Goal: Task Accomplishment & Management: Manage account settings

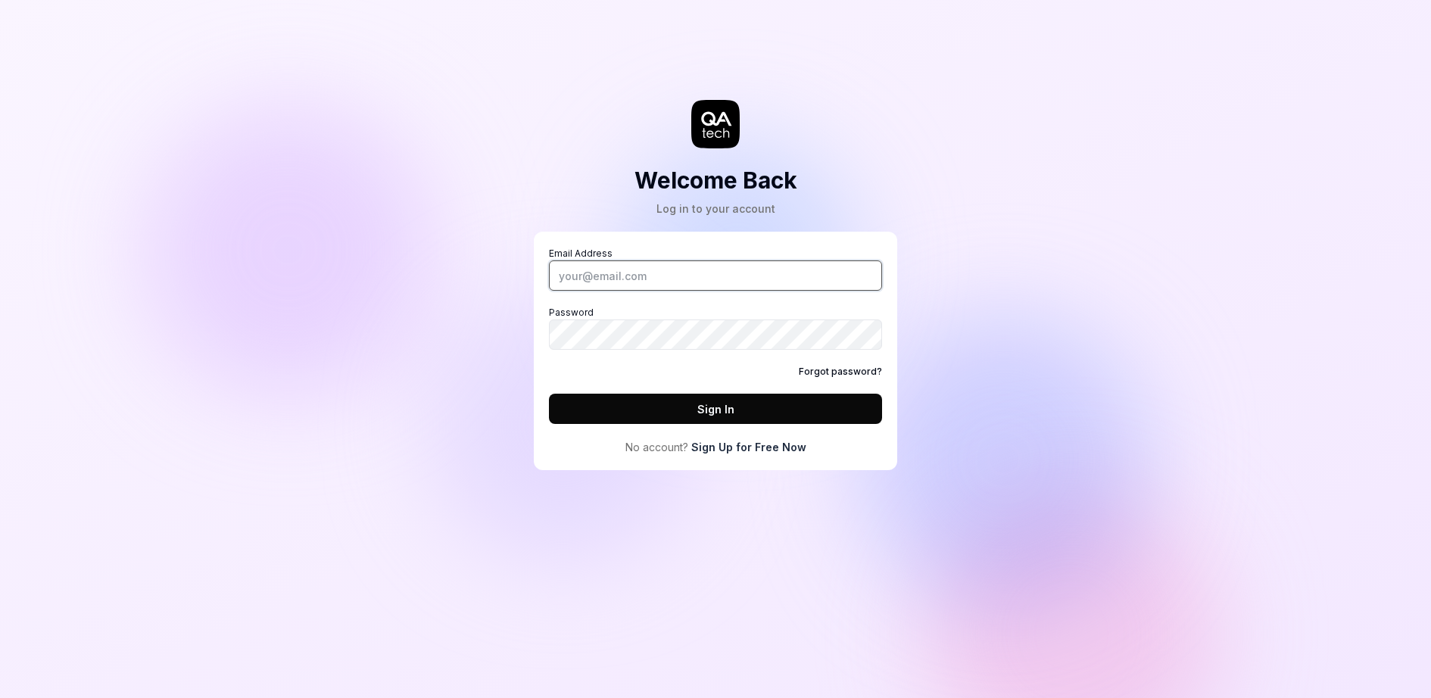
click at [656, 270] on input "Email Address" at bounding box center [715, 276] width 333 height 30
type input "fredrik.mellander@qa.tech"
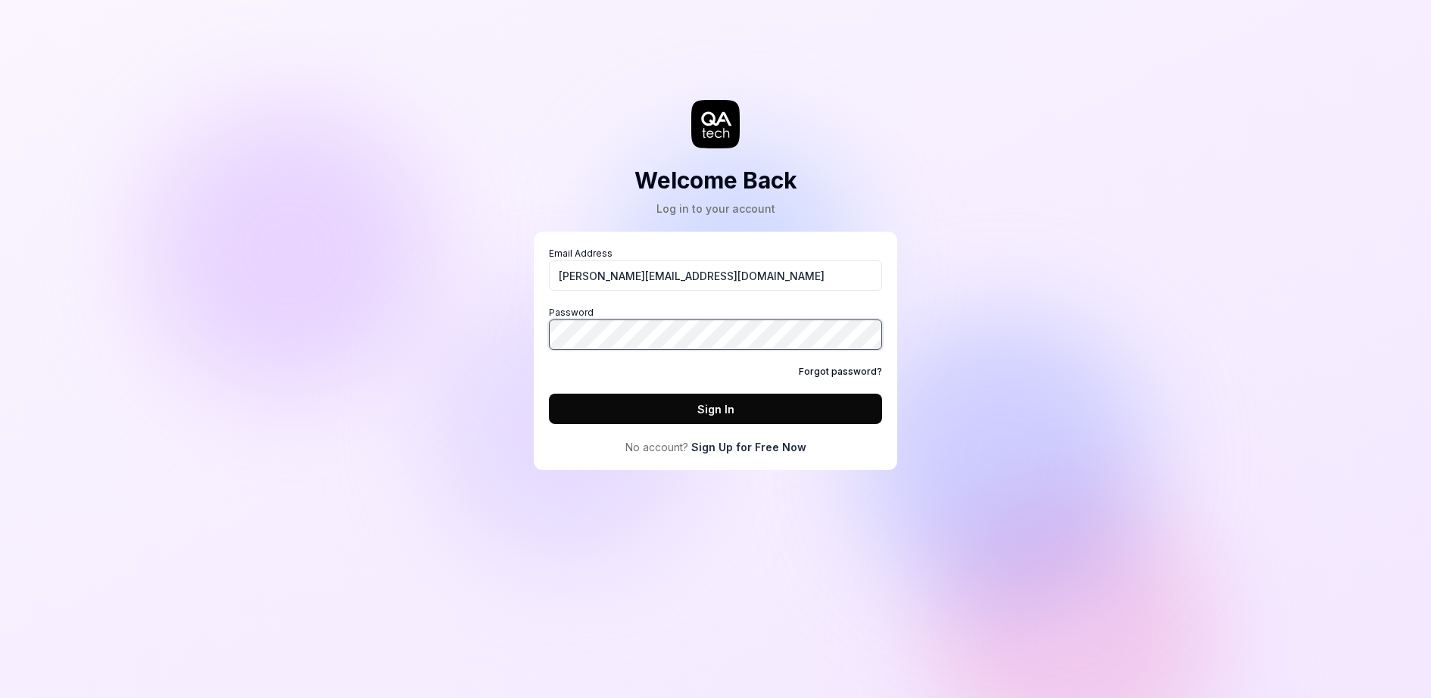
click at [0, 697] on com-1password-button at bounding box center [0, 698] width 0 height 0
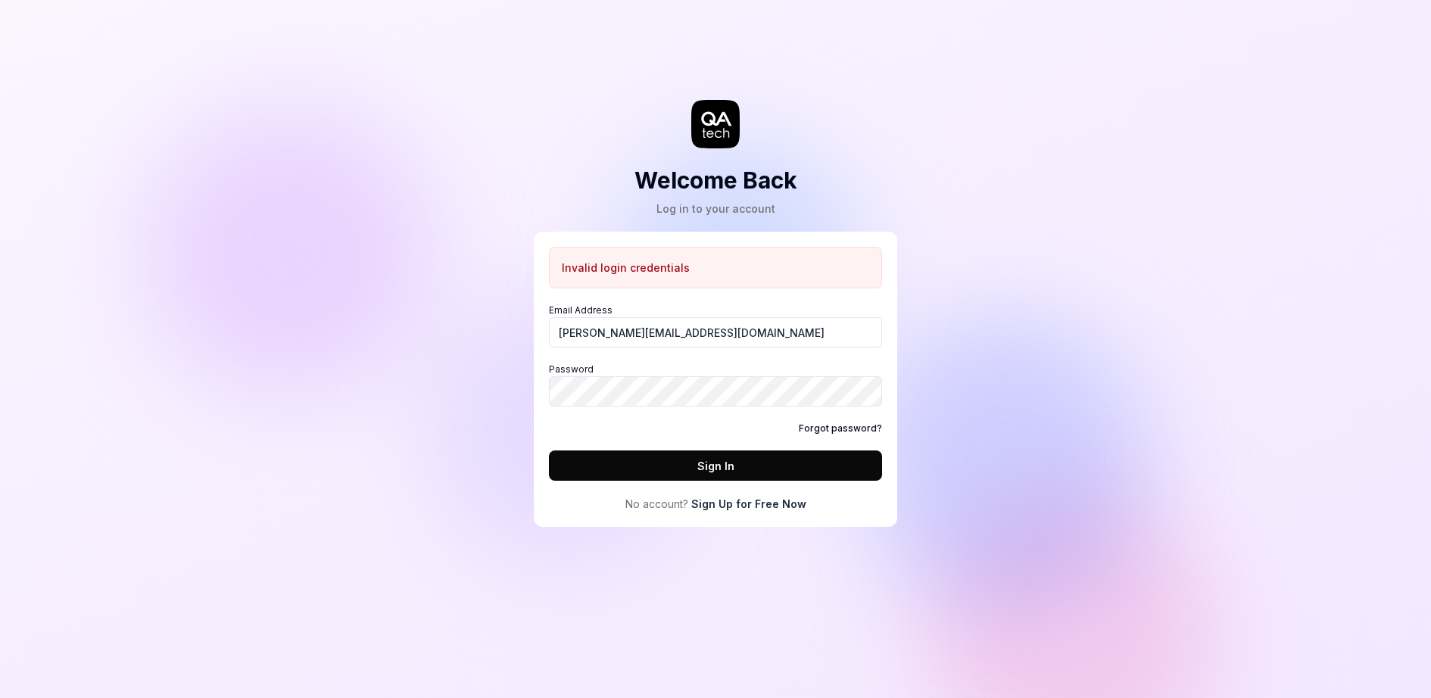
click at [657, 428] on div "Forgot password?" at bounding box center [715, 429] width 333 height 14
click at [670, 466] on button "Sign In" at bounding box center [715, 466] width 333 height 30
click at [841, 422] on link "Forgot password?" at bounding box center [840, 429] width 83 height 14
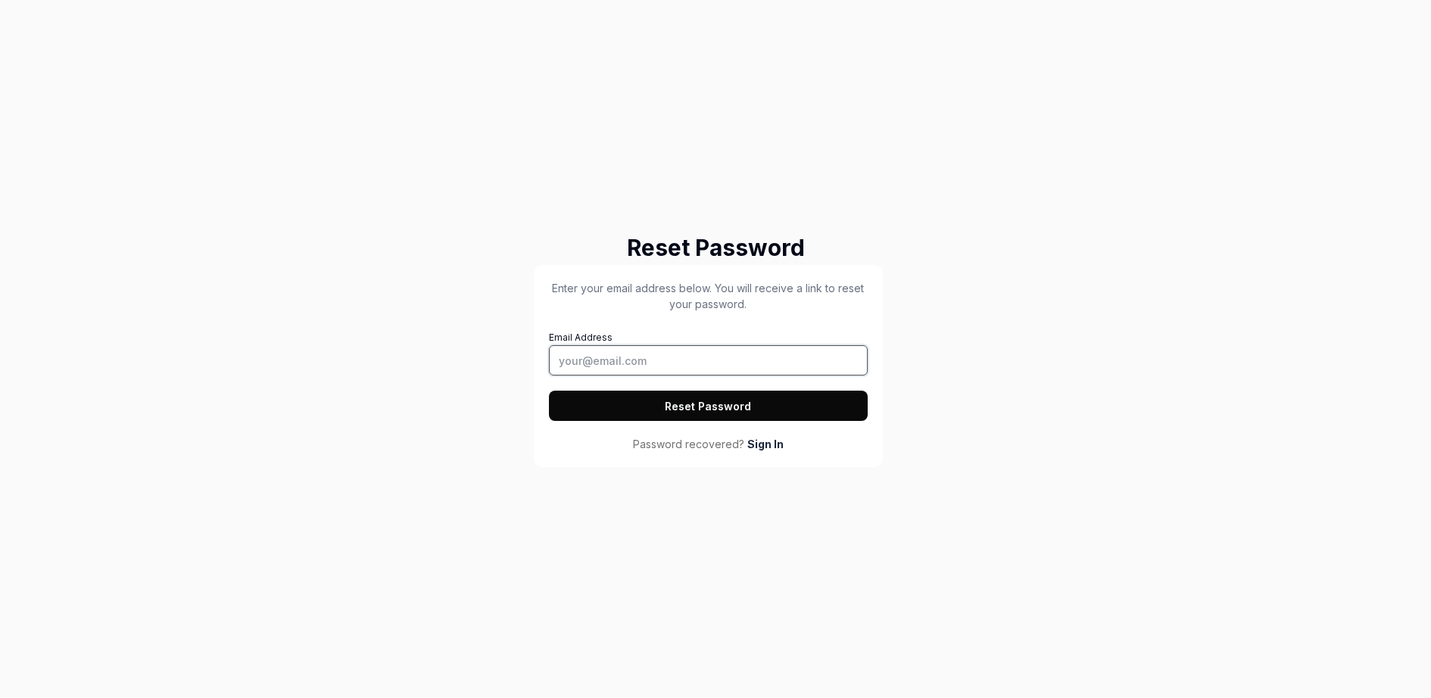
click at [691, 373] on input "Email Address" at bounding box center [708, 360] width 319 height 30
type input "fredrik.mellander@qa.tech"
click at [674, 397] on button "Reset Password" at bounding box center [708, 406] width 319 height 30
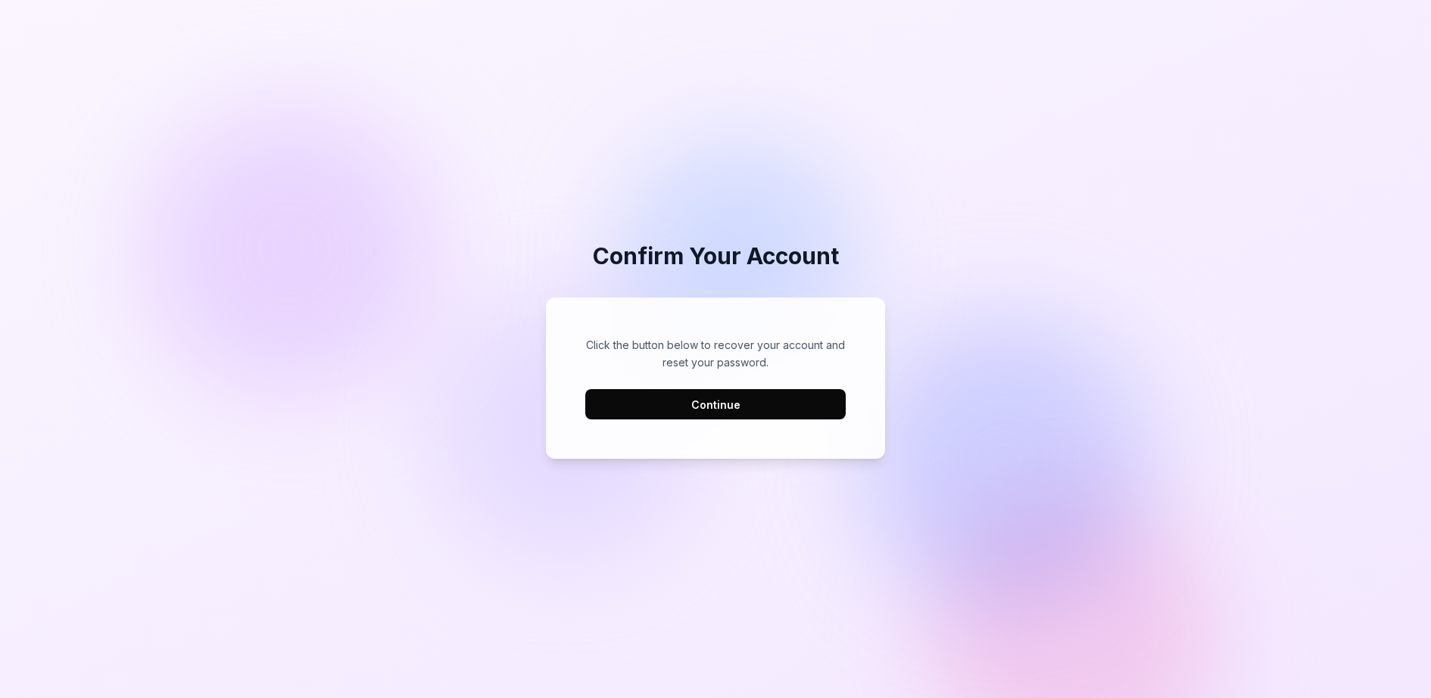
click at [684, 397] on button "Continue" at bounding box center [715, 404] width 261 height 30
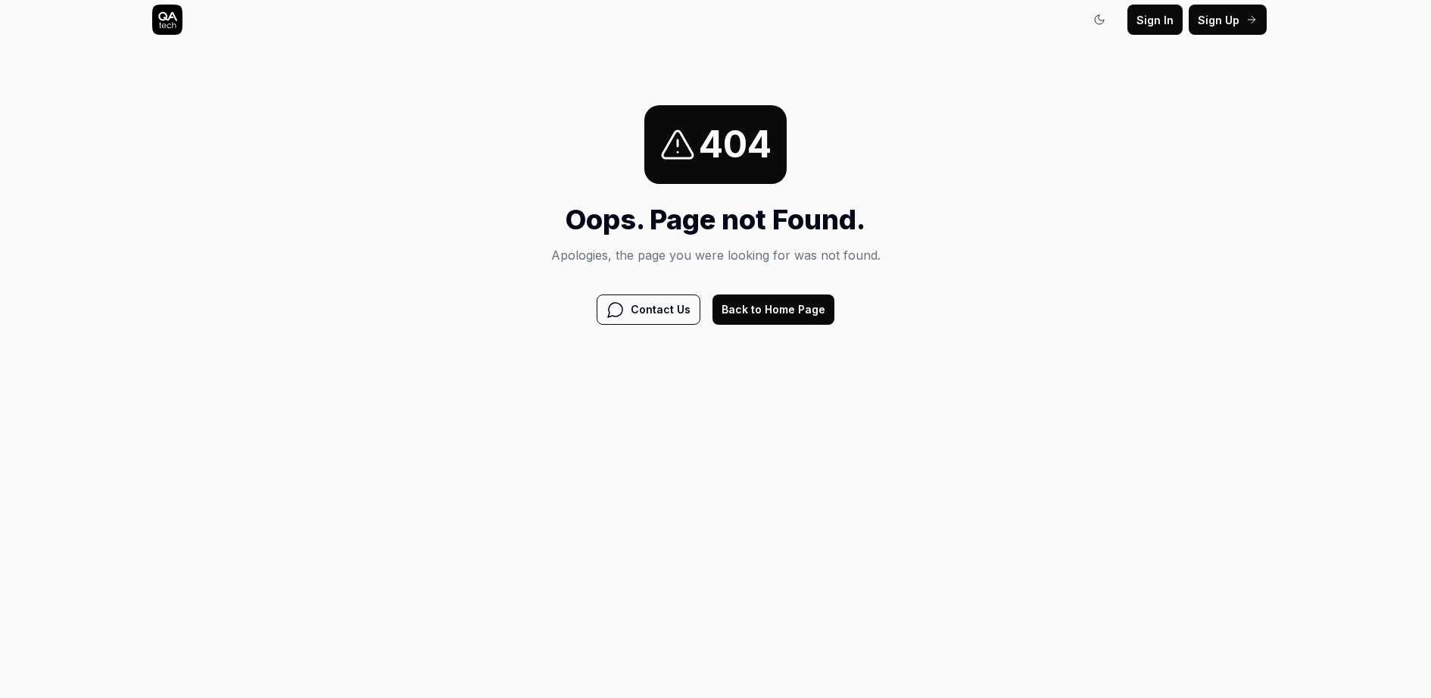
click at [743, 314] on button "Back to Home Page" at bounding box center [774, 310] width 122 height 30
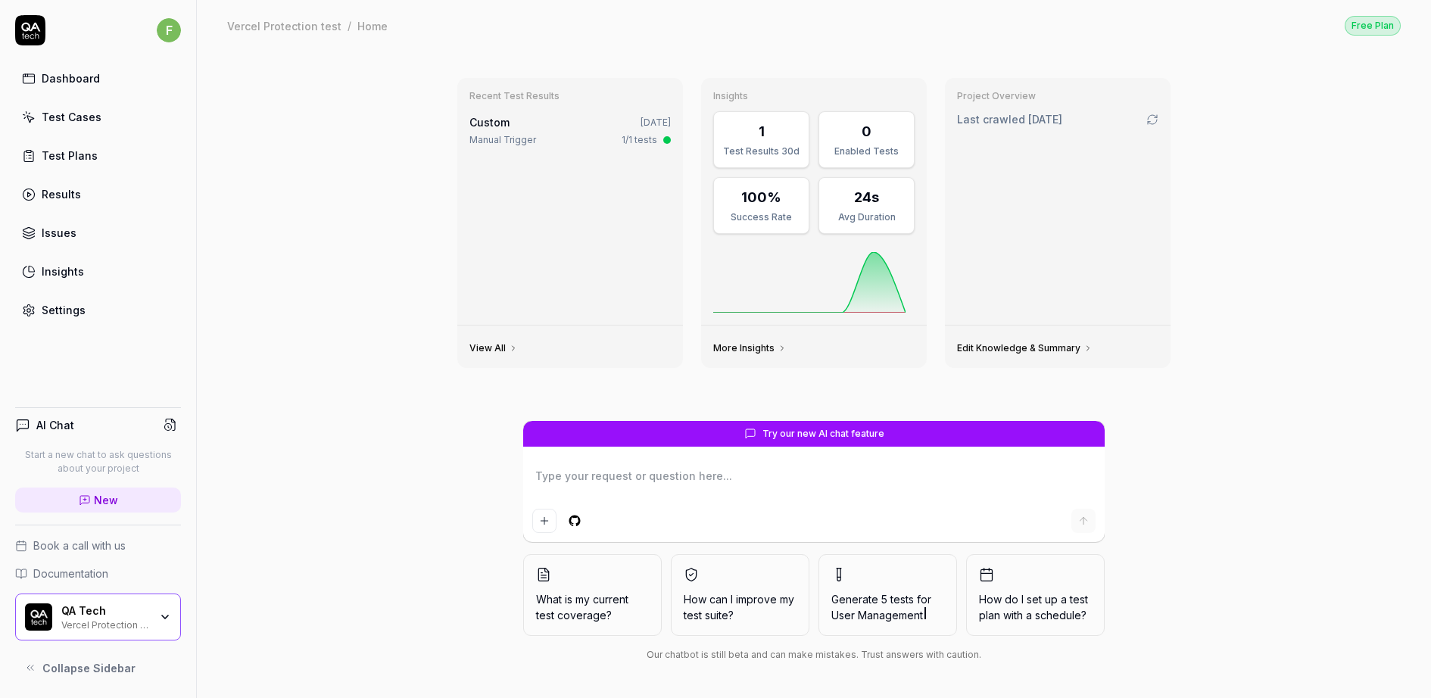
click at [119, 622] on div "Vercel Protection test" at bounding box center [105, 624] width 88 height 12
click at [398, 143] on div "Recent Test Results Custom [DATE] Manual Trigger 1/1 tests View All Insights 1 …" at bounding box center [814, 374] width 1234 height 647
type textarea "*"
click at [563, 105] on div "Recent Test Results Custom Sep 8, 2025 Manual Trigger 1/1 tests" at bounding box center [570, 201] width 226 height 247
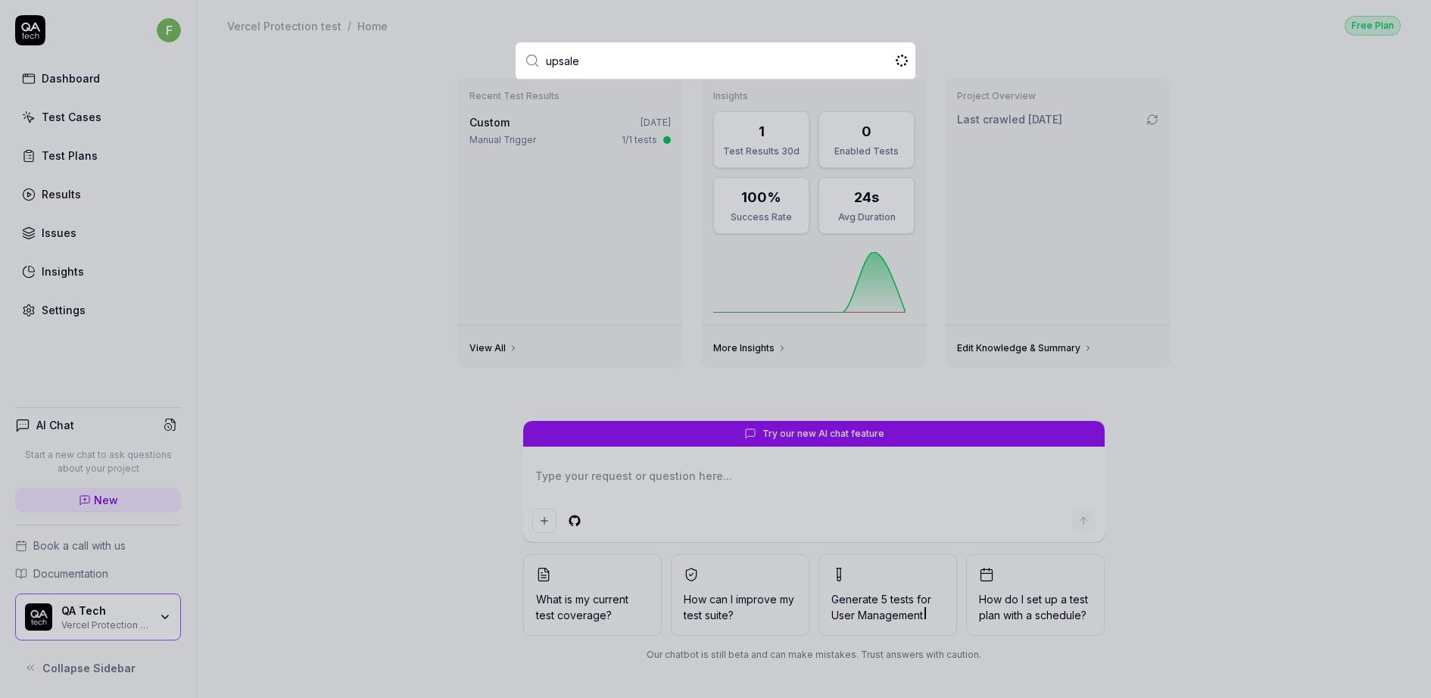
type input "upsales"
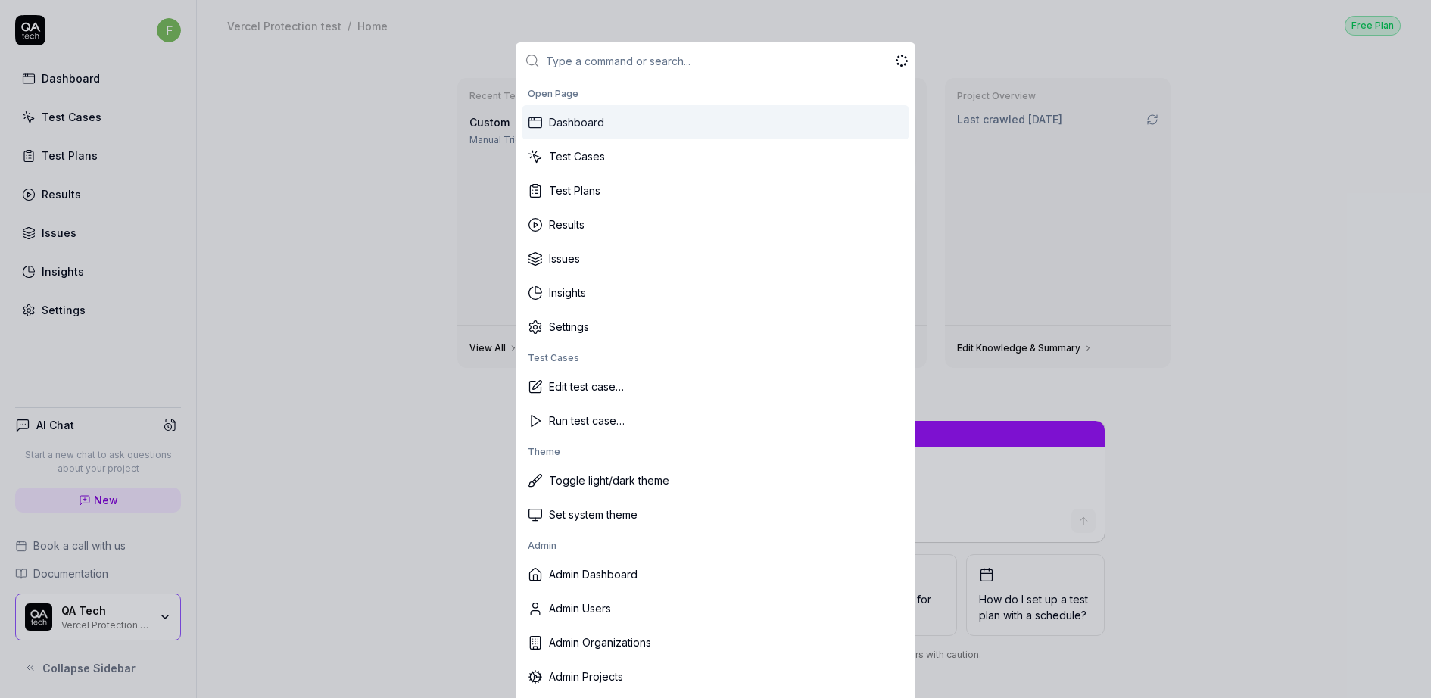
type textarea "*"
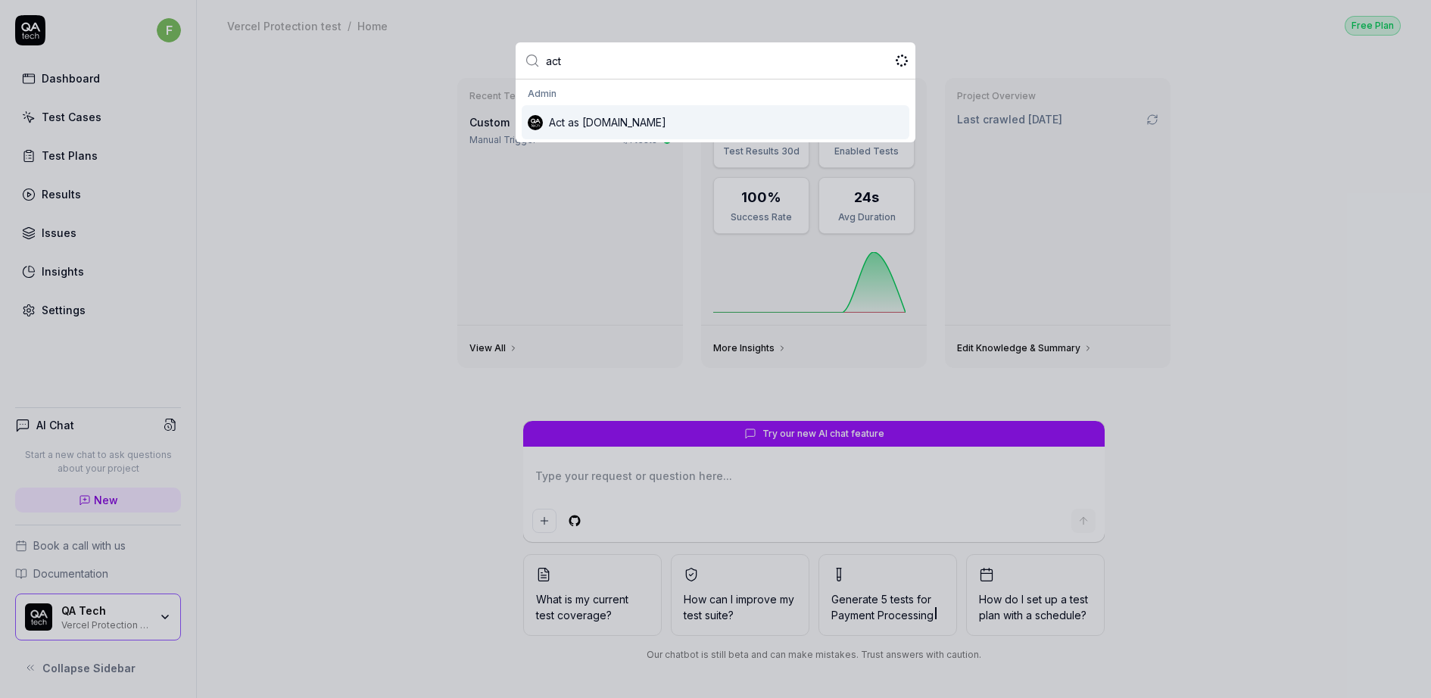
type input "act"
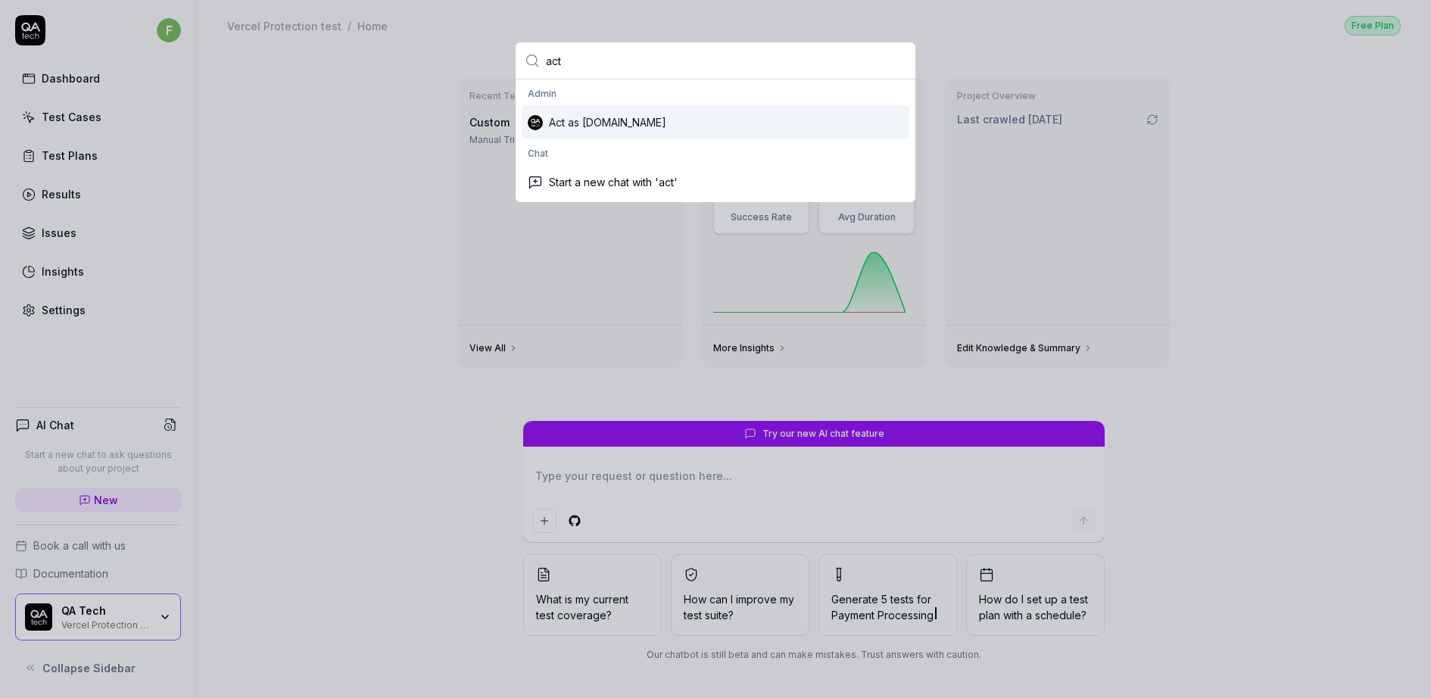
click at [610, 119] on div "Act as QA.tech" at bounding box center [716, 122] width 388 height 34
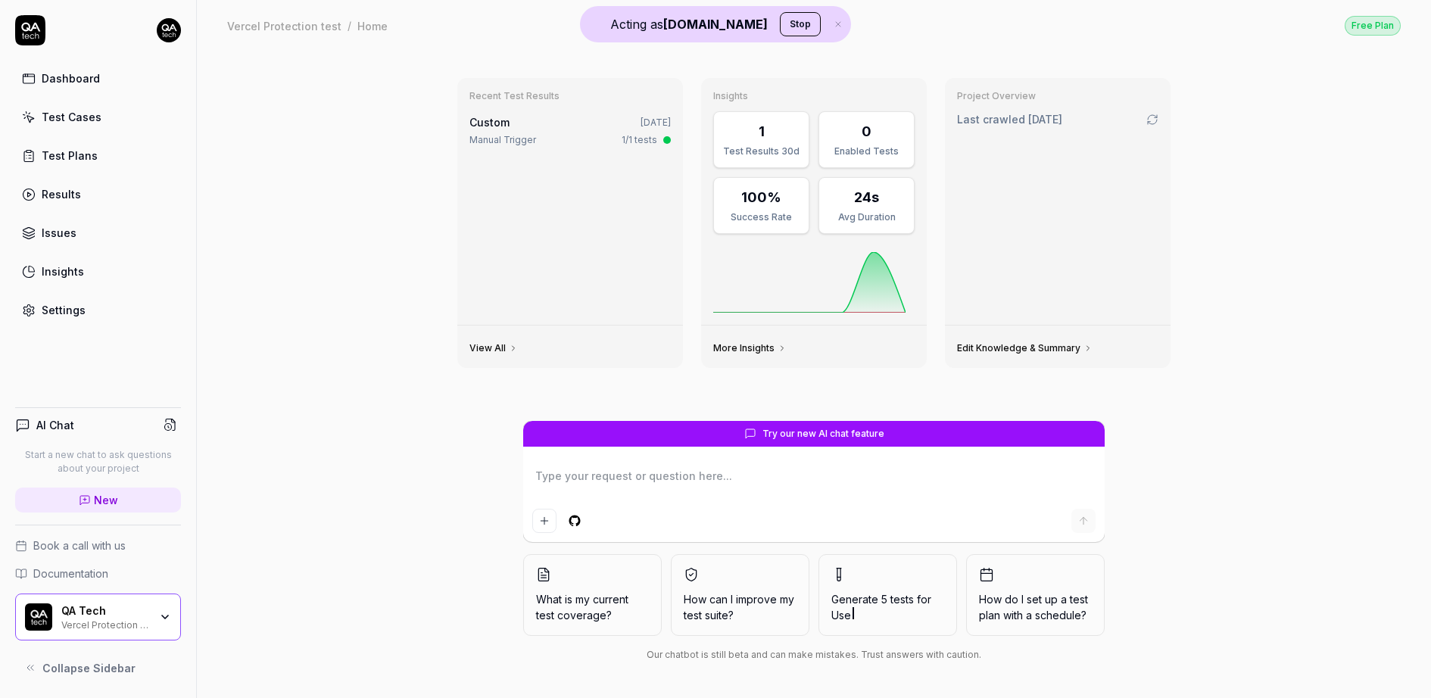
type textarea "*"
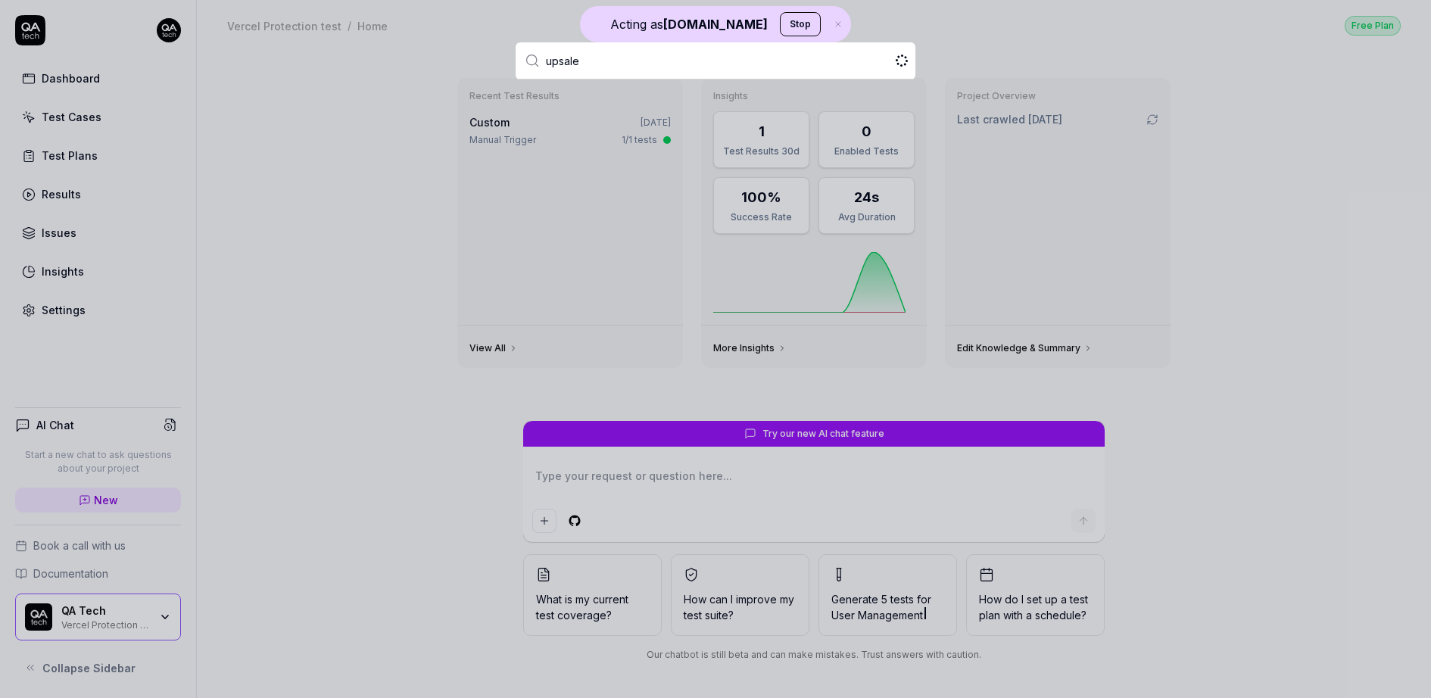
type input "upsales"
type textarea "*"
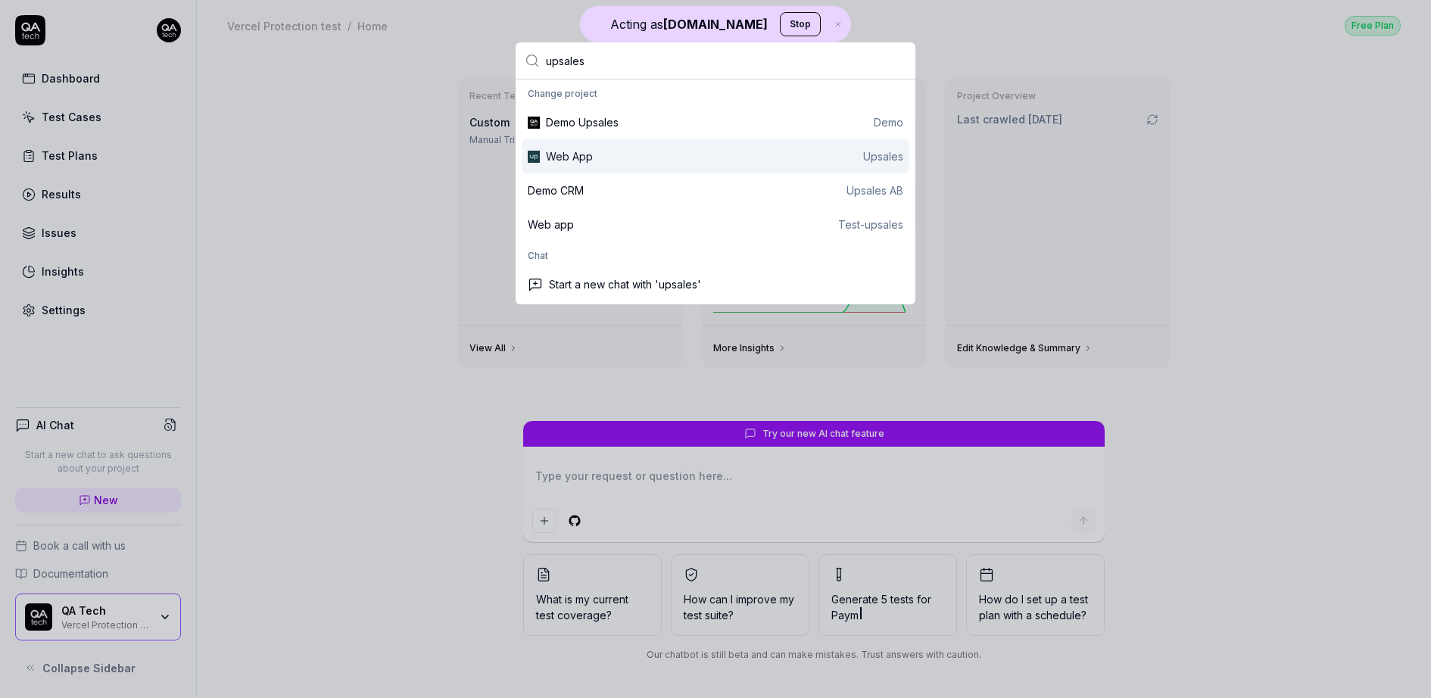
type input "upsales"
click at [580, 154] on div "Web App" at bounding box center [569, 156] width 47 height 16
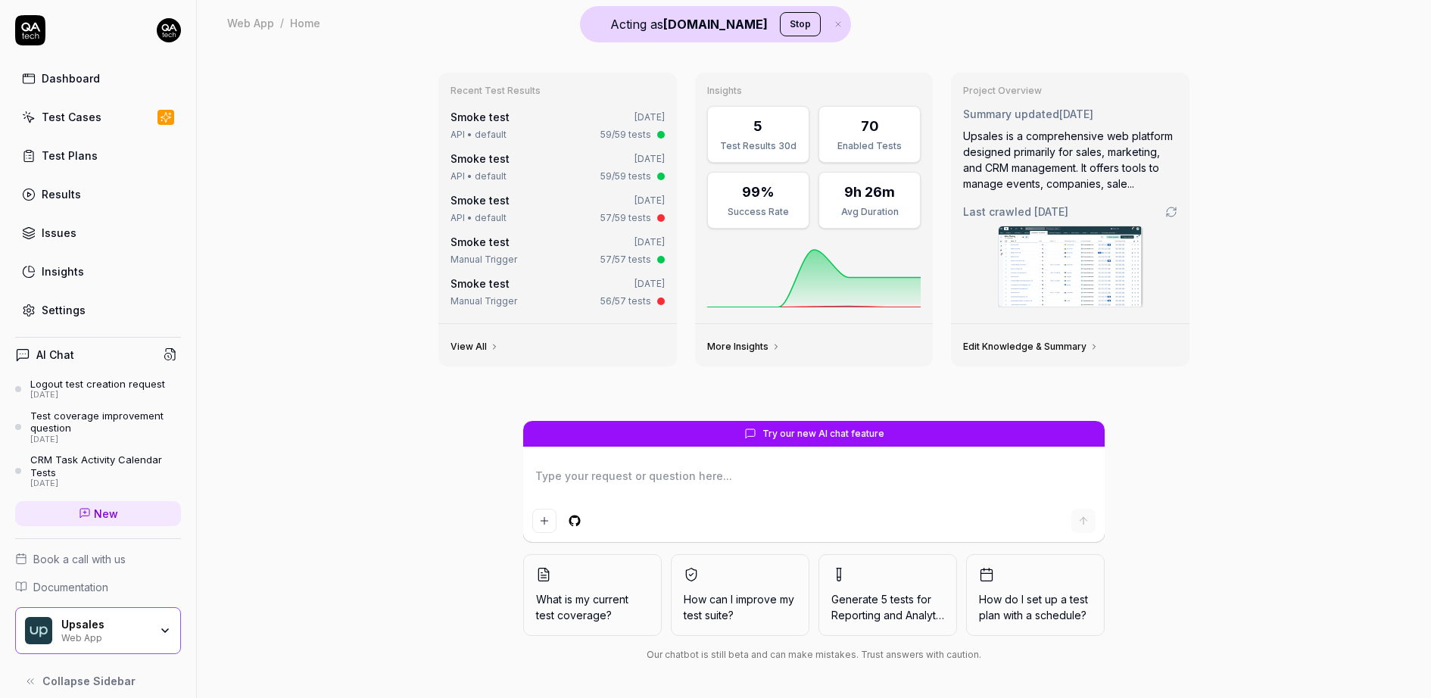
click at [86, 307] on link "Settings" at bounding box center [98, 310] width 166 height 30
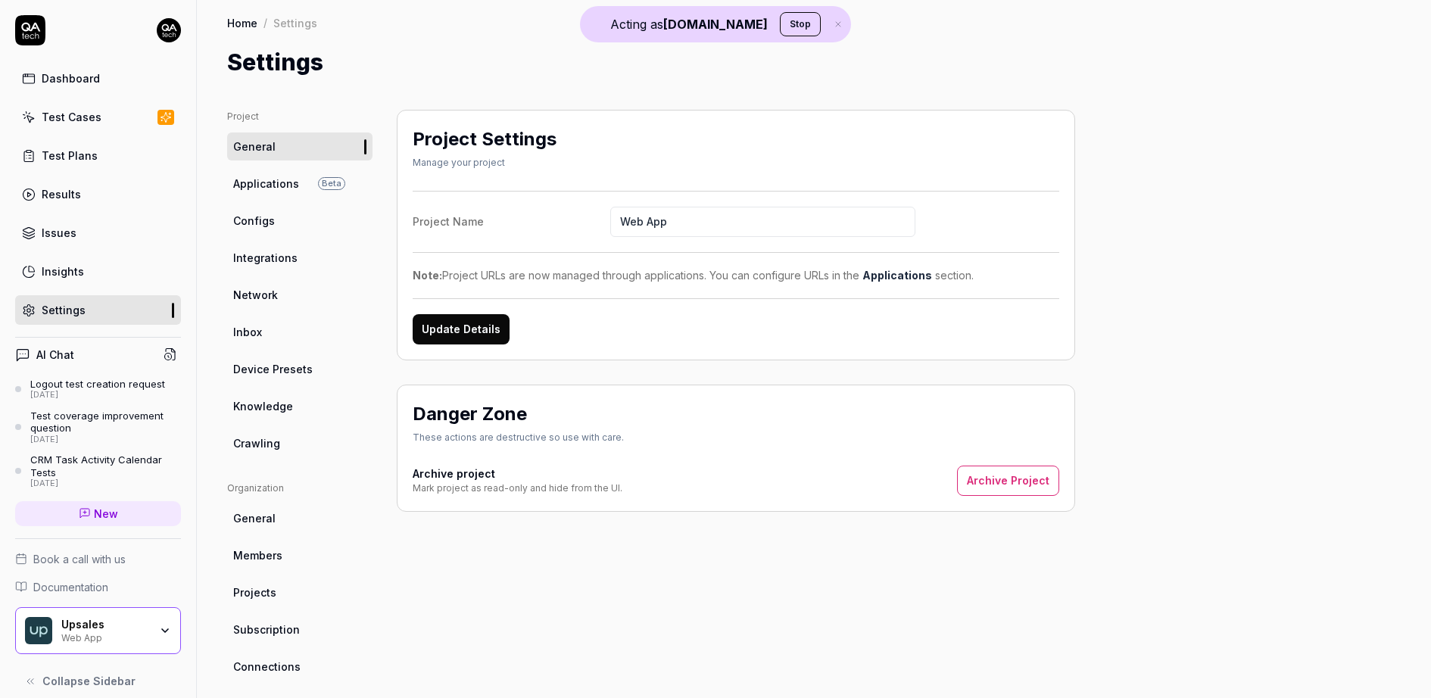
click at [297, 402] on link "Knowledge" at bounding box center [299, 406] width 145 height 28
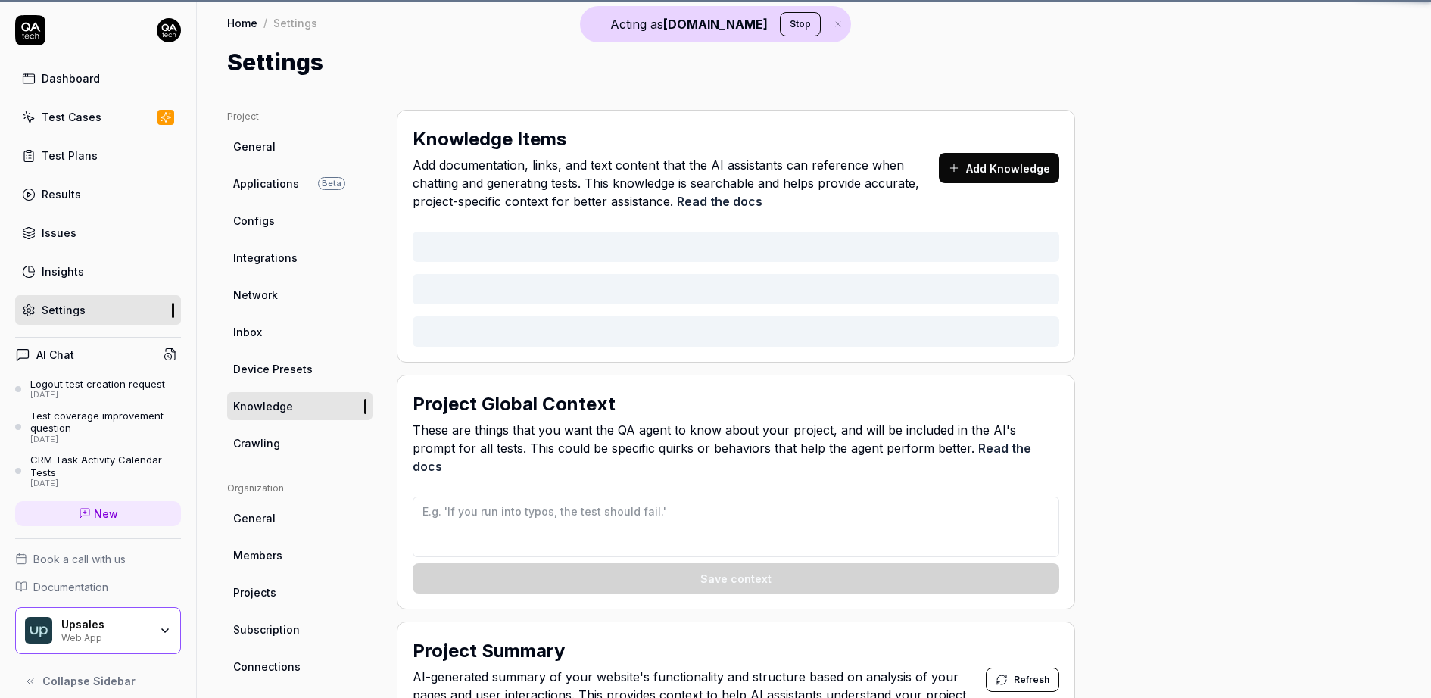
type textarea "*"
type textarea "## QA AI Agent Context for Upsales ### Data Input Rules - When generating names…"
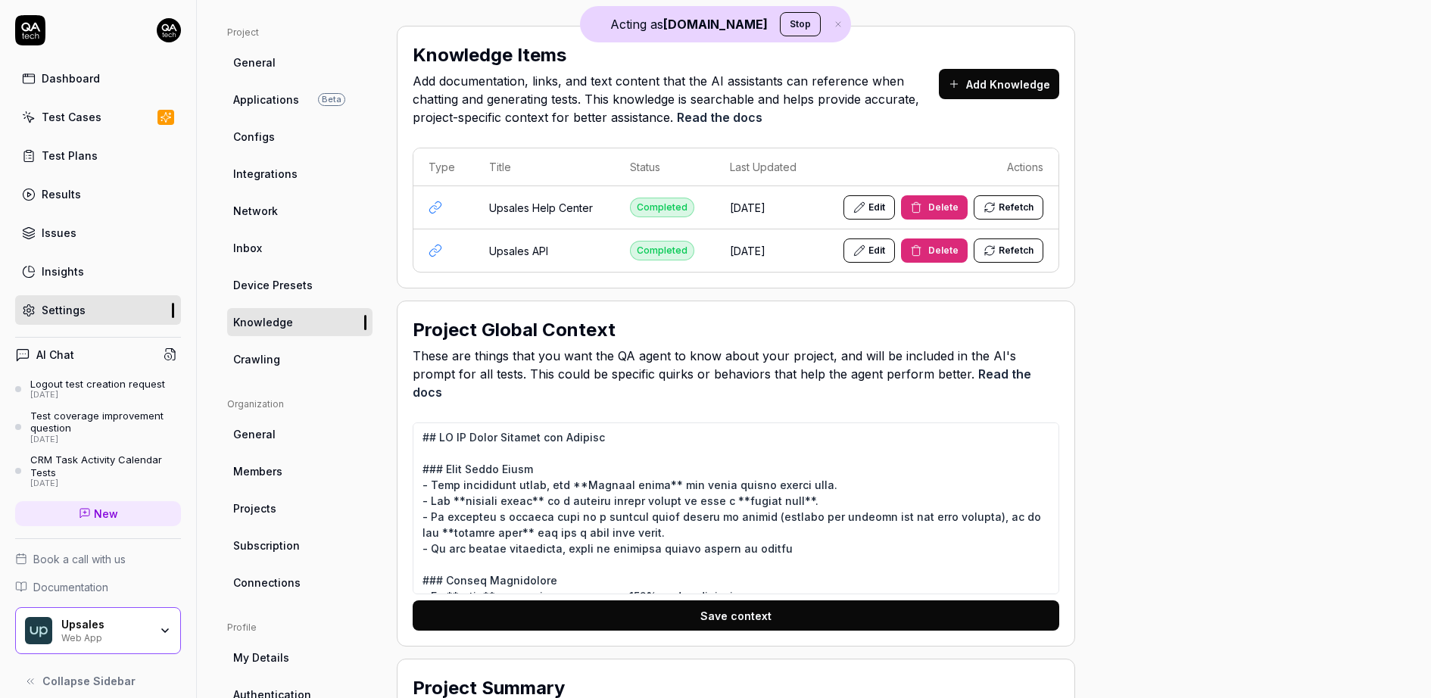
scroll to position [86, 0]
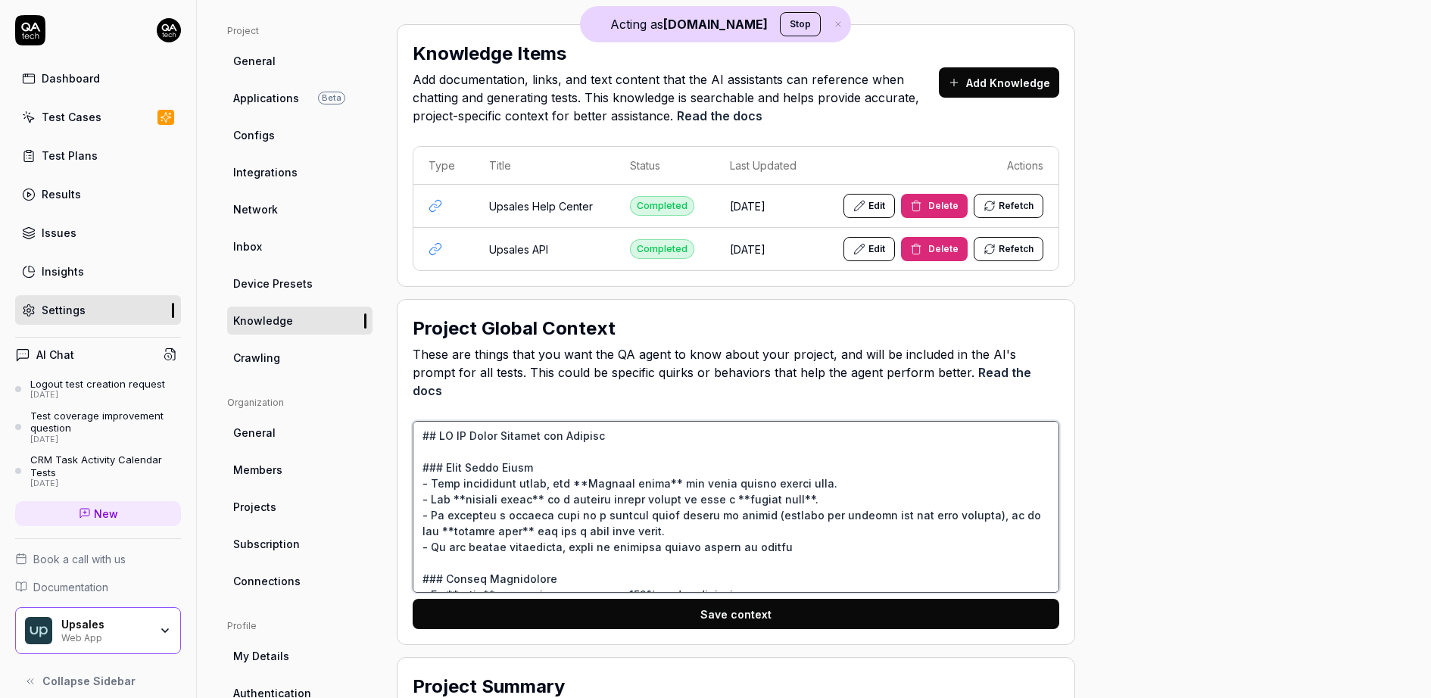
click at [544, 475] on textarea at bounding box center [736, 507] width 647 height 172
click at [90, 84] on div "Dashboard" at bounding box center [71, 78] width 58 height 16
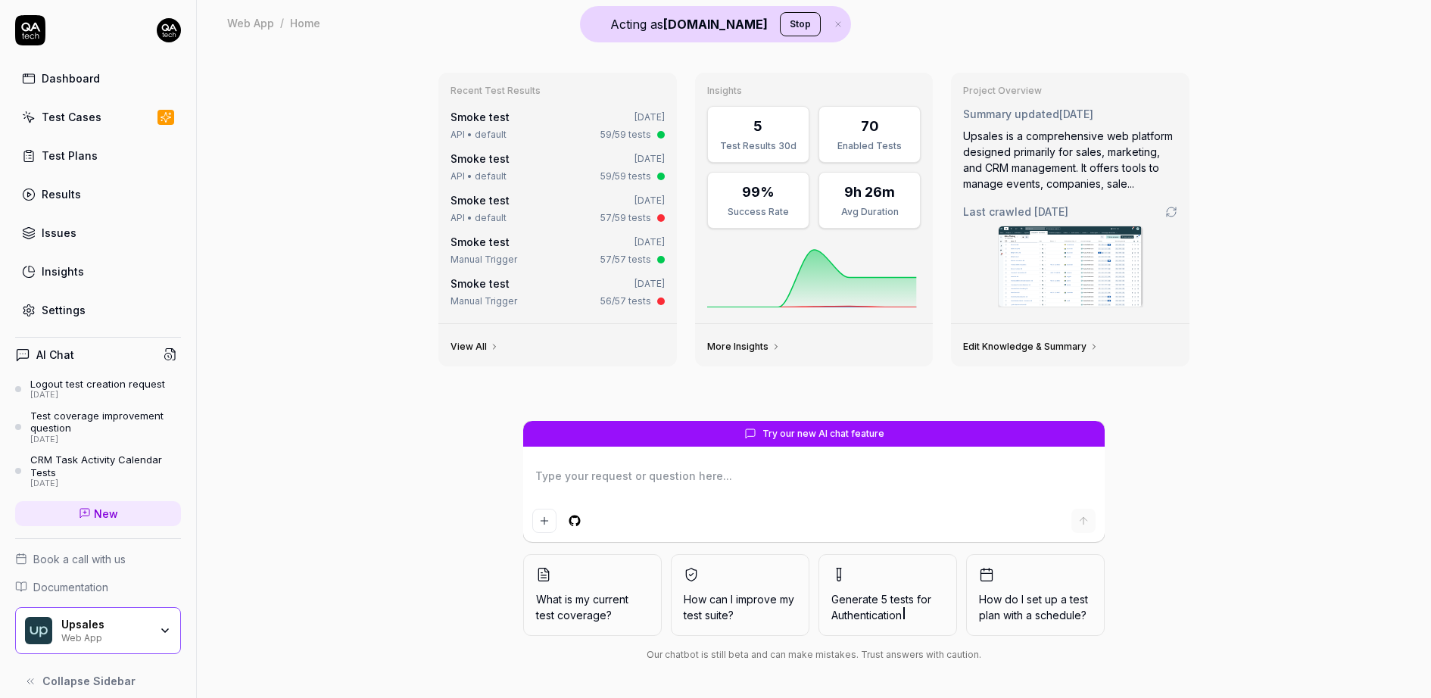
type textarea "*"
click at [98, 125] on link "Test Cases" at bounding box center [98, 117] width 166 height 30
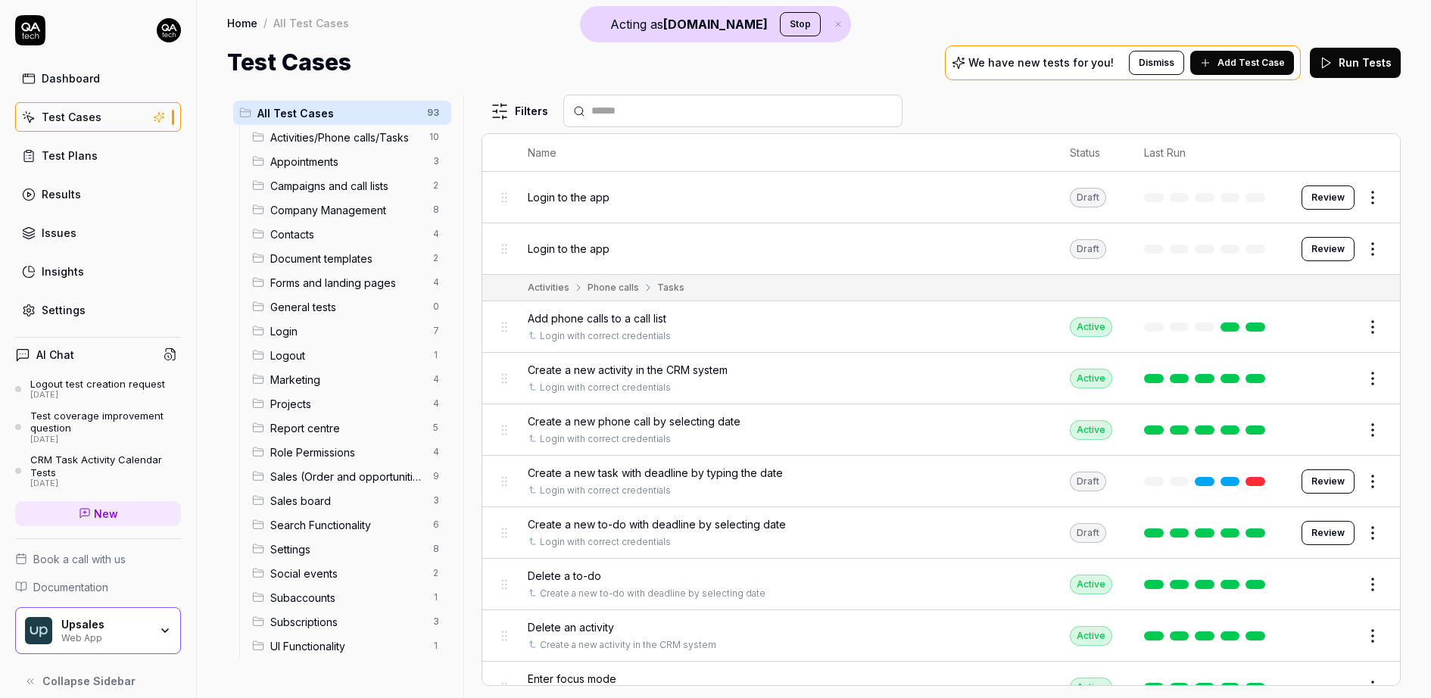
click at [1227, 64] on span "Add Test Case" at bounding box center [1251, 63] width 67 height 14
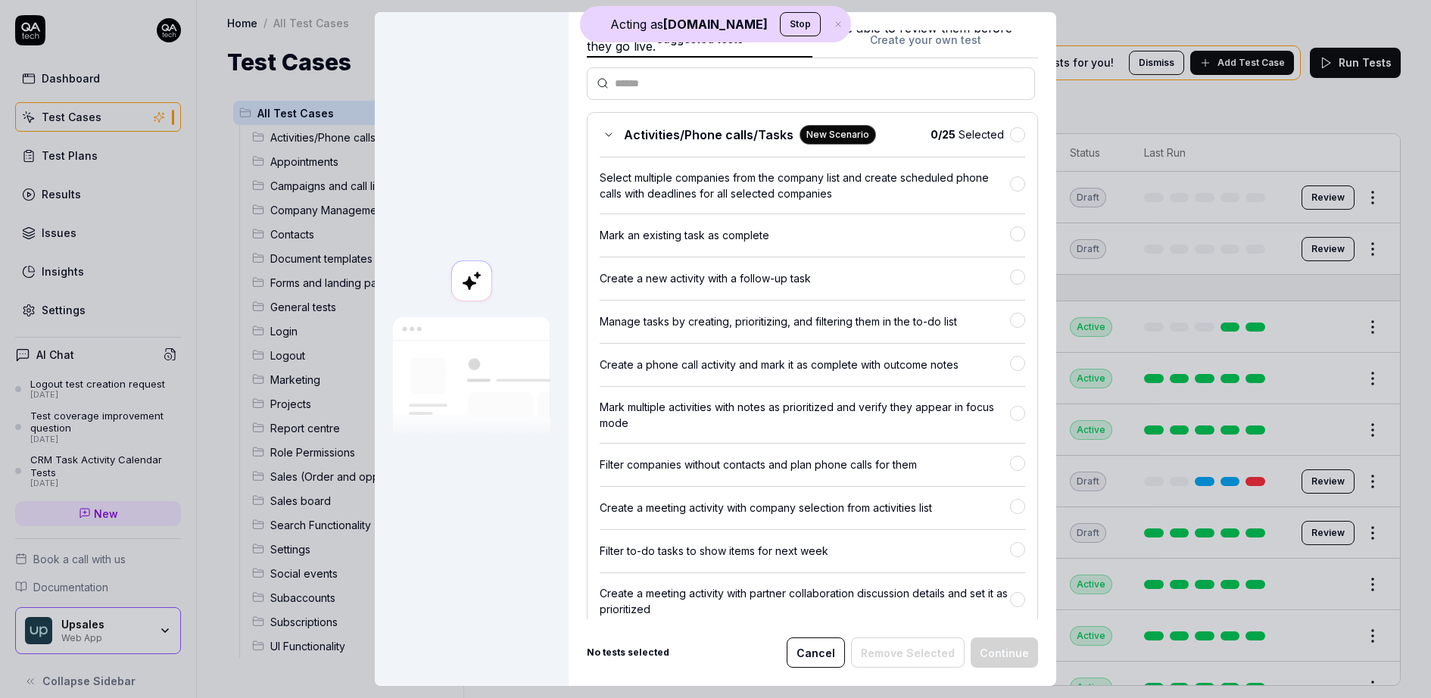
scroll to position [179, 0]
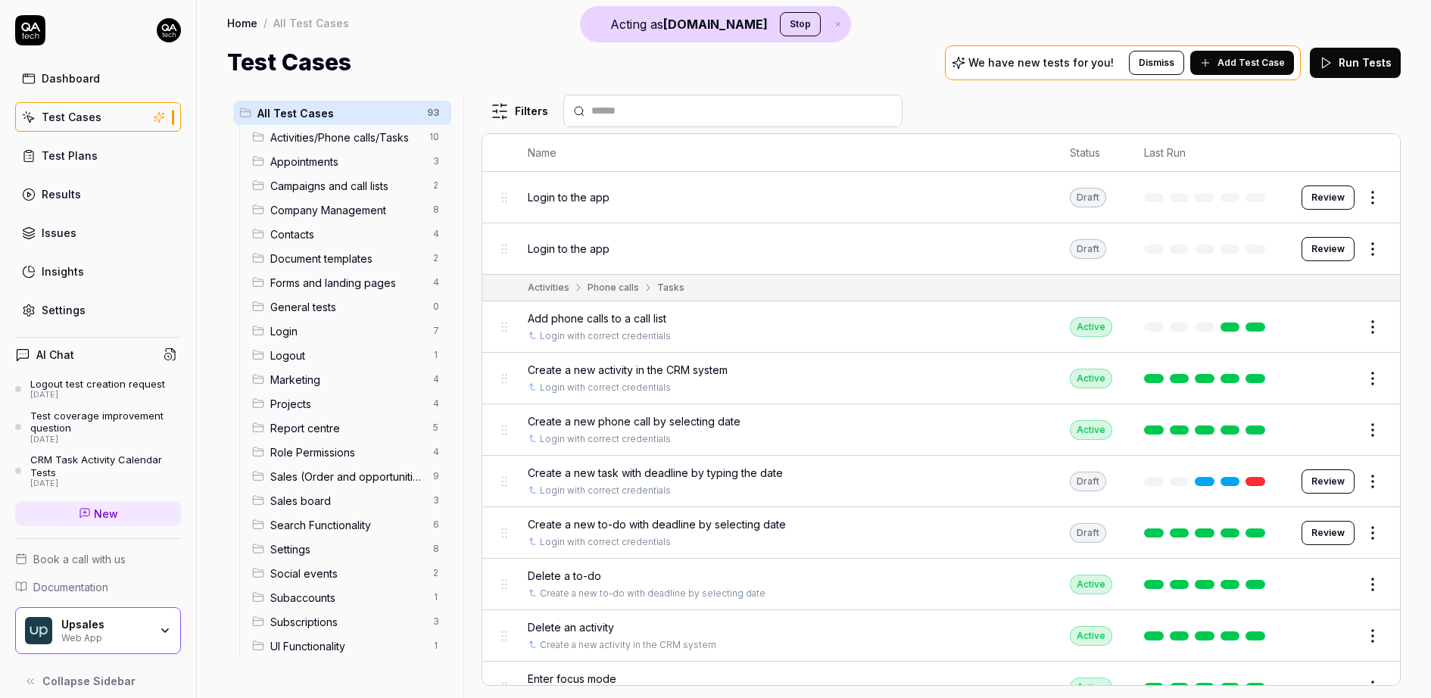
click at [1268, 72] on button "Add Test Case" at bounding box center [1242, 63] width 104 height 24
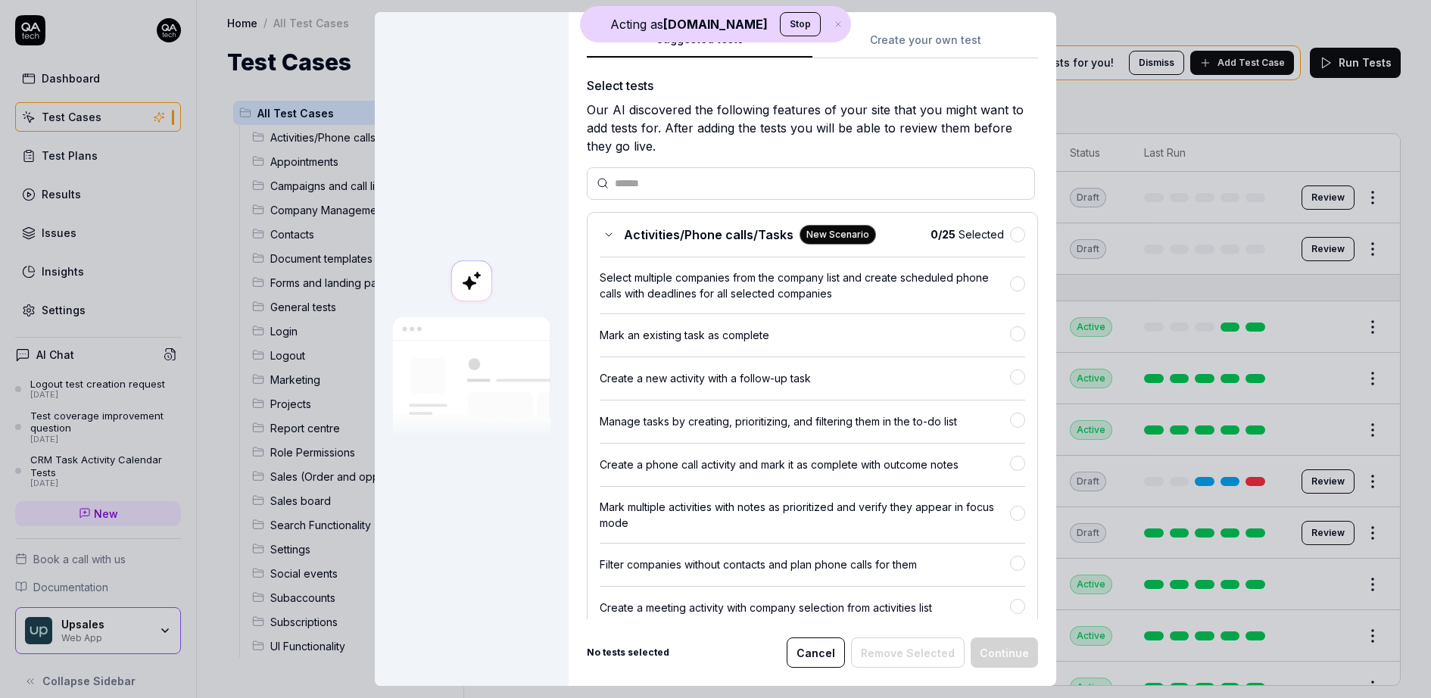
click at [925, 21] on div "Suggested tests Create your own test Select tests Our AI discovered the followi…" at bounding box center [813, 349] width 488 height 674
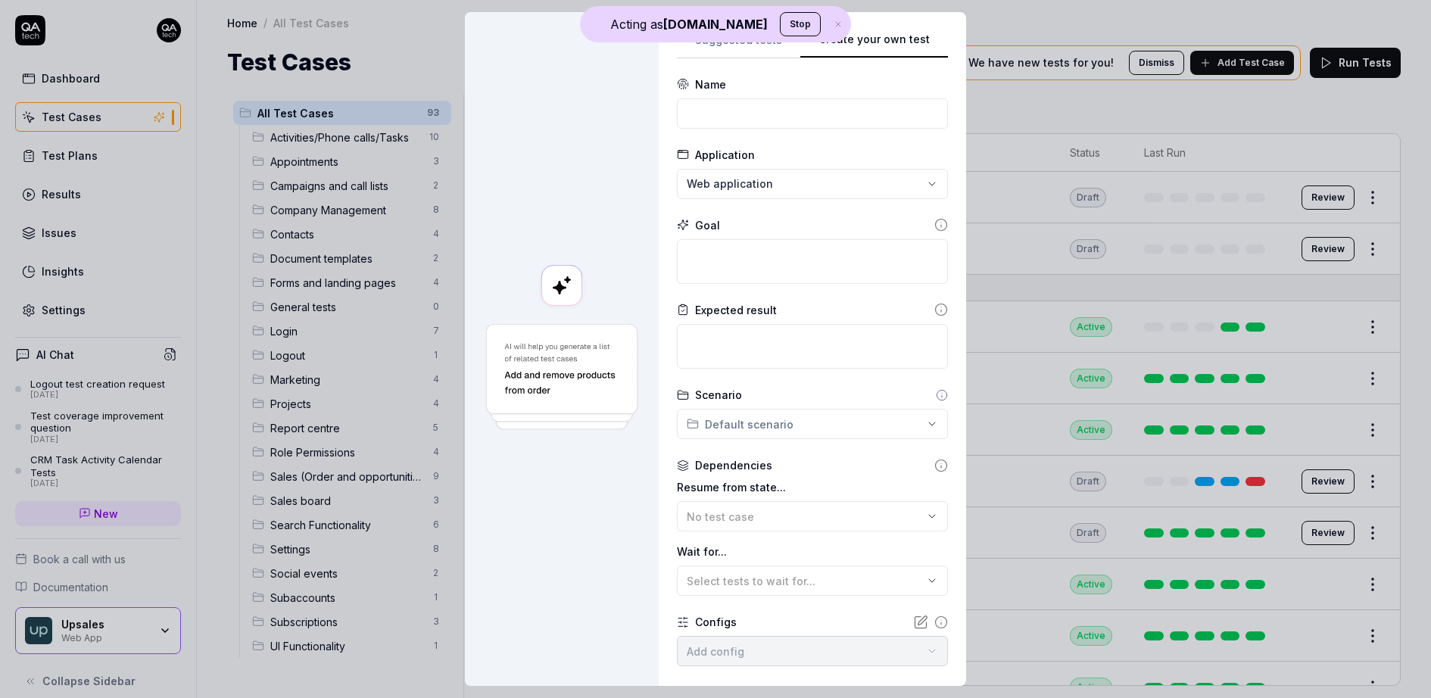
click at [925, 36] on button "Create your own test" at bounding box center [874, 44] width 148 height 27
click at [782, 101] on input at bounding box center [812, 113] width 271 height 30
type input "Lo"
click at [766, 229] on div "Goal" at bounding box center [812, 225] width 271 height 16
click at [760, 261] on textarea at bounding box center [812, 261] width 271 height 45
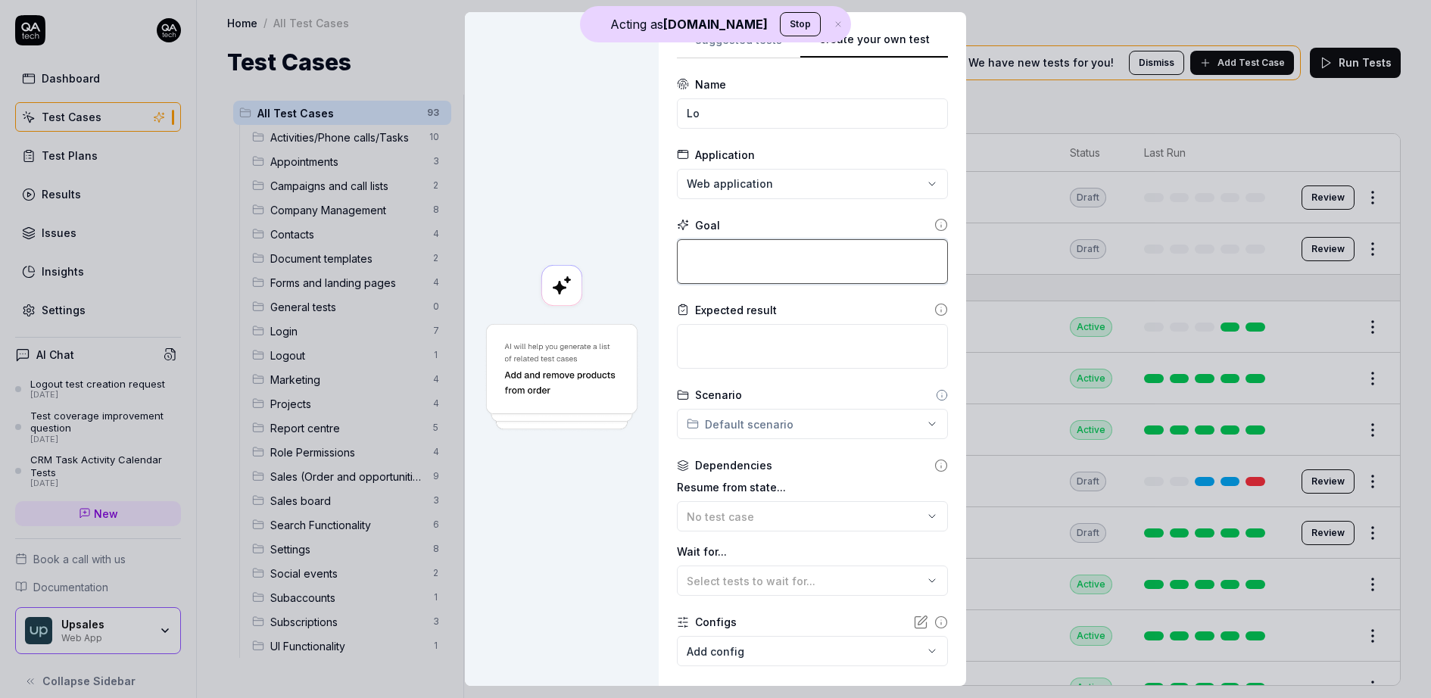
scroll to position [82, 0]
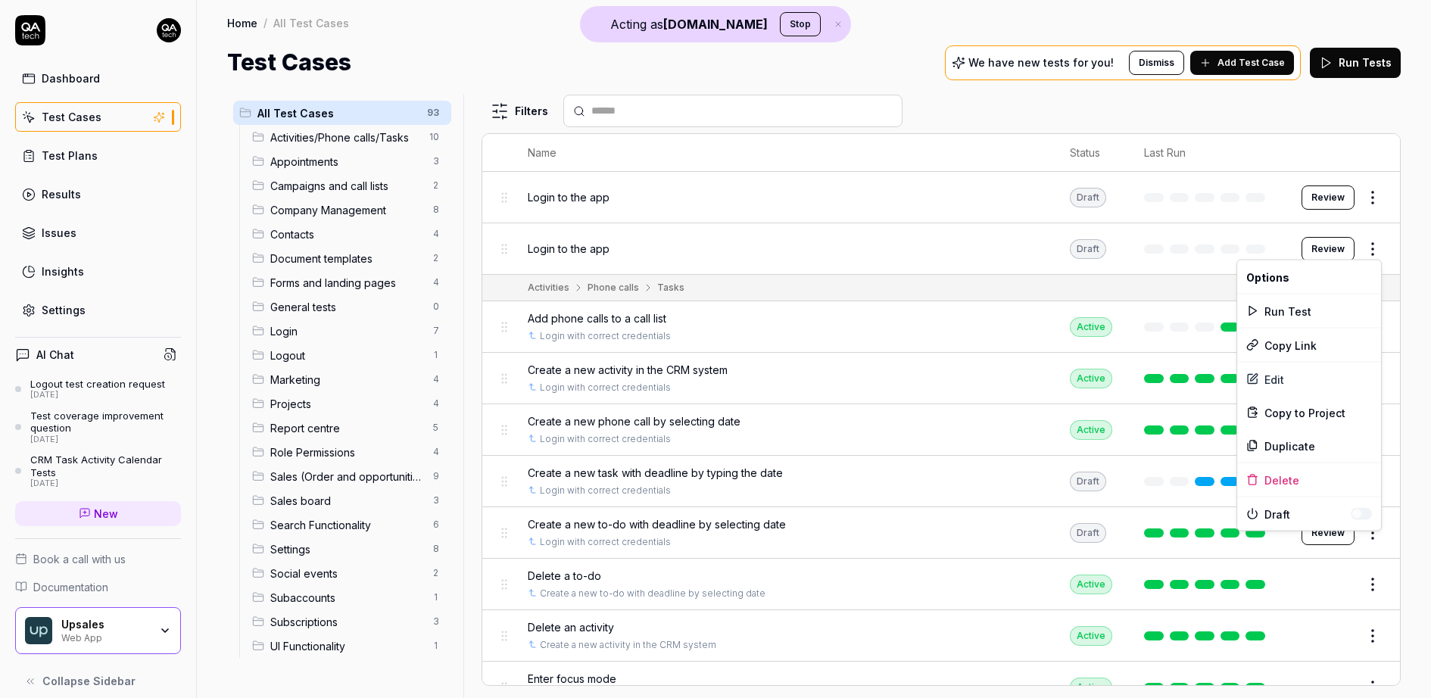
click at [1381, 241] on html "Acting as QA.tech Stop Dashboard Test Cases Test Plans Results Issues Insights …" at bounding box center [715, 349] width 1431 height 698
click at [1285, 383] on div "Edit" at bounding box center [1309, 379] width 144 height 33
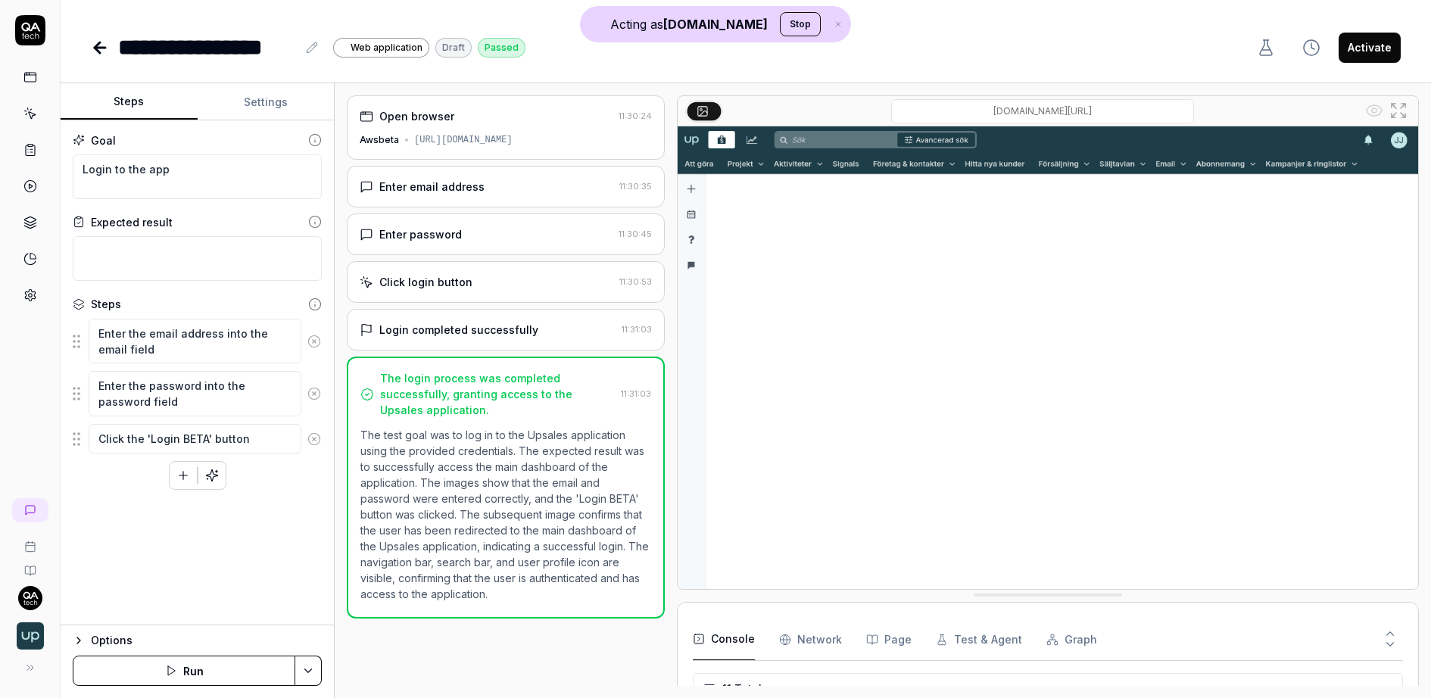
scroll to position [251, 0]
click at [195, 276] on textarea at bounding box center [197, 258] width 249 height 45
type textarea "*"
type textarea "W"
type textarea "*"
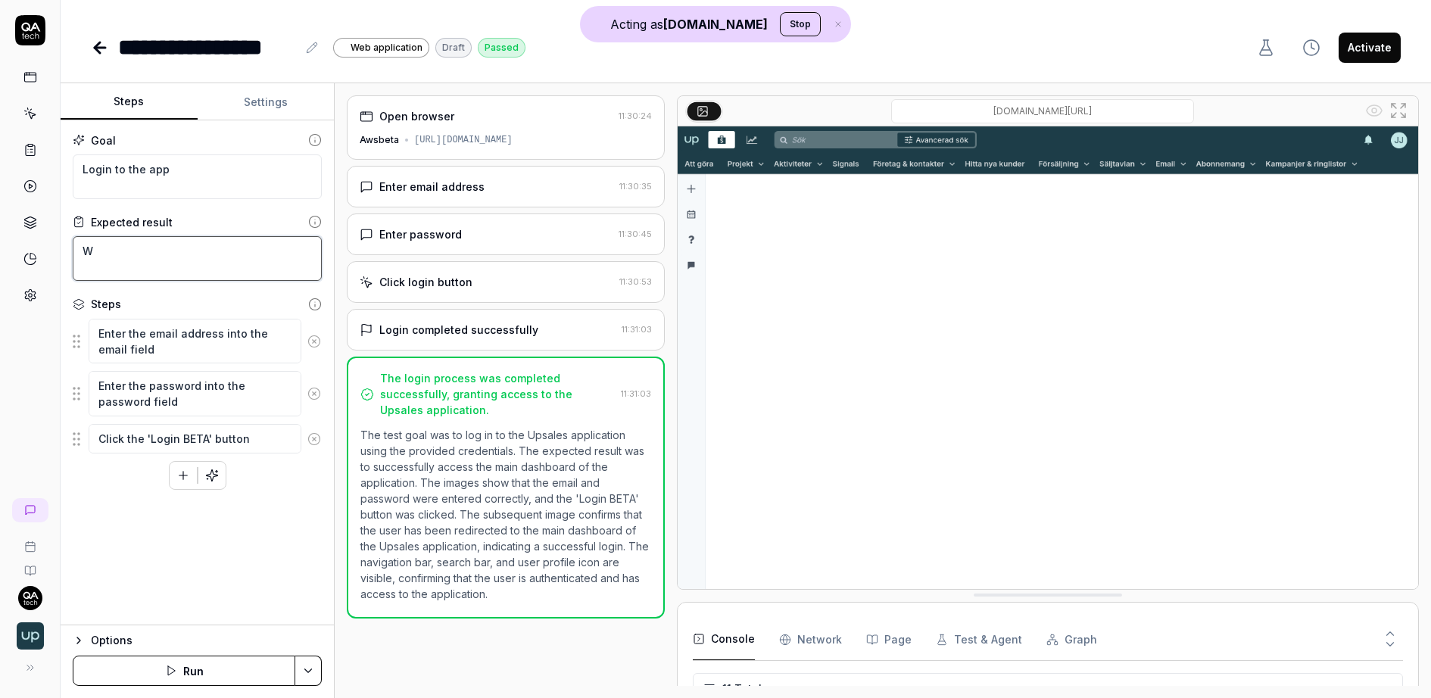
type textarea "Wa"
type textarea "*"
type textarea "Wai"
type textarea "*"
type textarea "Wait"
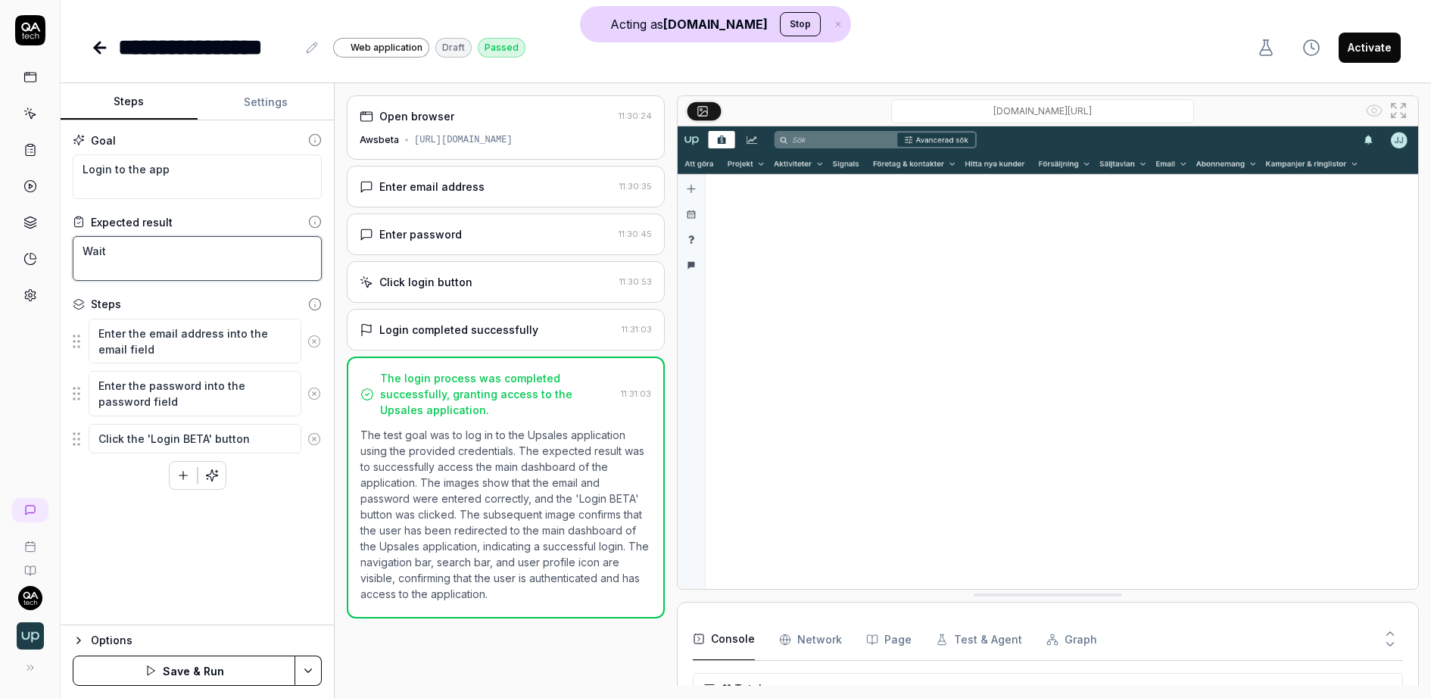
type textarea "*"
type textarea "Wait"
type textarea "*"
type textarea "Wait f"
type textarea "*"
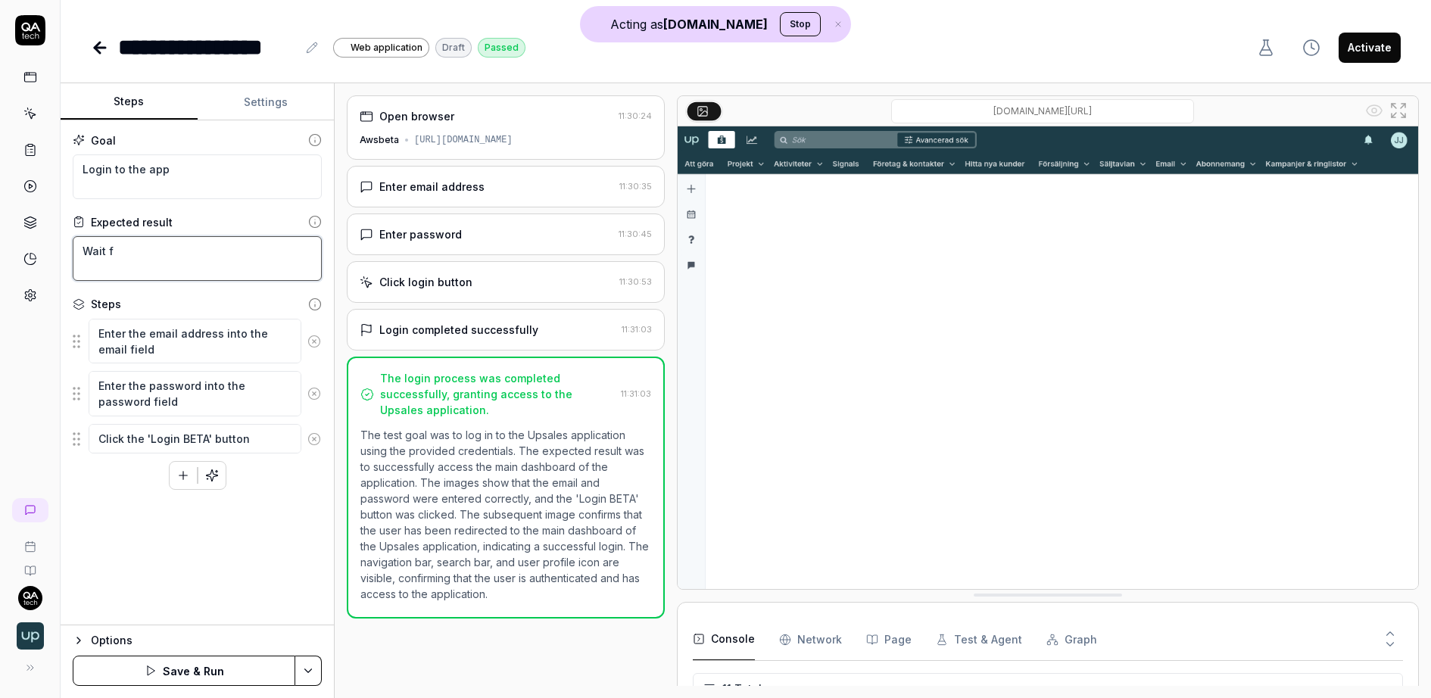
type textarea "Wait fo"
type textarea "*"
type textarea "Wait for"
type textarea "*"
type textarea "Wait for"
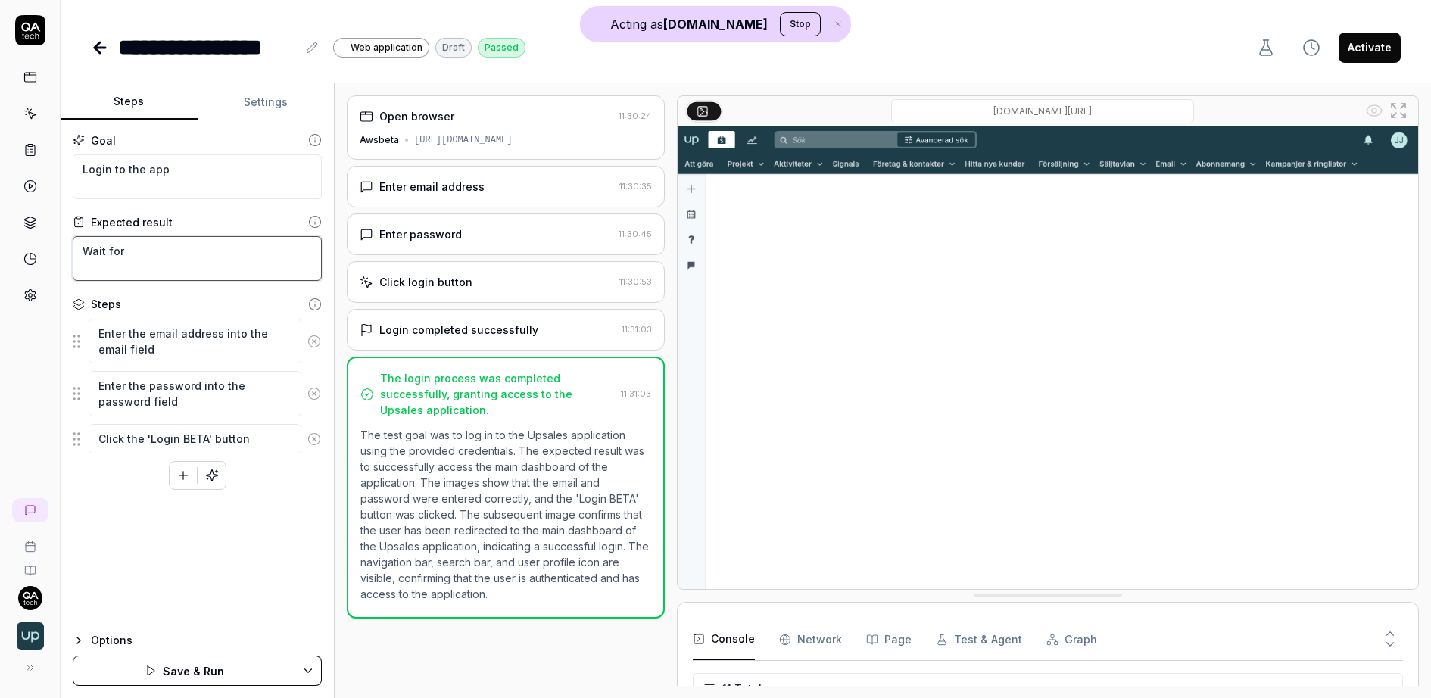
type textarea "*"
type textarea "W"
type textarea "*"
type textarea "S"
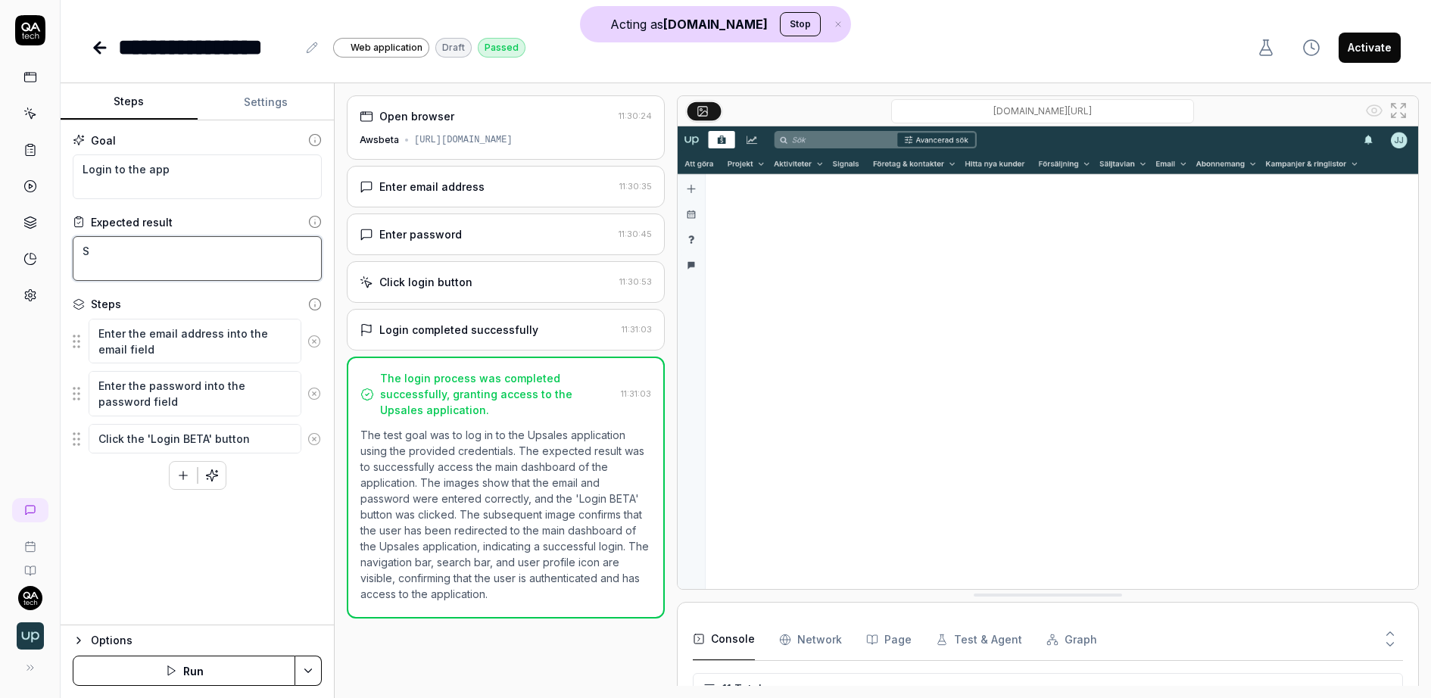
type textarea "*"
type textarea "Sh"
type textarea "*"
type textarea "Sho"
type textarea "*"
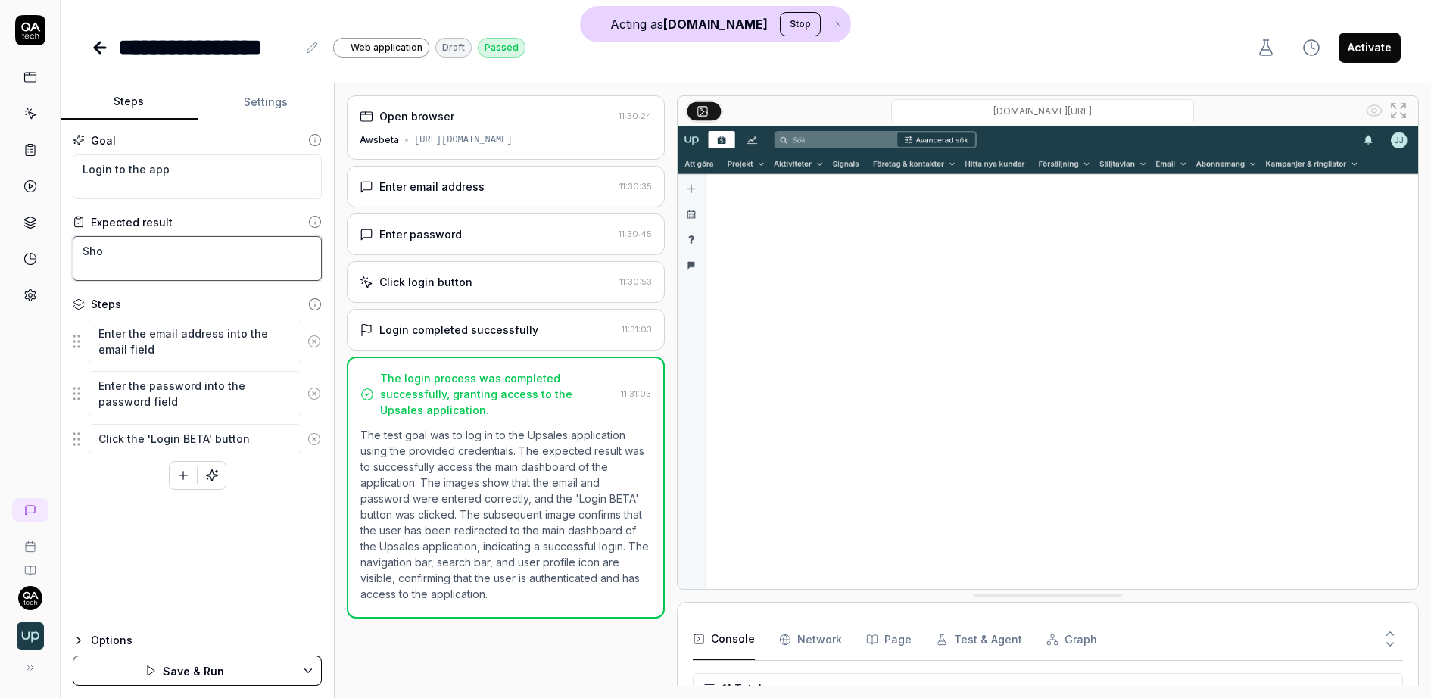
type textarea "Shou"
type textarea "*"
type textarea "Shoul"
type textarea "*"
type textarea "Should"
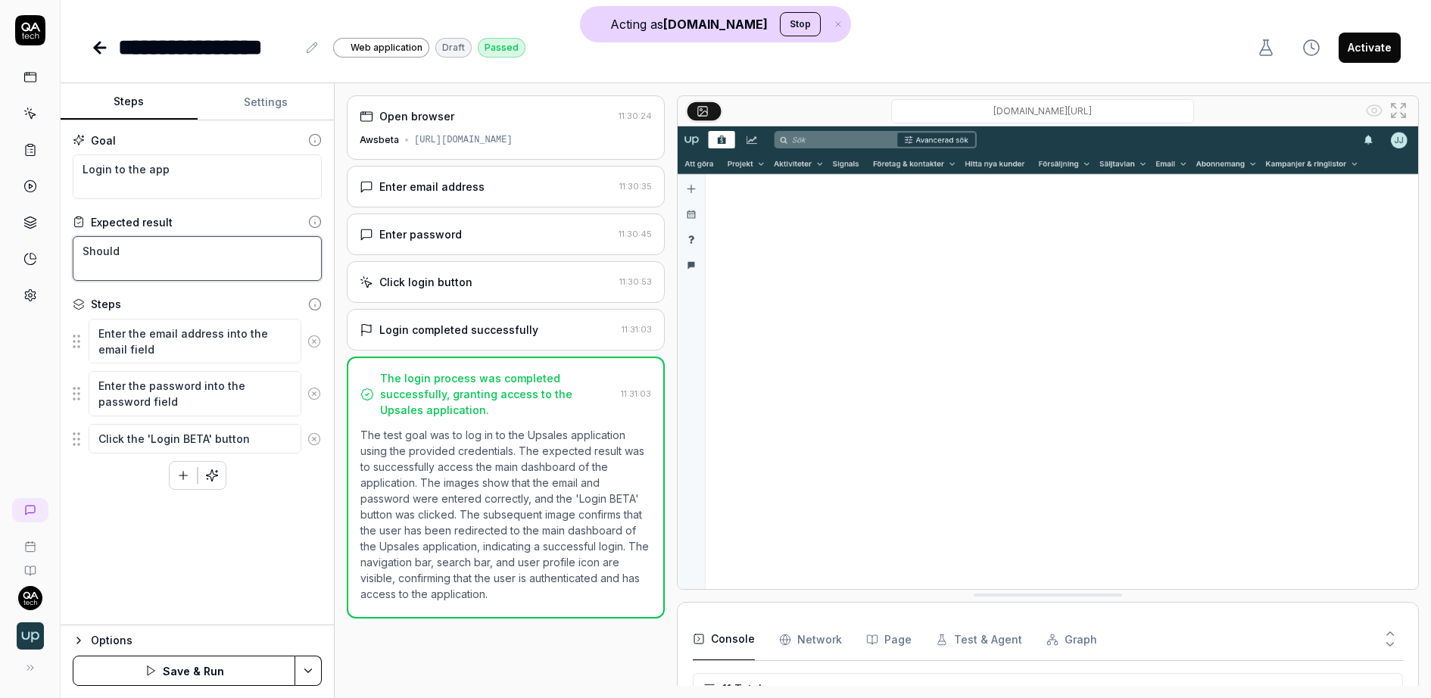
type textarea "*"
type textarea "Should"
type textarea "*"
type textarea "Should i"
type textarea "*"
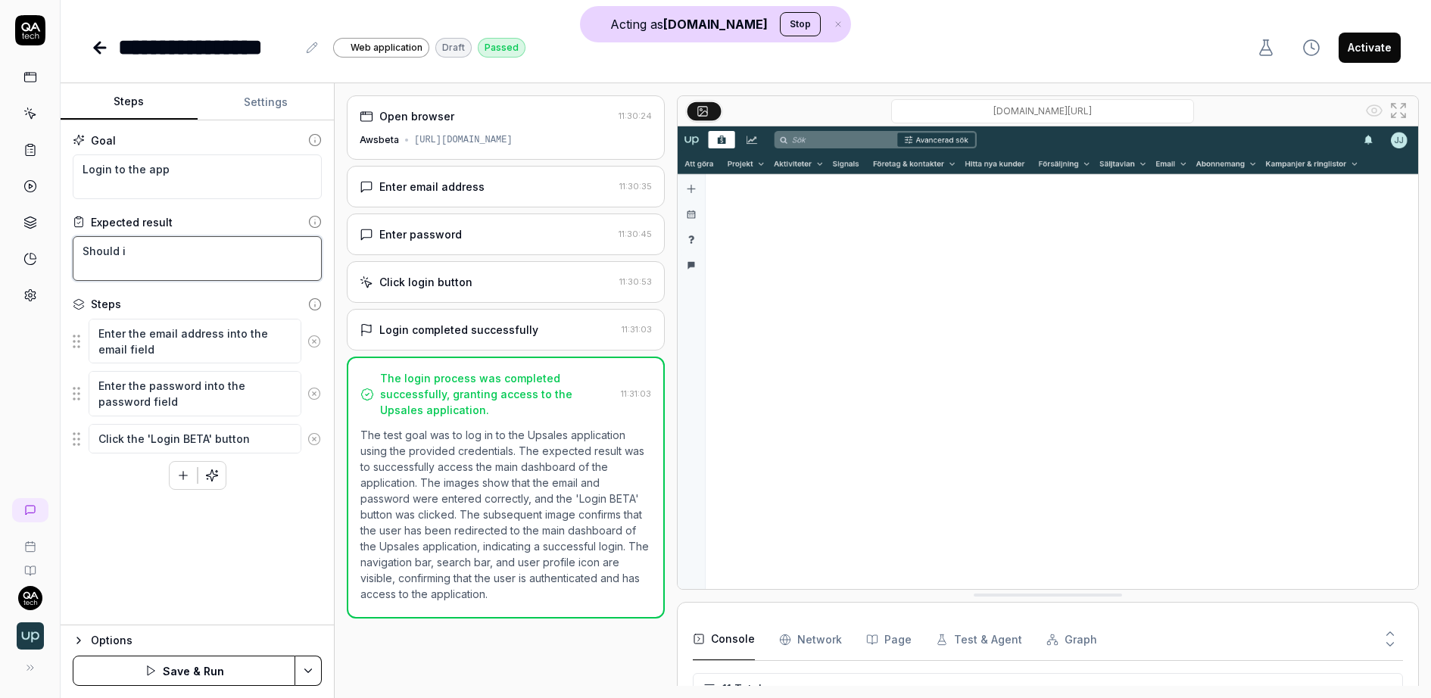
type textarea "Should in"
type textarea "*"
type textarea "Should in"
type textarea "*"
type textarea "Should in l"
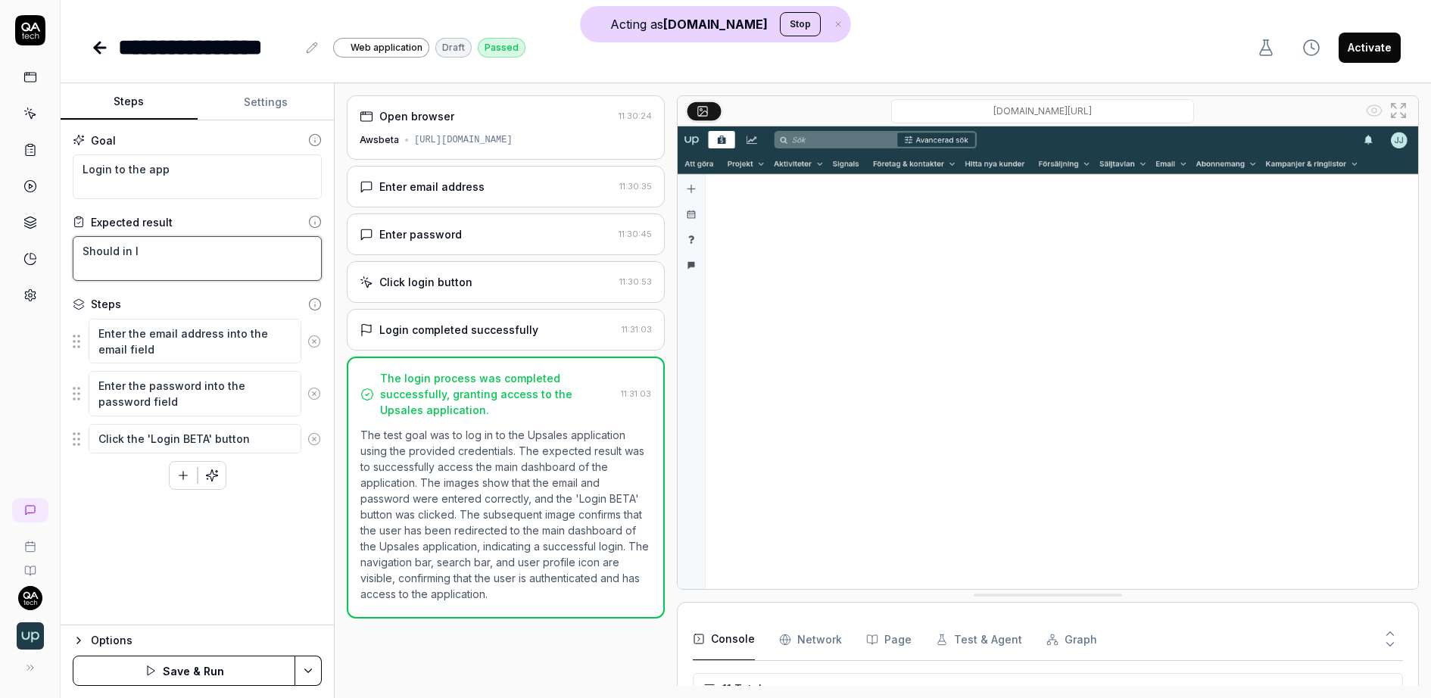
type textarea "*"
type textarea "Should in le"
type textarea "*"
type textarea "Should in les"
type textarea "*"
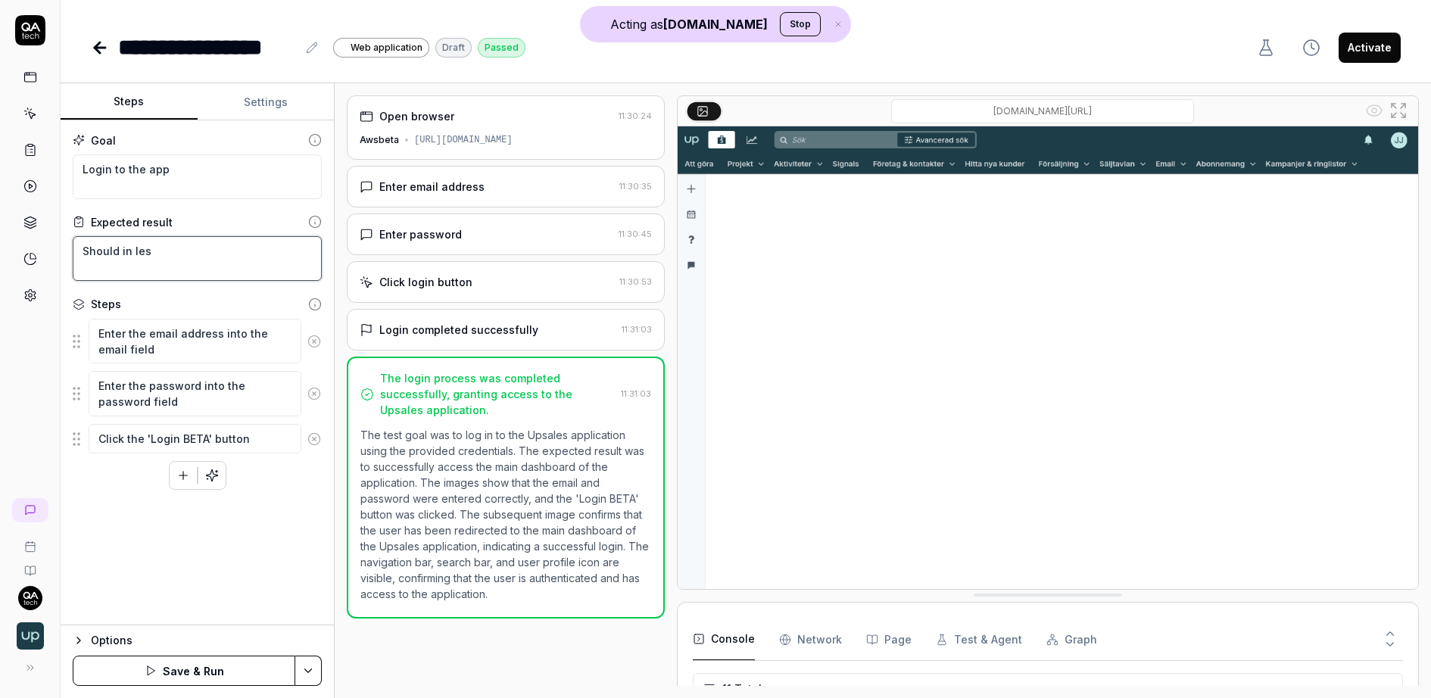
type textarea "Should in less"
type textarea "*"
type textarea "Should in less"
type textarea "*"
type textarea "Should in less t"
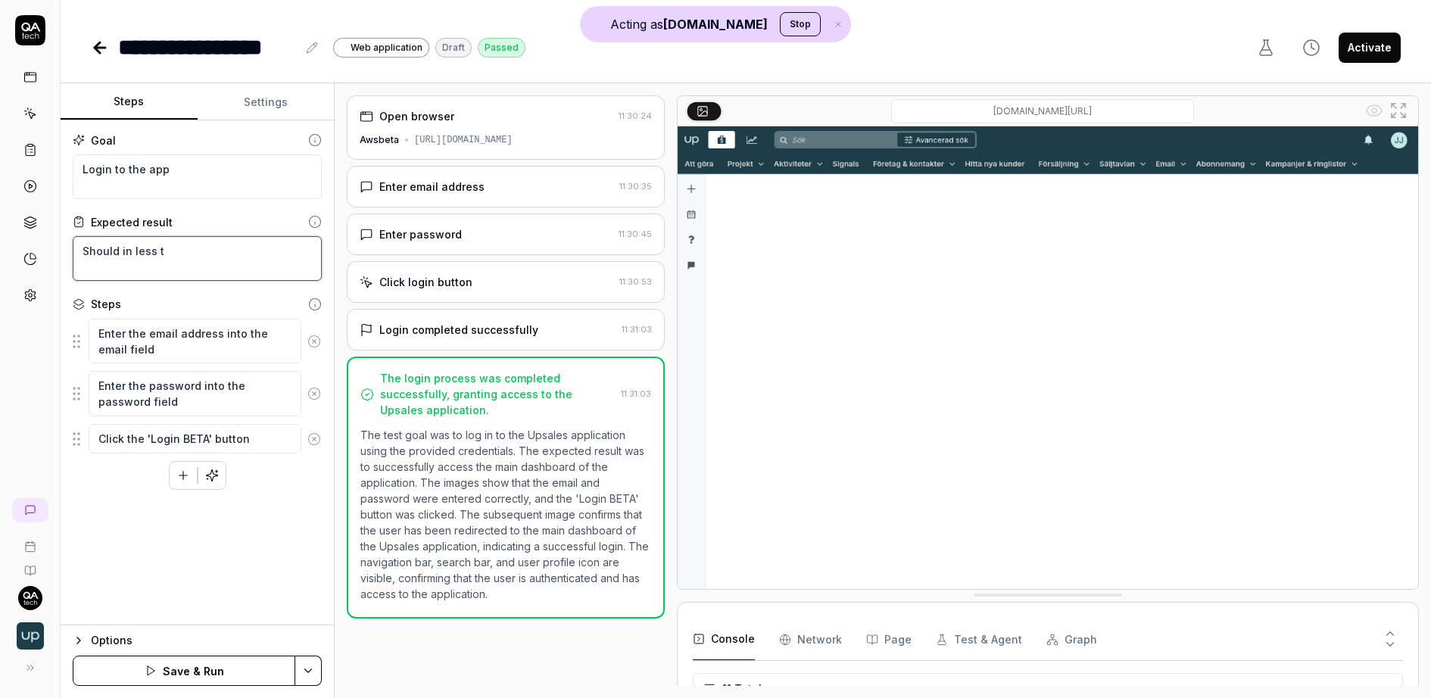
type textarea "*"
type textarea "Should in less tha"
type textarea "*"
type textarea "Should in less than"
type textarea "*"
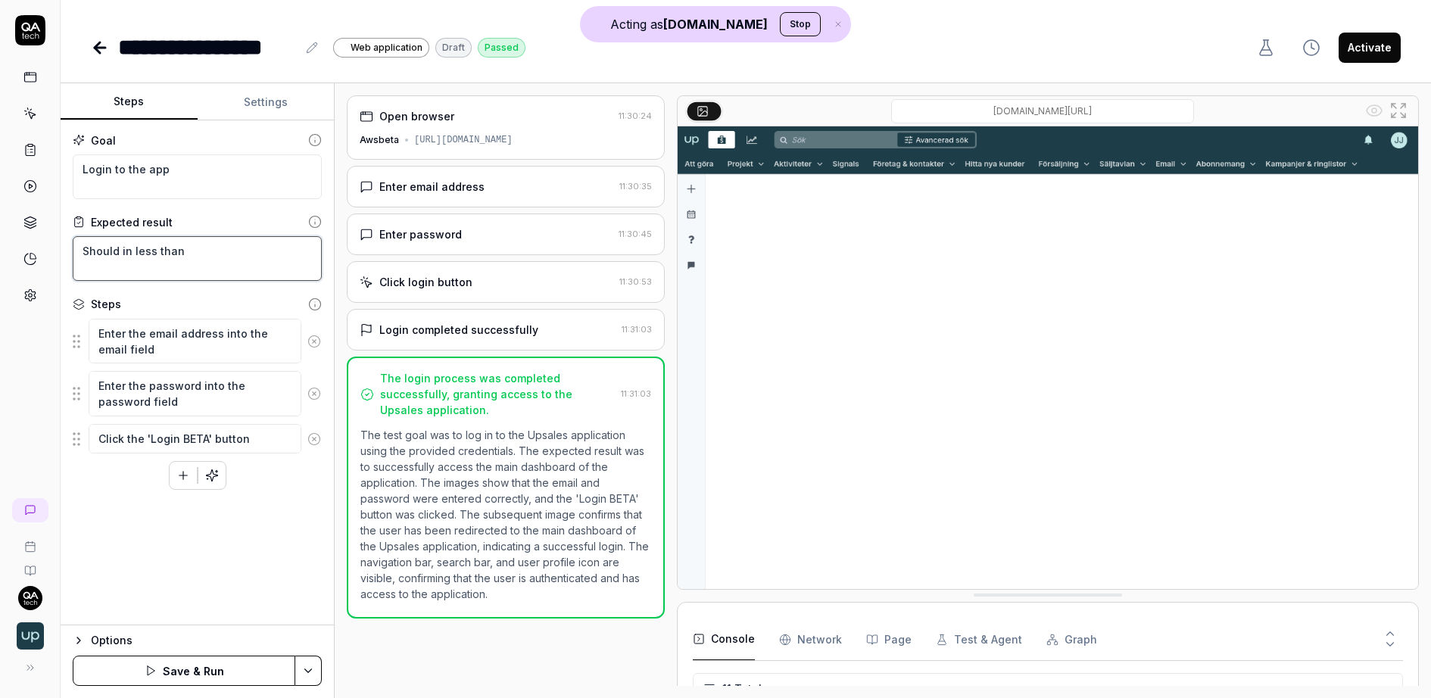
type textarea "Should in less than"
type textarea "*"
type textarea "Should in less than 5"
type textarea "*"
type textarea "Should in less than 5"
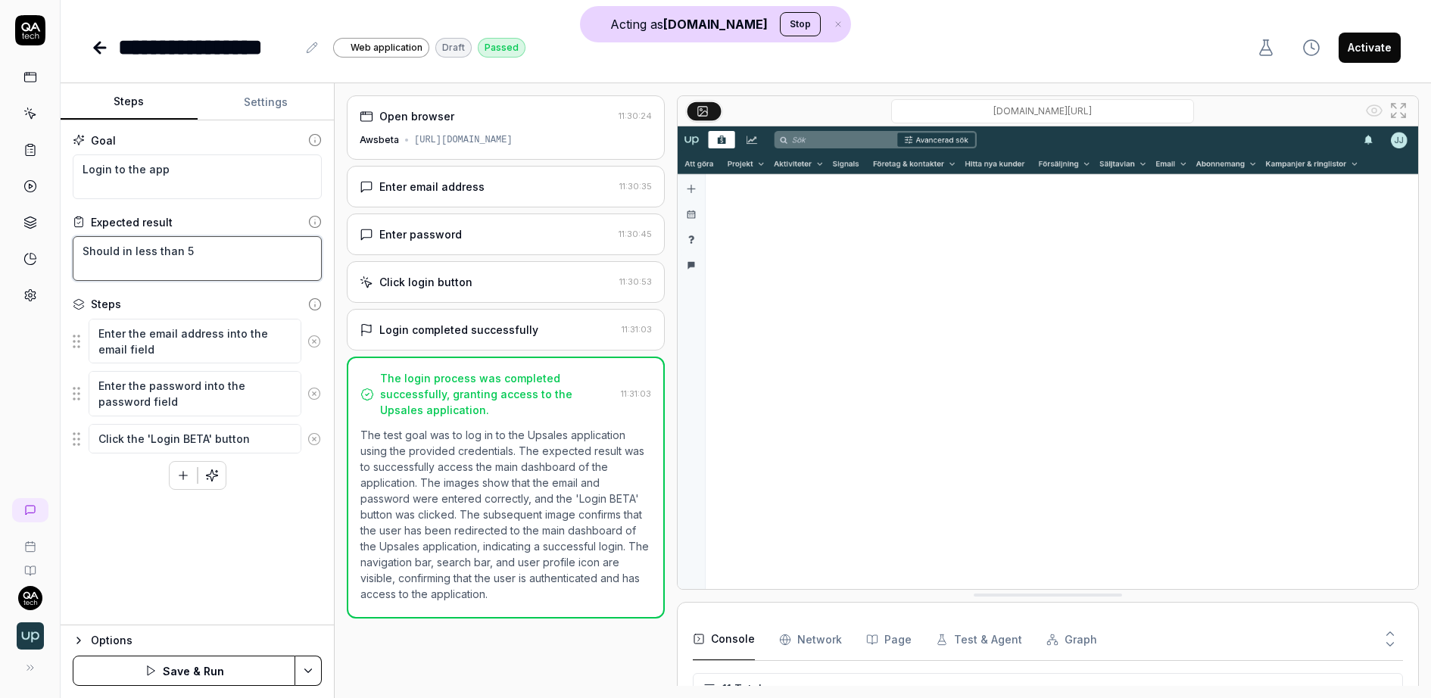
type textarea "*"
type textarea "Should in less than 5 s"
type textarea "*"
type textarea "Should in less than 5 se"
type textarea "*"
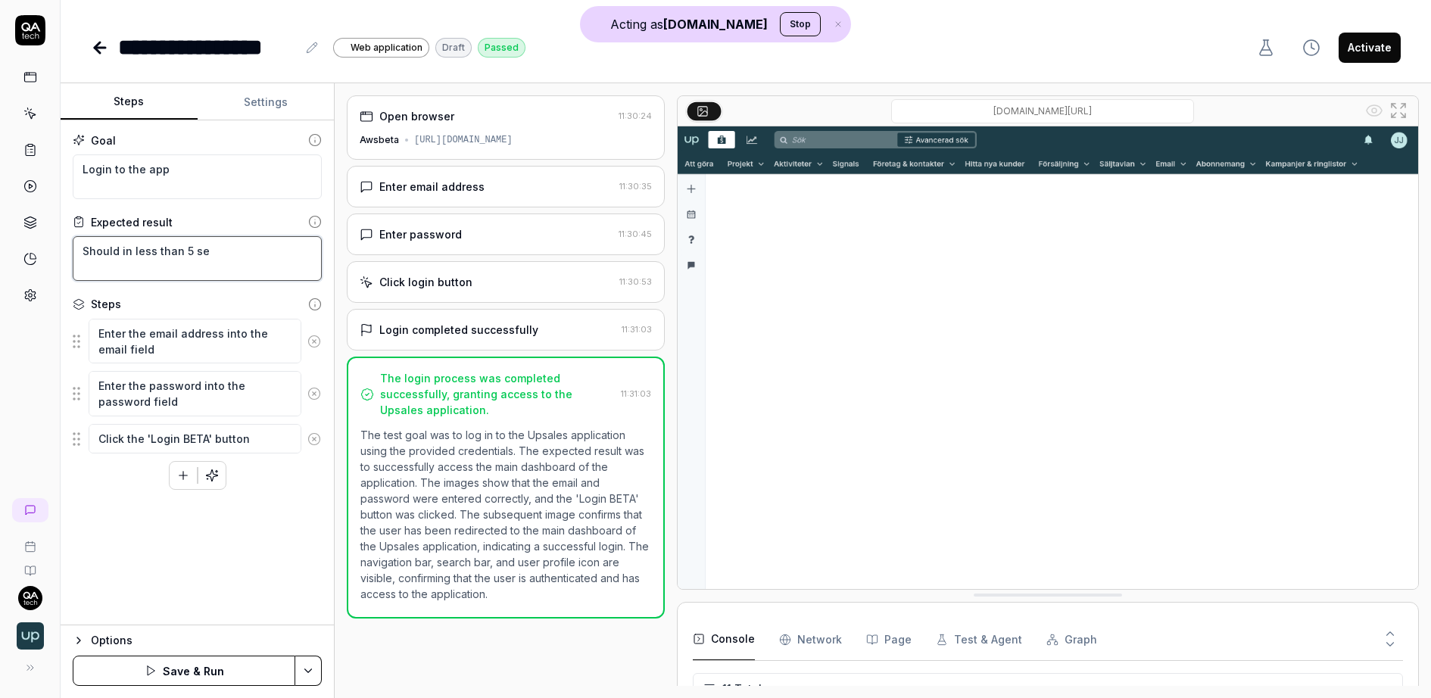
type textarea "Should in less than 5 sec"
type textarea "*"
type textarea "Should in less than 5 secod"
type textarea "*"
type textarea "Should in less than 5 secodn"
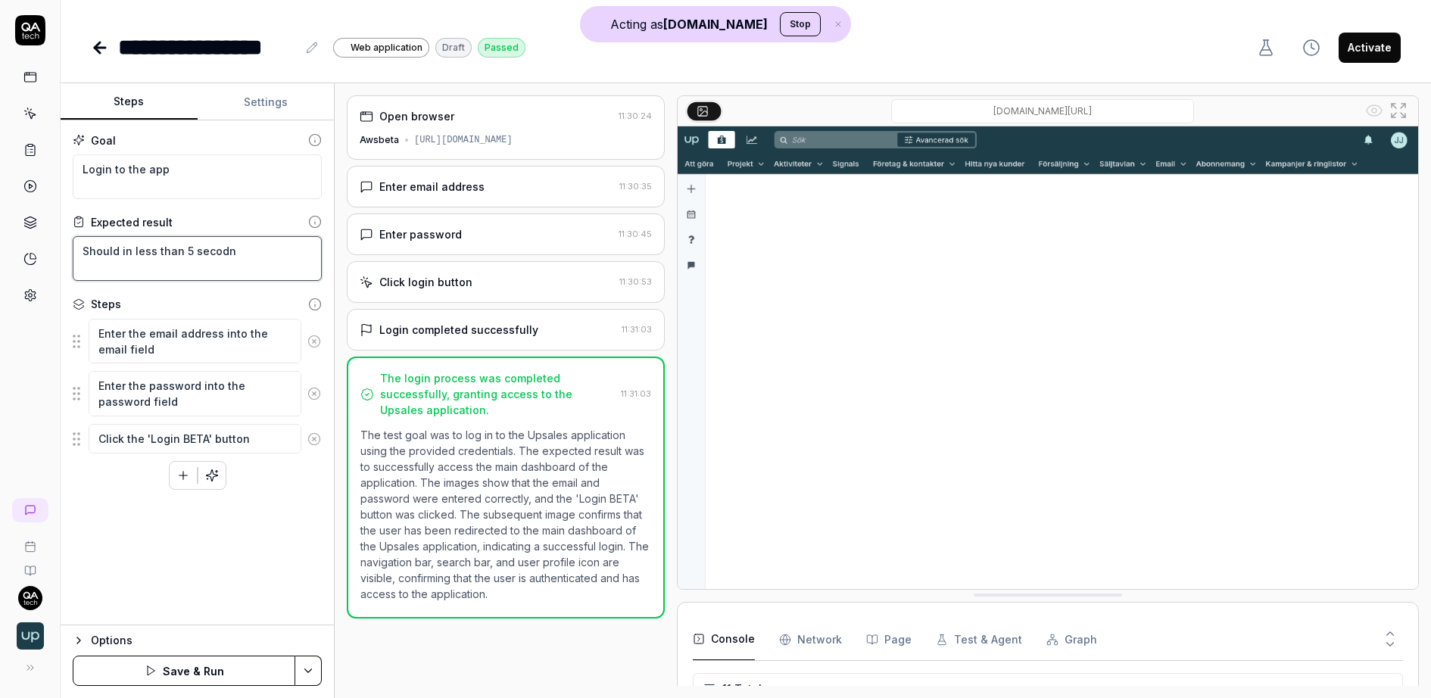
type textarea "*"
type textarea "Should in less than 5 secodns"
type textarea "*"
type textarea "Should in less than 5 secodn"
type textarea "*"
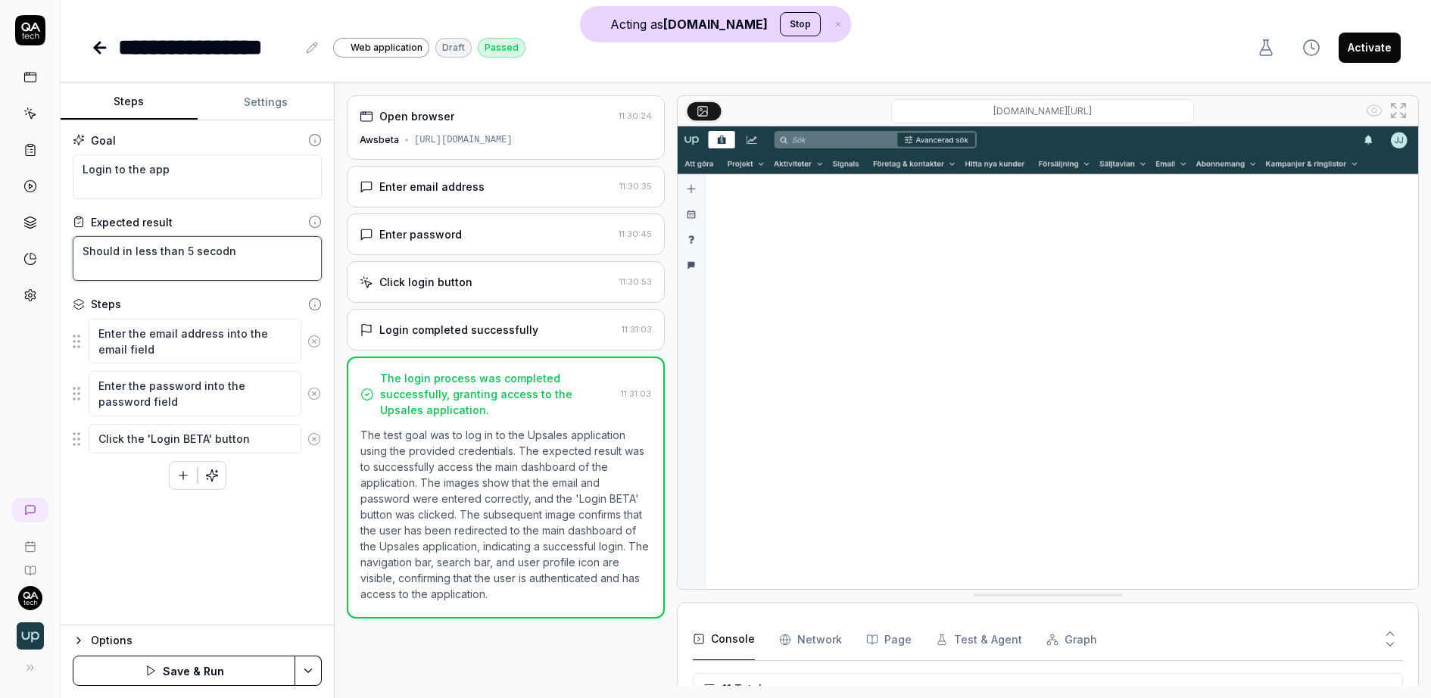
type textarea "Should in less than 5 secod"
type textarea "*"
type textarea "Should in less than 5 secodn"
type textarea "*"
type textarea "Should in less than 5 secod"
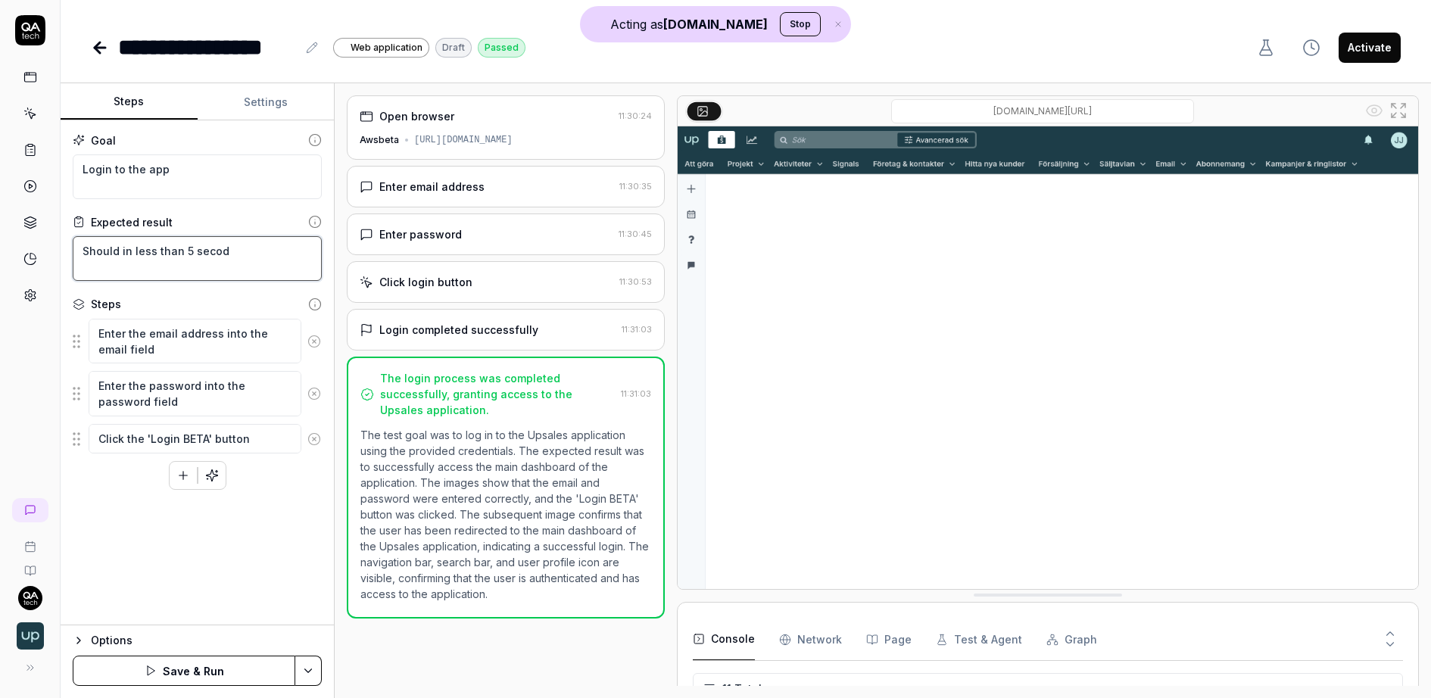
type textarea "*"
type textarea "Should in less than 5 seco"
type textarea "*"
type textarea "Should in less than 5 secon"
type textarea "*"
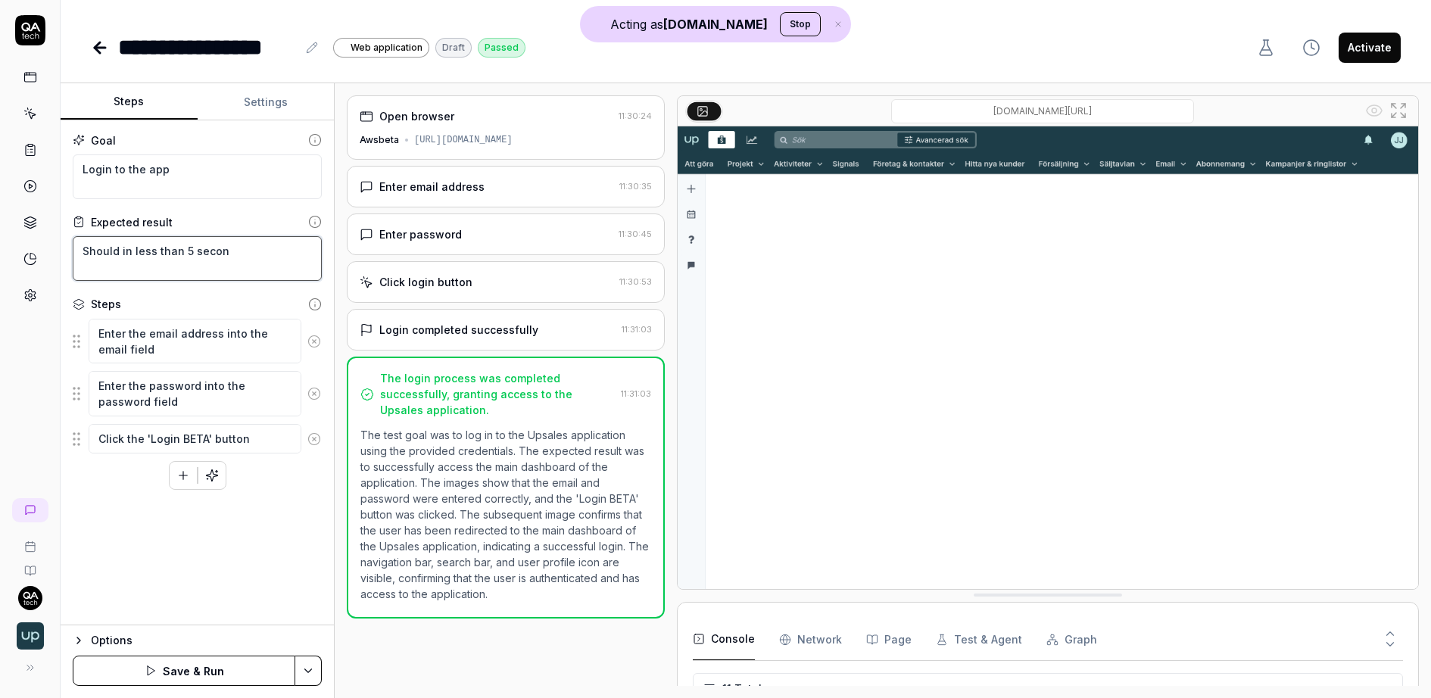
type textarea "Should in less than 5 second"
type textarea "*"
type textarea "Should in less than 5 seconds"
click at [289, 532] on div "Goal Login to the app Expected result Should in less than 5 seconds Steps Enter…" at bounding box center [197, 372] width 273 height 505
click at [213, 672] on button "Save & Run" at bounding box center [184, 671] width 223 height 30
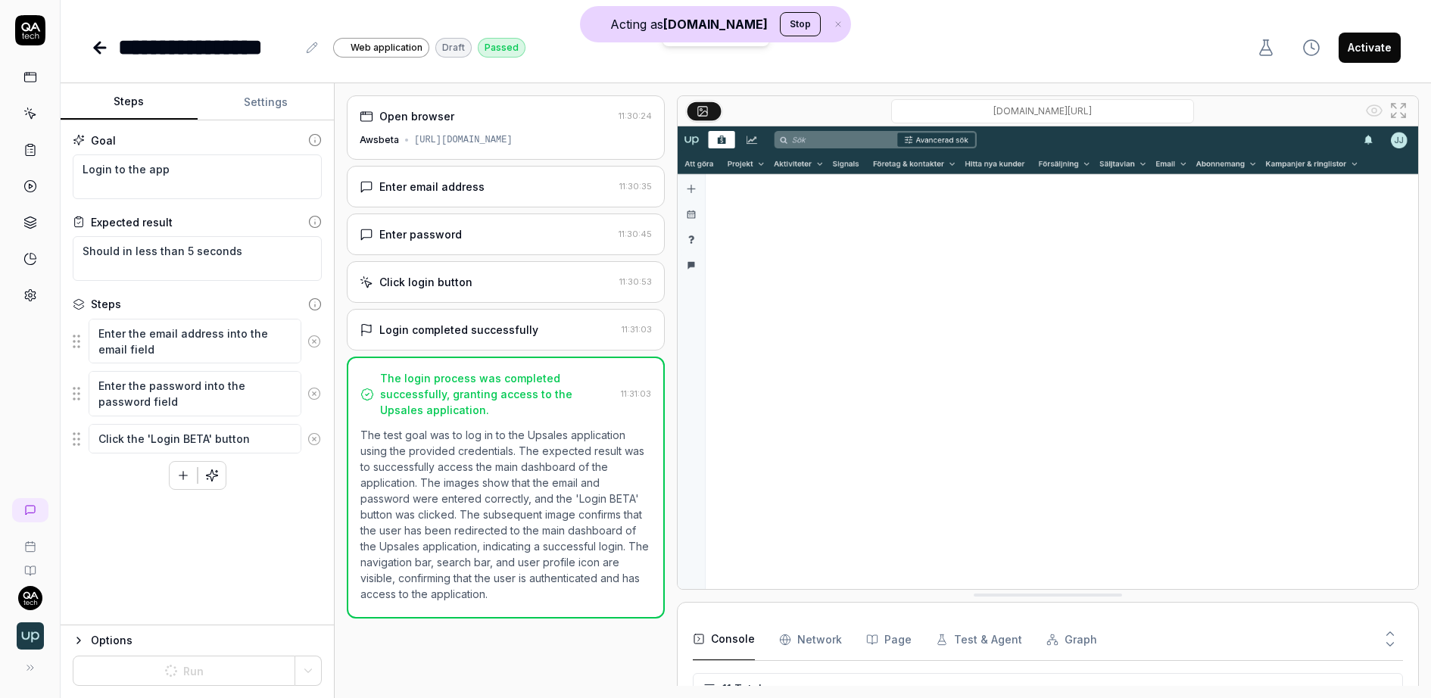
click at [509, 122] on div "Open browser" at bounding box center [486, 116] width 253 height 16
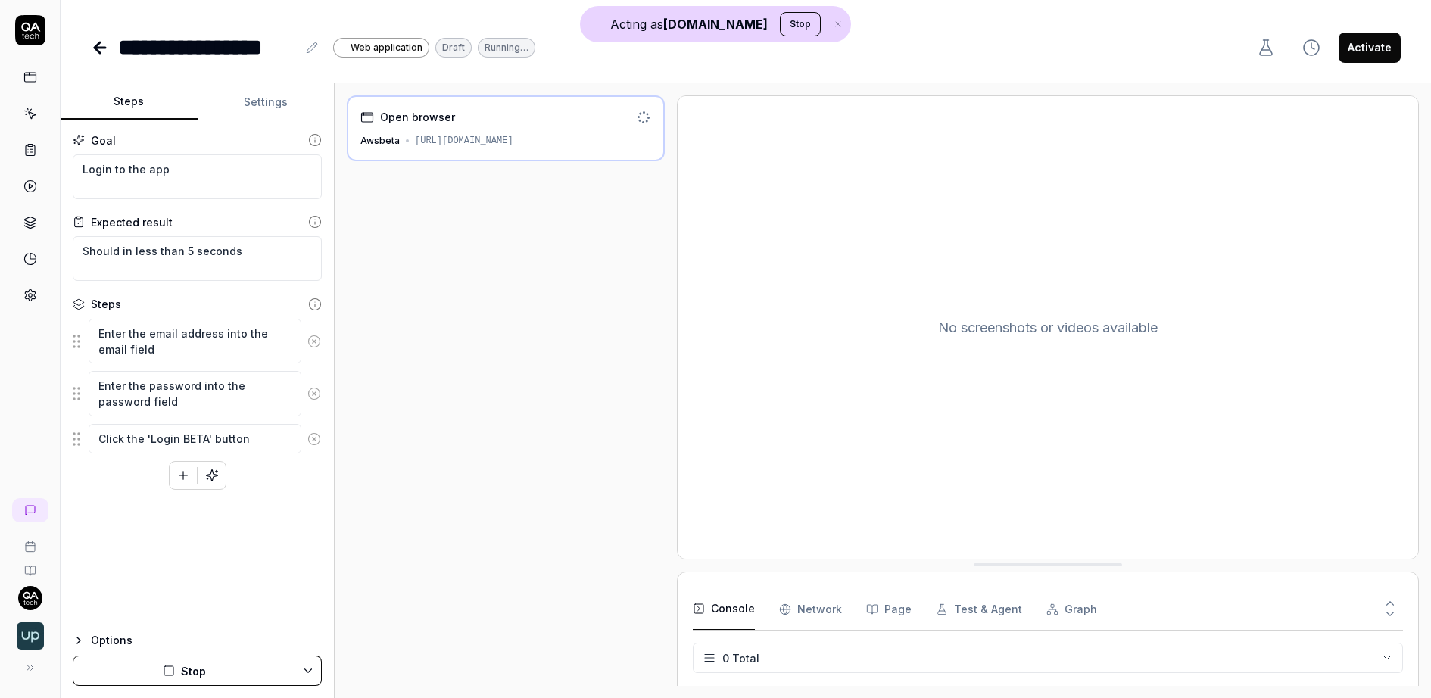
click at [507, 122] on div "Open browser" at bounding box center [495, 117] width 270 height 16
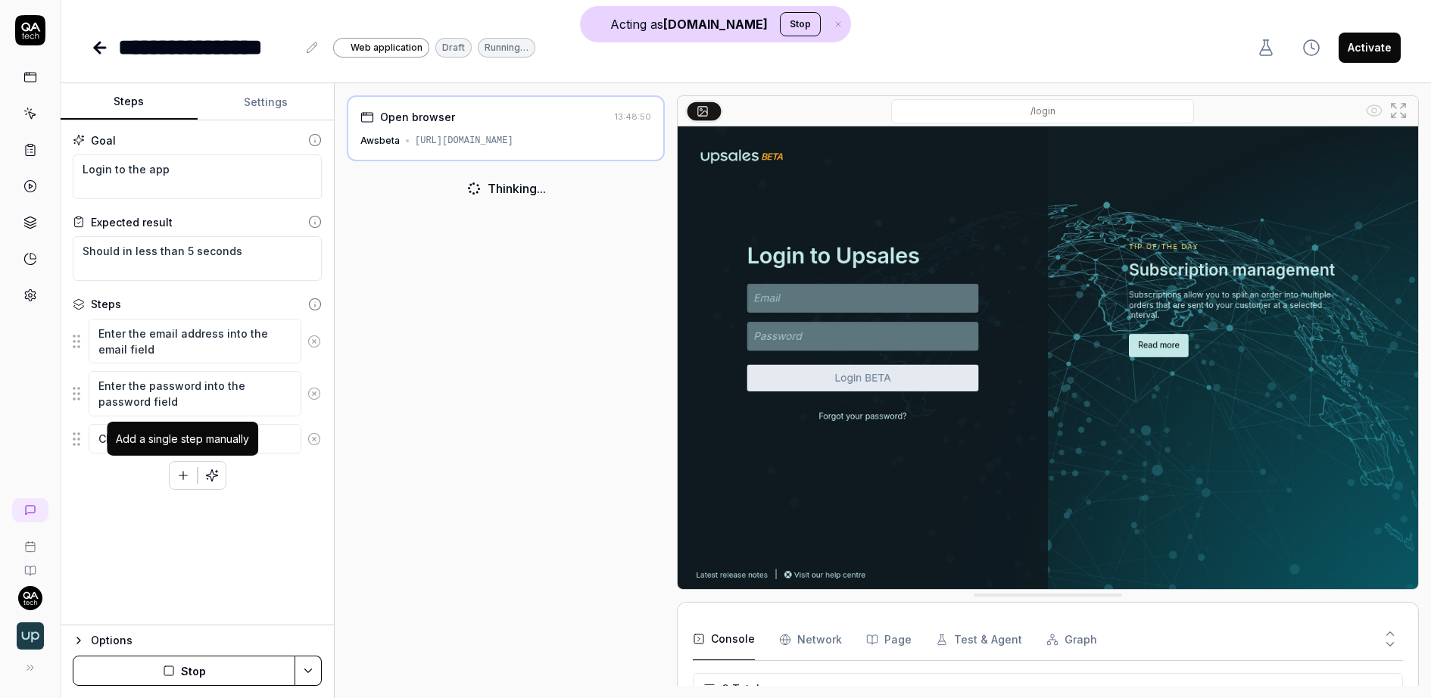
click at [191, 468] on button "button" at bounding box center [183, 475] width 27 height 27
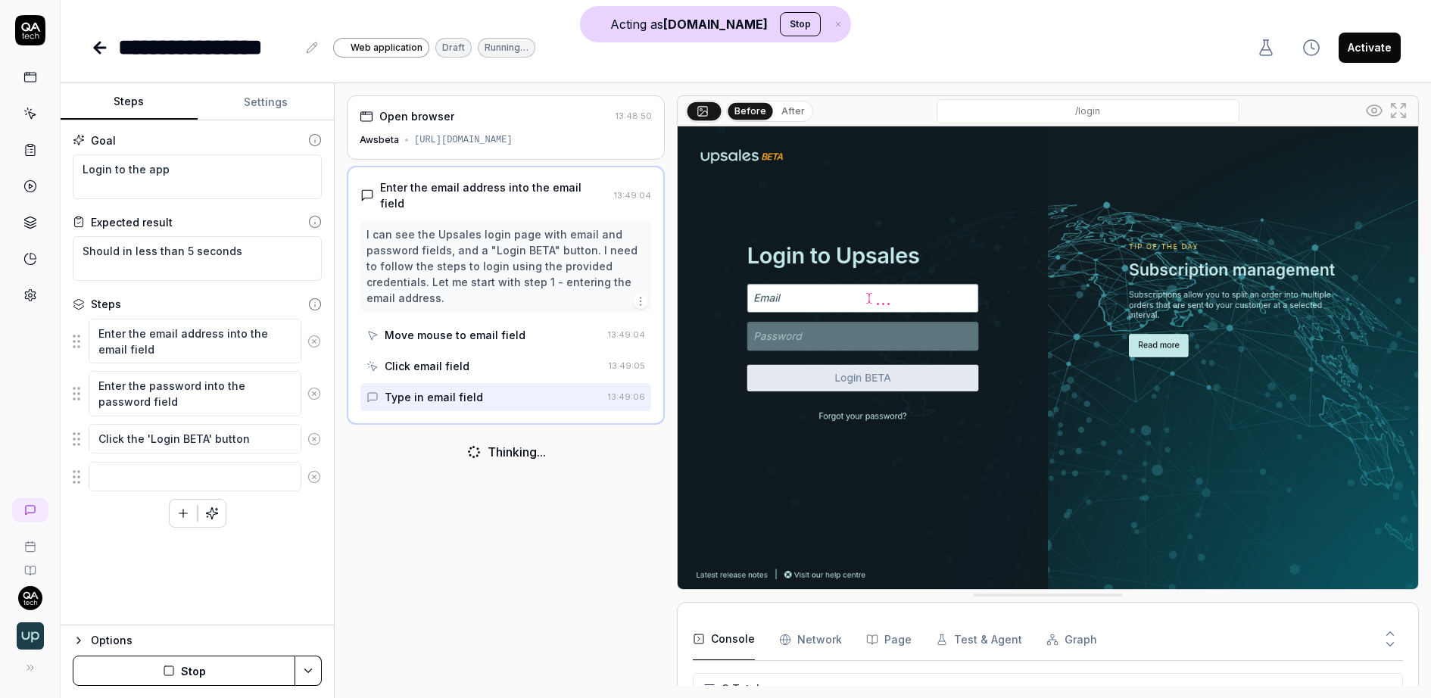
click at [36, 111] on icon at bounding box center [30, 114] width 14 height 14
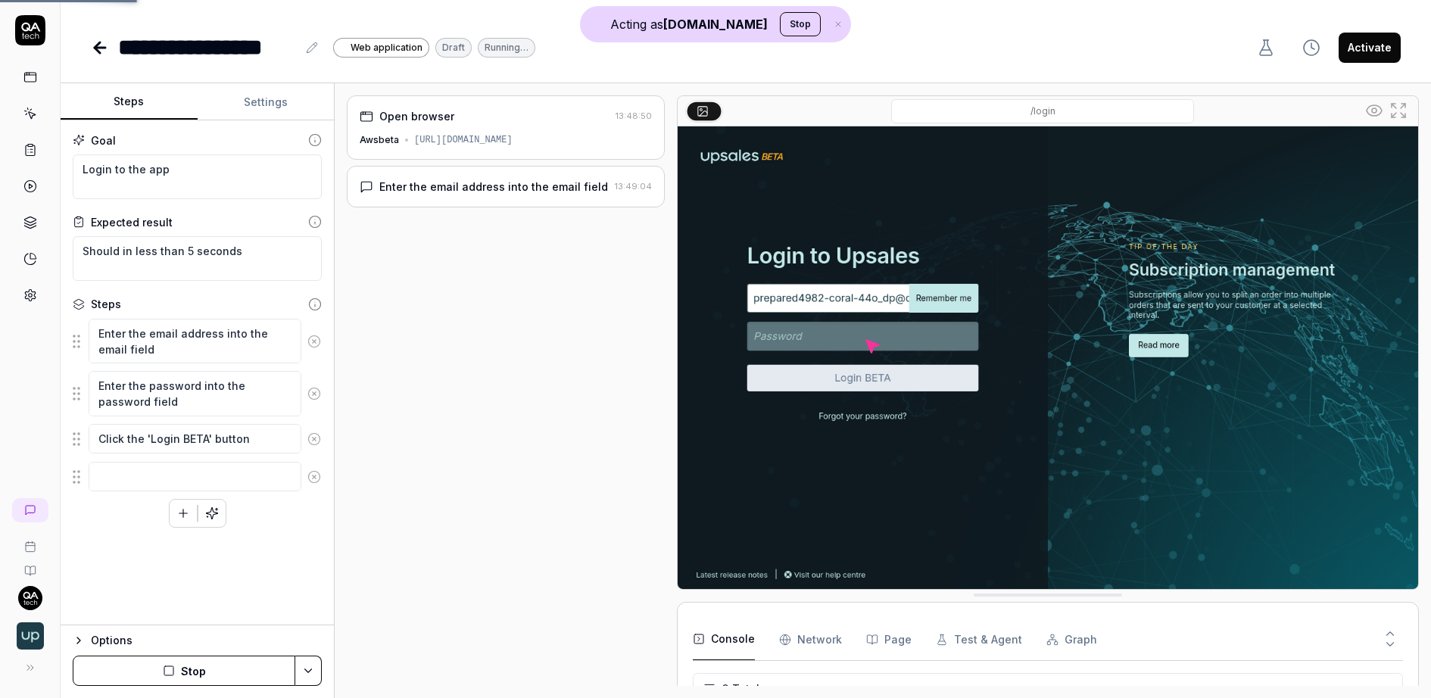
click at [34, 139] on link at bounding box center [30, 149] width 27 height 27
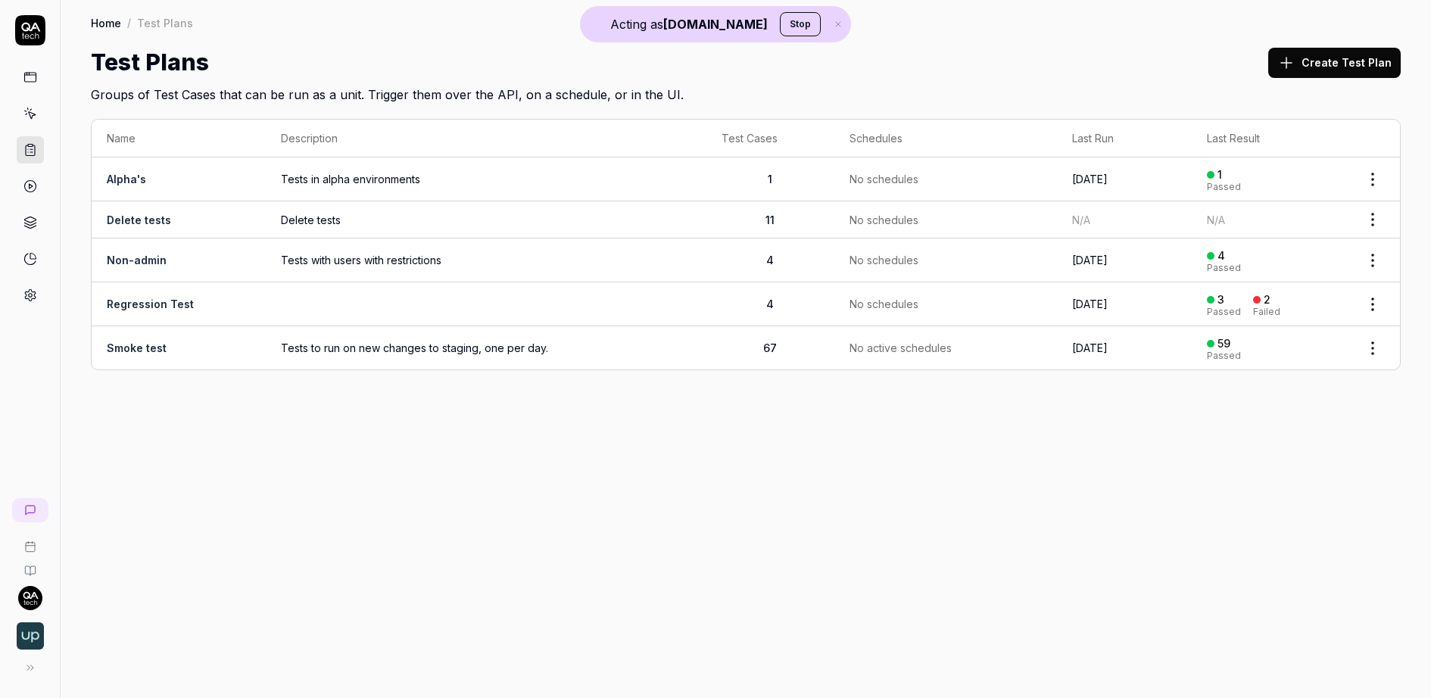
click at [44, 175] on div at bounding box center [30, 162] width 60 height 294
click at [22, 175] on link at bounding box center [30, 186] width 27 height 27
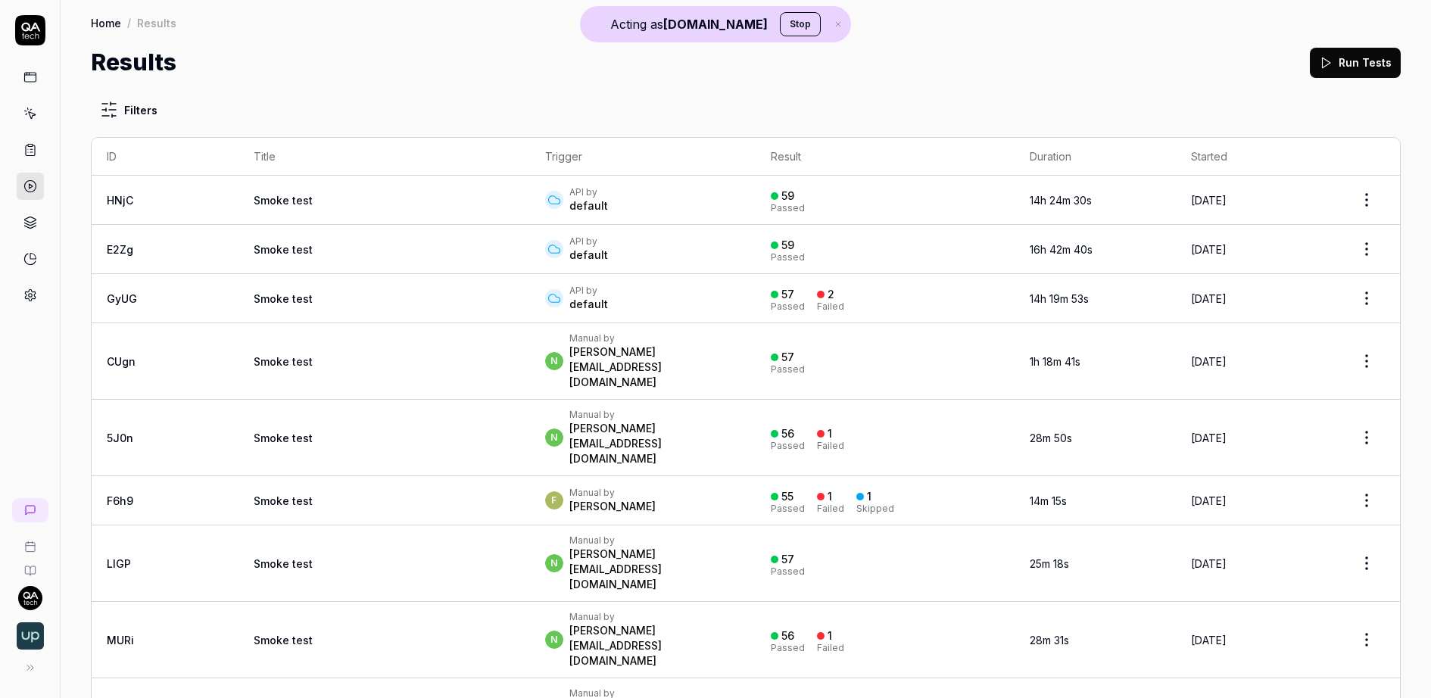
click at [407, 214] on td "Smoke test" at bounding box center [385, 200] width 292 height 49
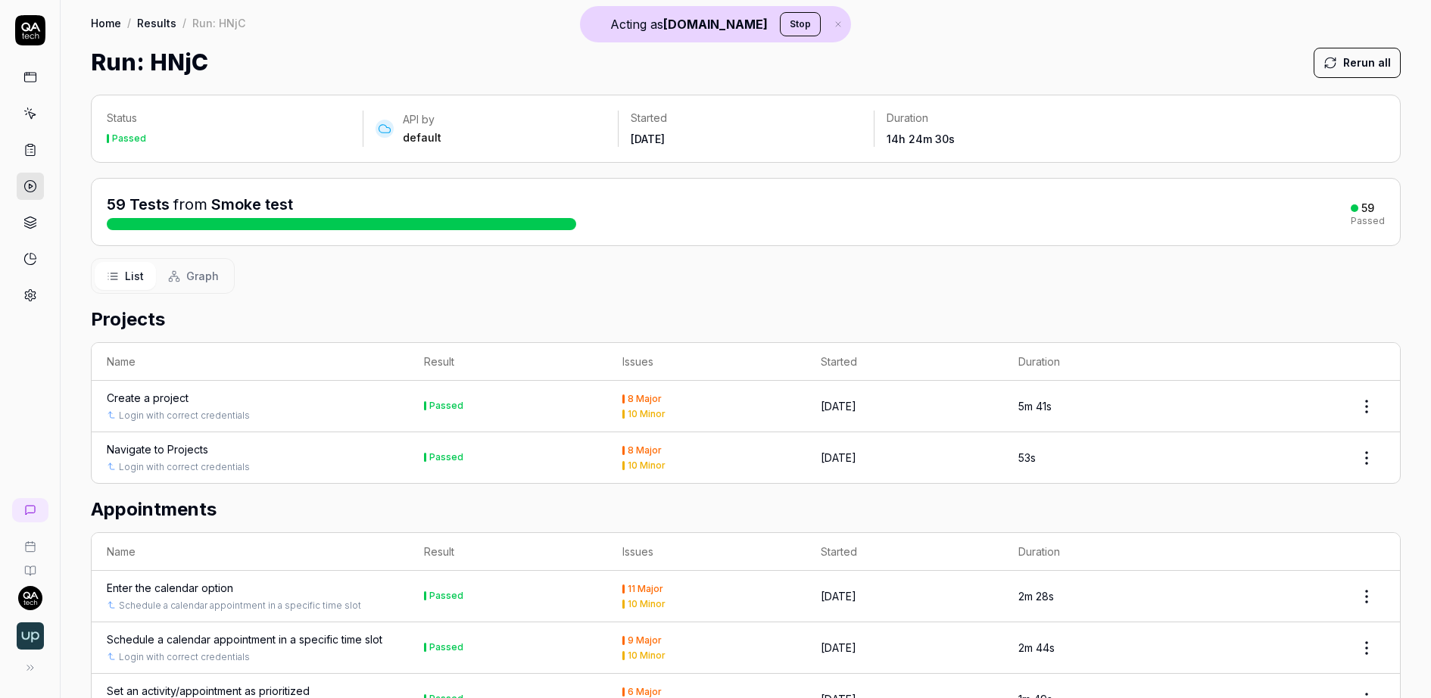
click at [183, 258] on div "List Graph" at bounding box center [163, 276] width 144 height 36
click at [183, 260] on div "List Graph" at bounding box center [163, 276] width 144 height 36
click at [201, 279] on span "Graph" at bounding box center [202, 276] width 33 height 16
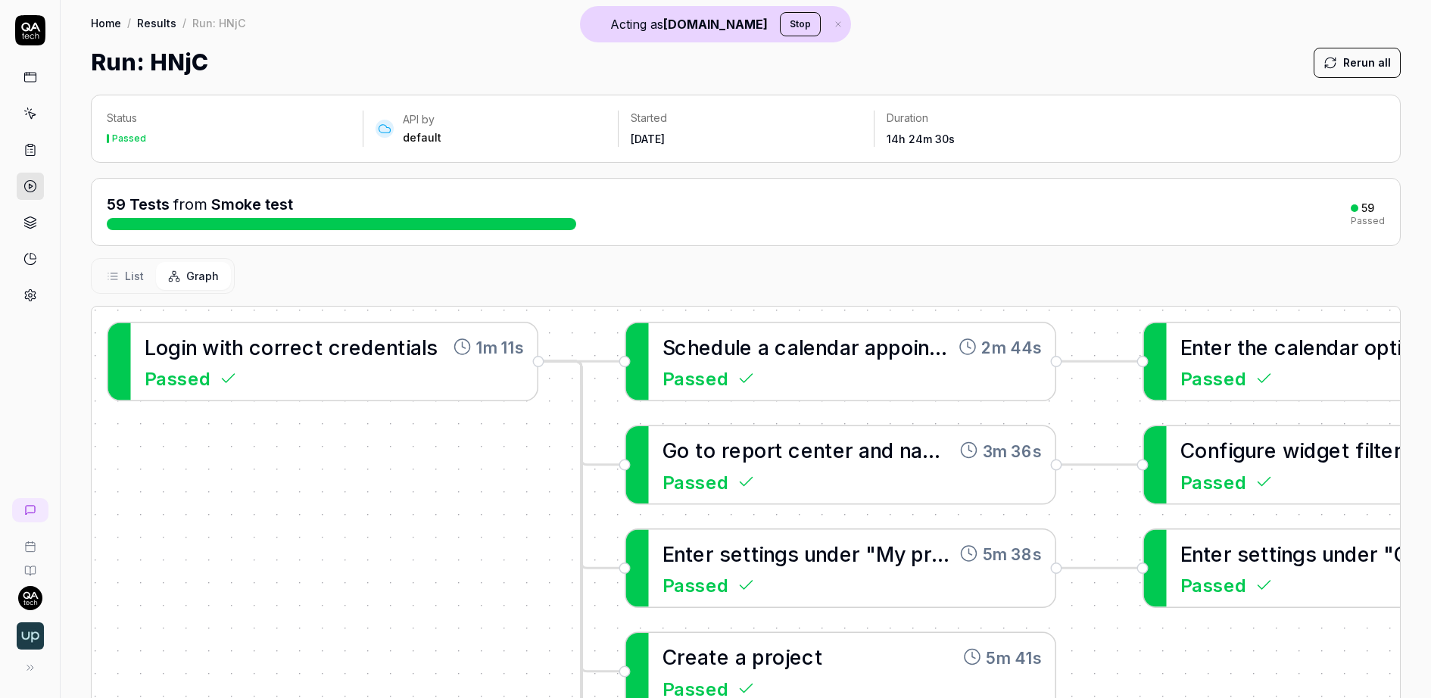
click at [120, 268] on button "List" at bounding box center [125, 276] width 61 height 28
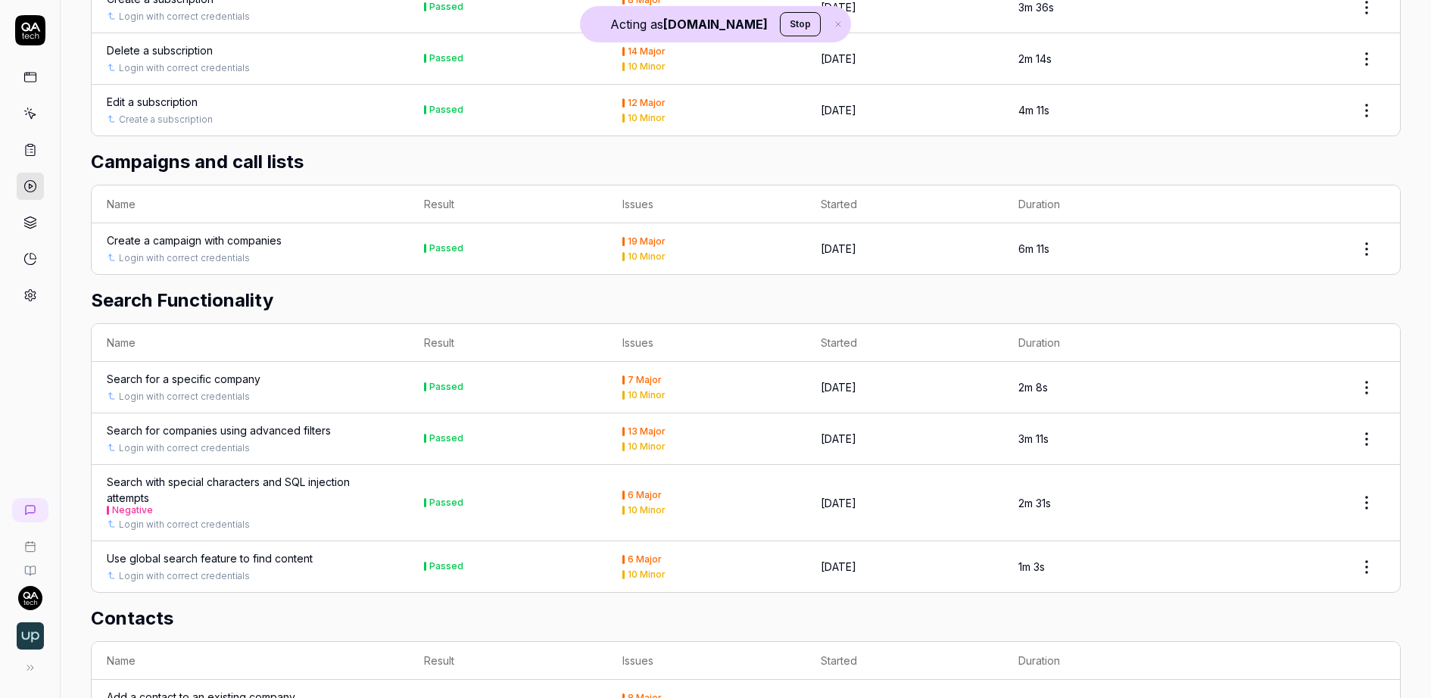
scroll to position [1078, 0]
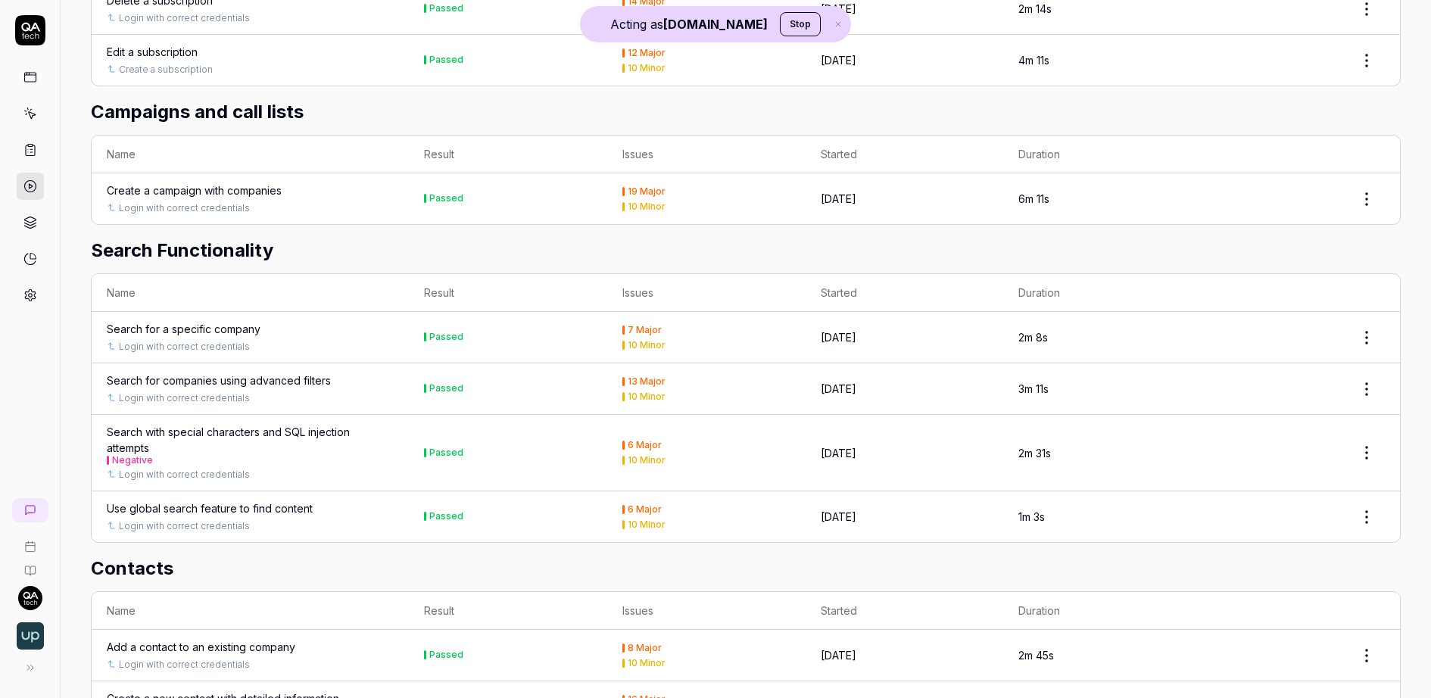
click at [38, 184] on link at bounding box center [30, 186] width 27 height 27
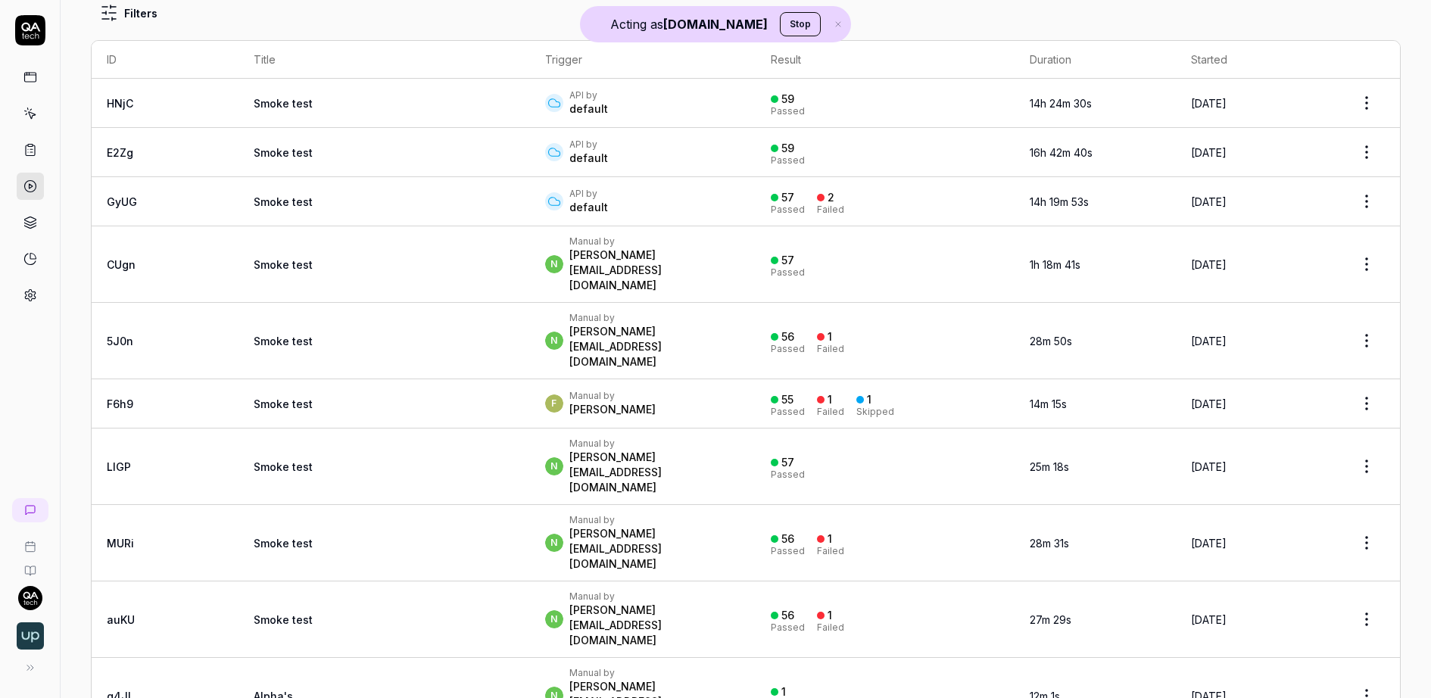
scroll to position [107, 0]
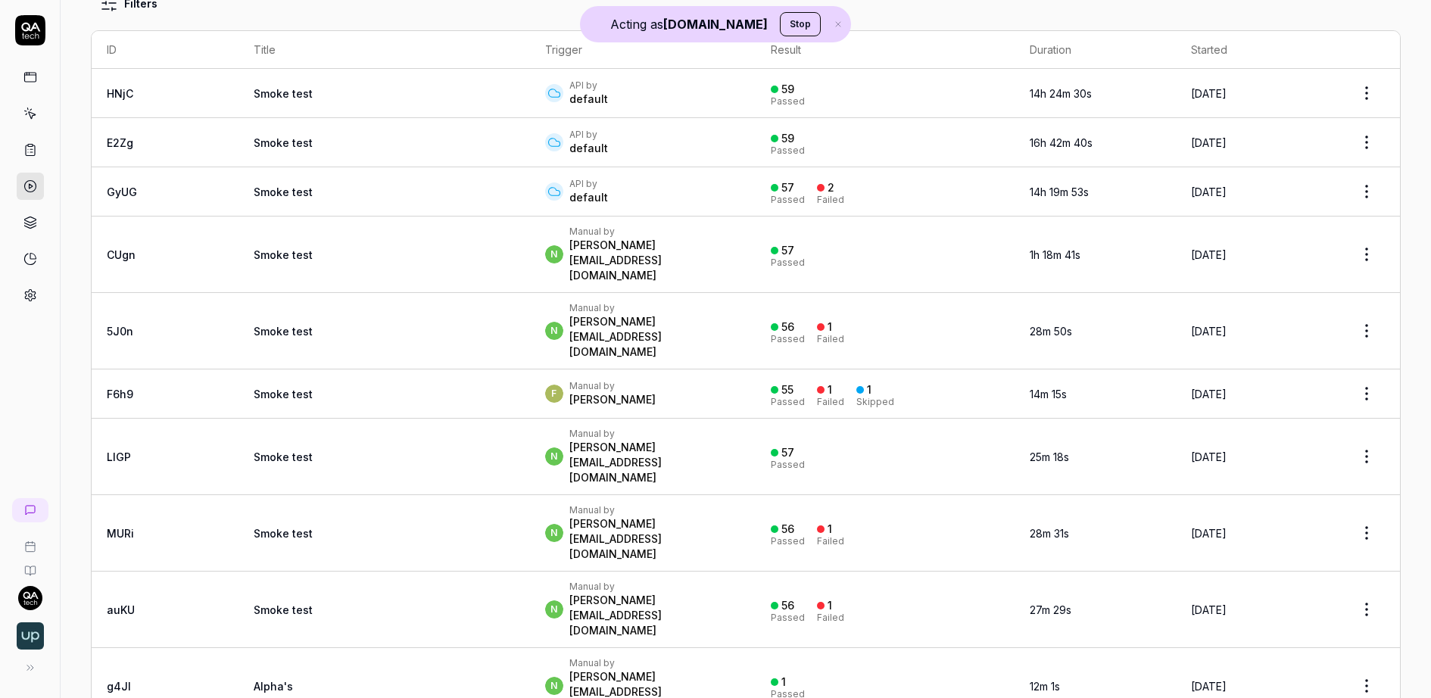
click at [343, 293] on td "Smoke test" at bounding box center [385, 331] width 292 height 76
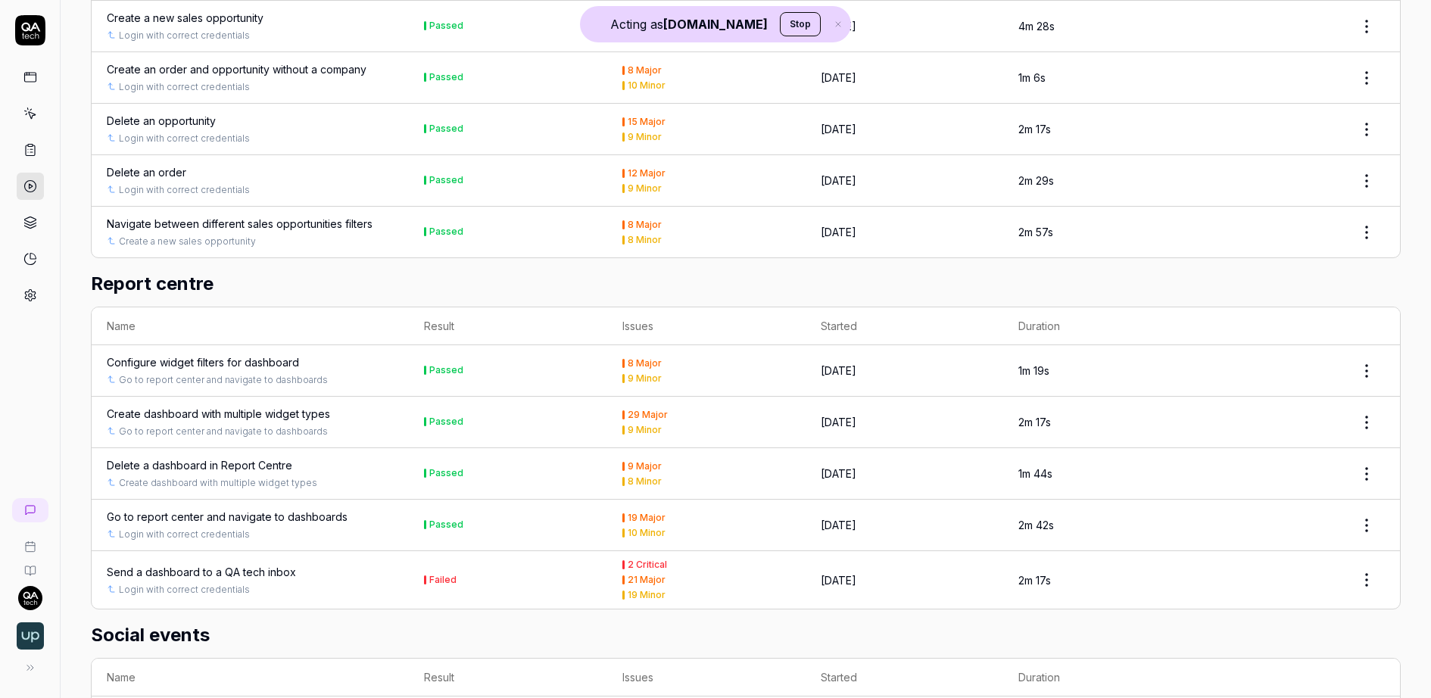
scroll to position [3236, 0]
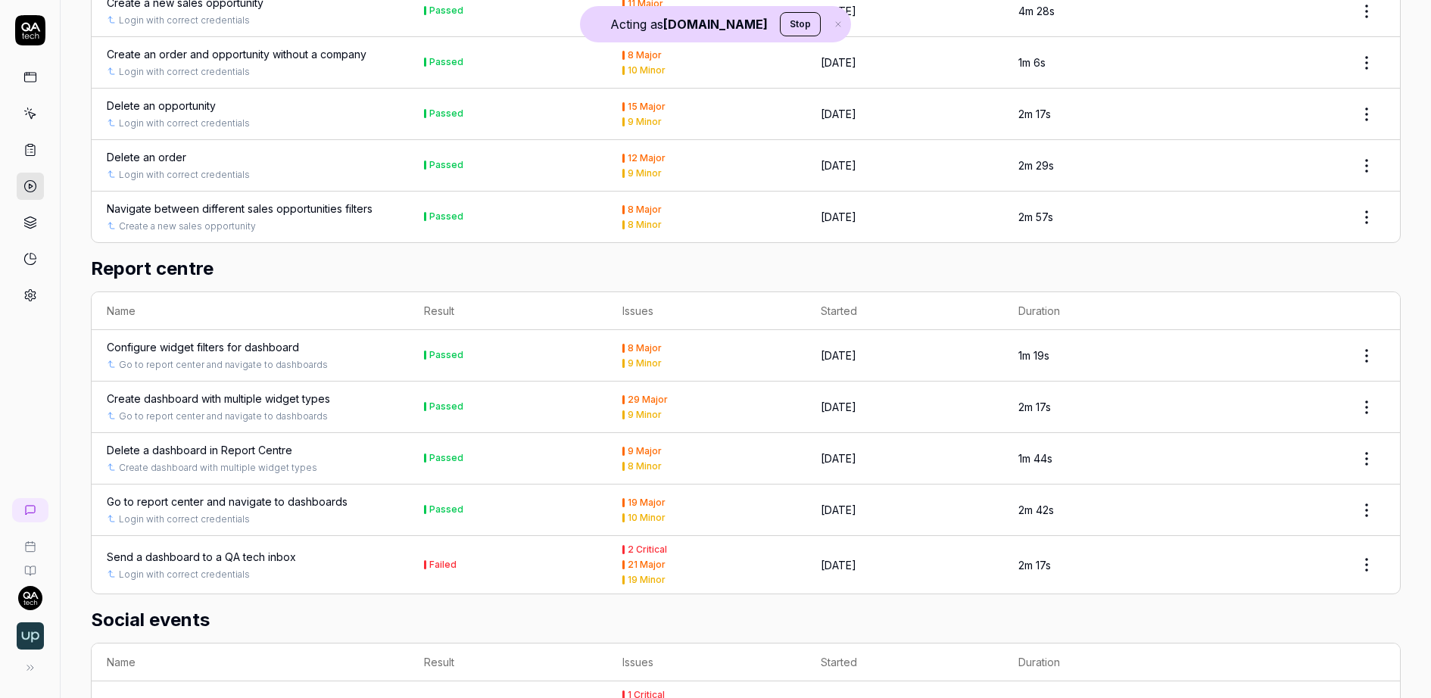
click at [207, 549] on div "Send a dashboard to a QA tech inbox" at bounding box center [201, 557] width 189 height 16
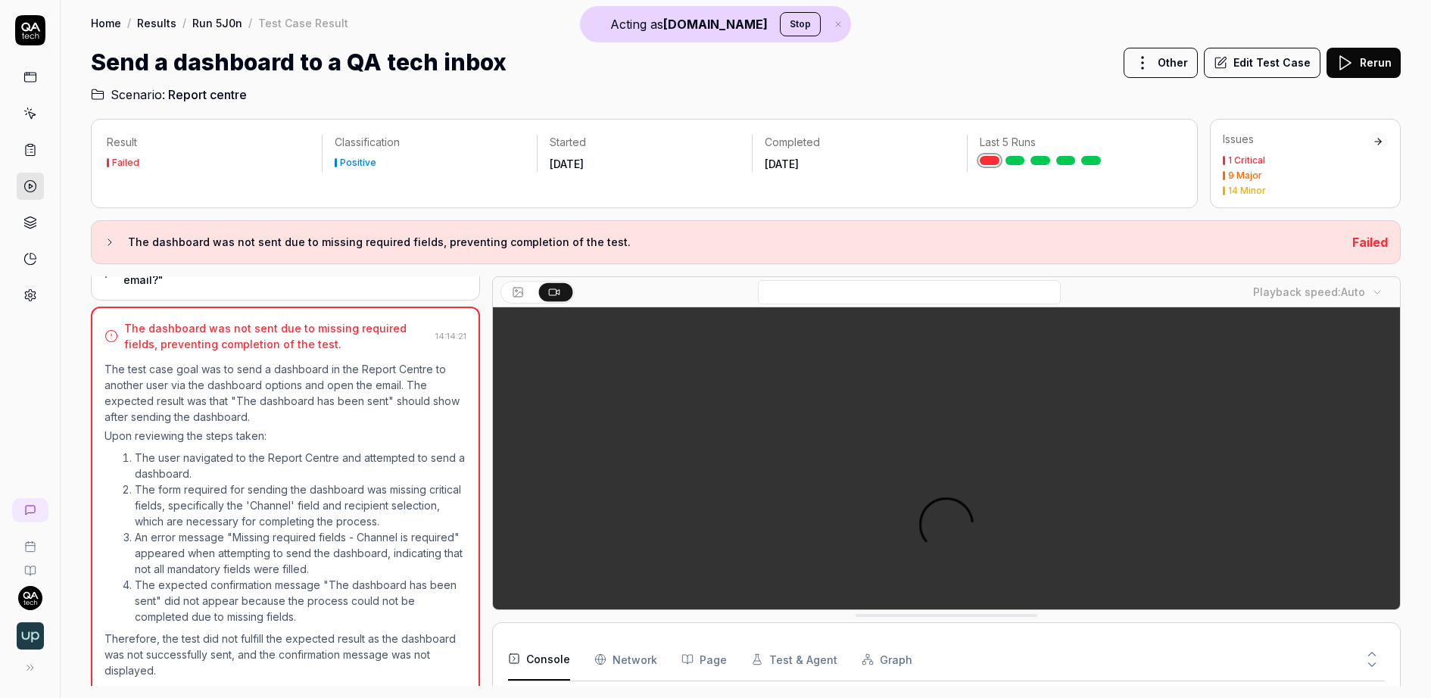
scroll to position [356, 0]
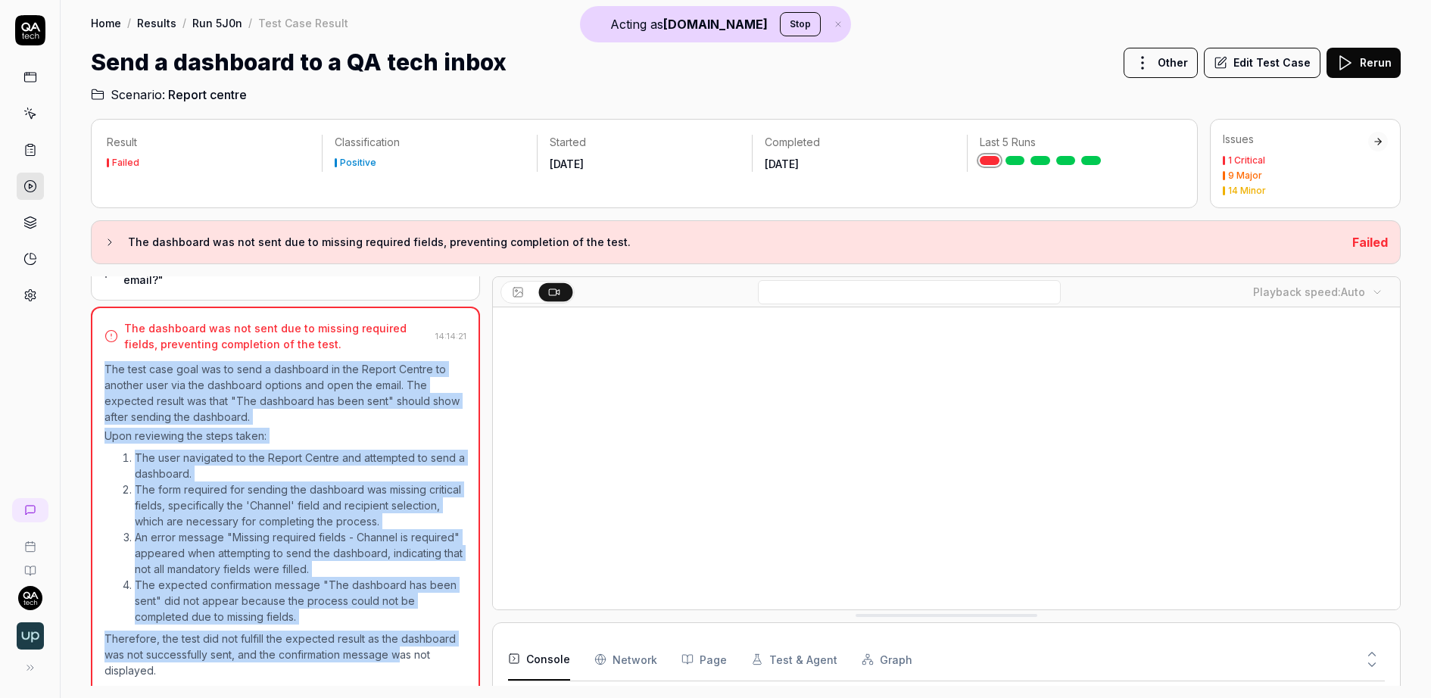
drag, startPoint x: 101, startPoint y: 363, endPoint x: 405, endPoint y: 650, distance: 417.3
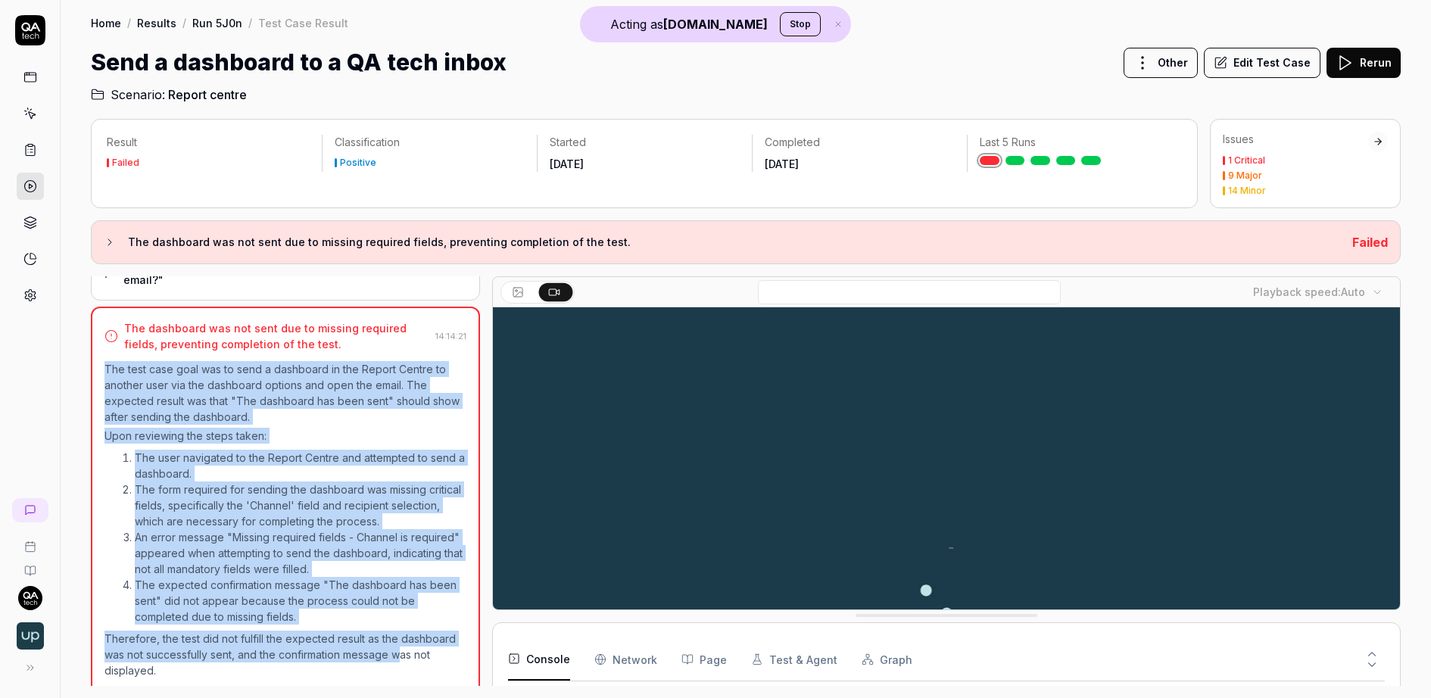
click at [405, 650] on div "The dashboard was not sent due to missing required fields, preventing completio…" at bounding box center [285, 501] width 389 height 388
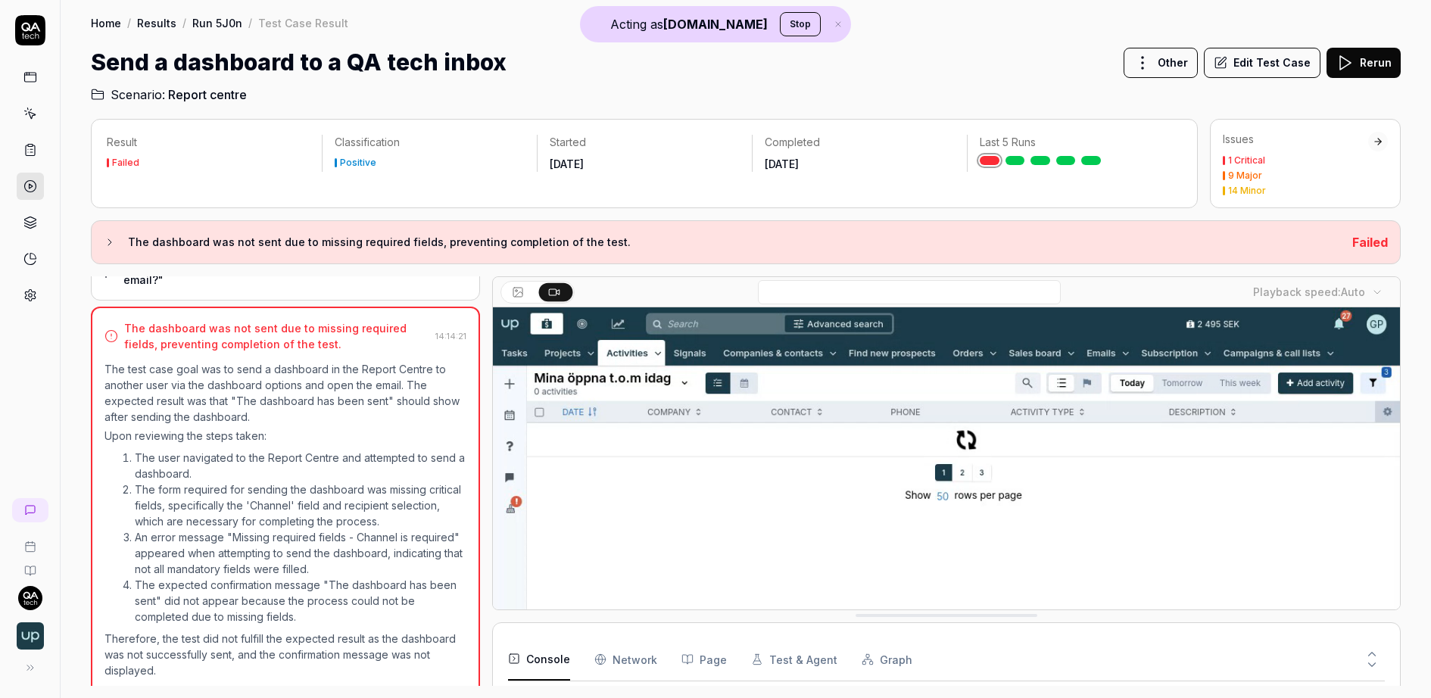
click at [307, 428] on p "Upon reviewing the steps taken:" at bounding box center [286, 436] width 362 height 16
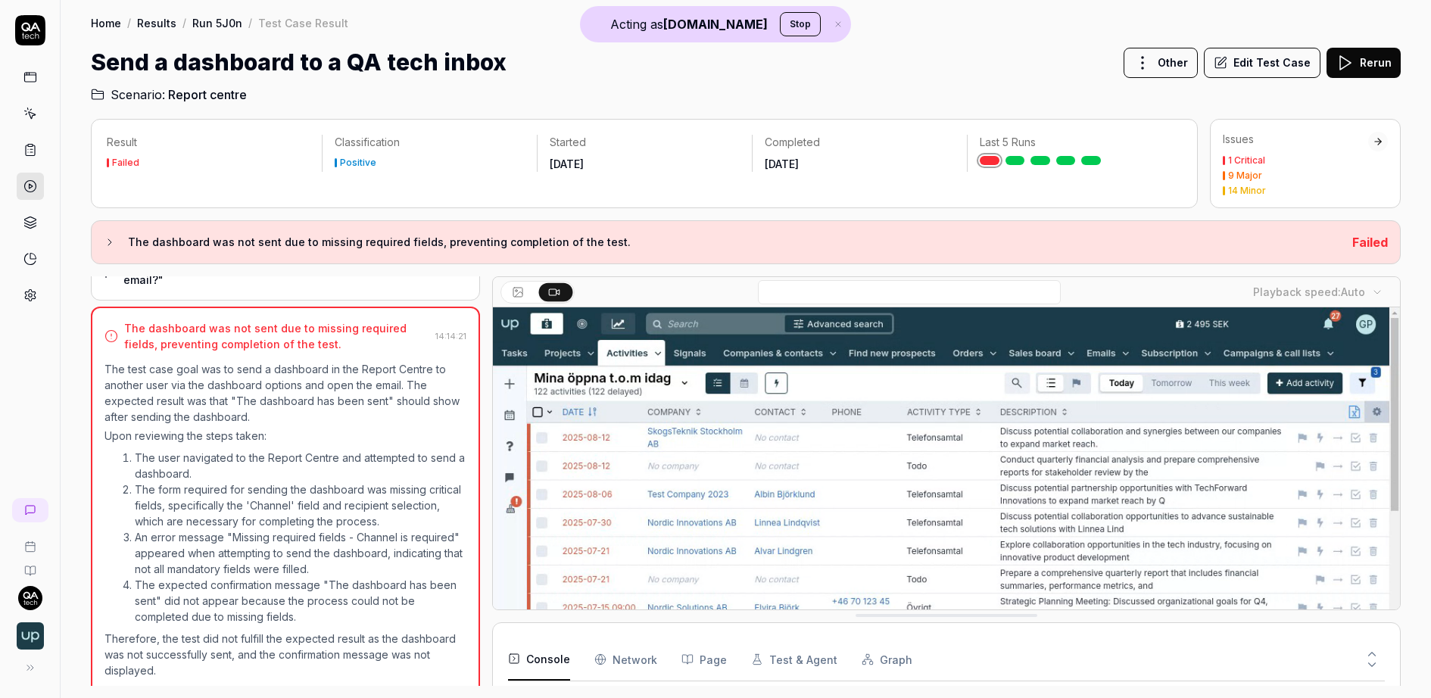
click at [528, 647] on button "Console" at bounding box center [539, 659] width 62 height 42
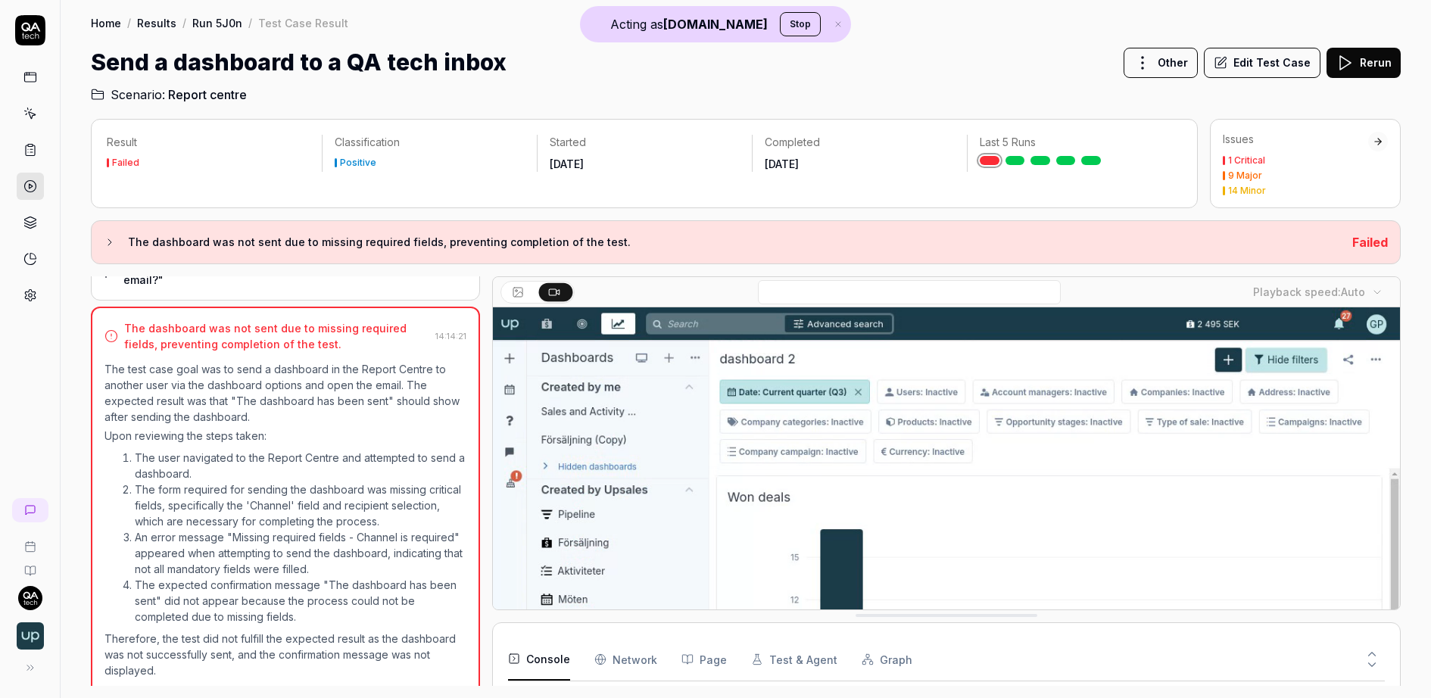
click at [638, 650] on Requests "Network" at bounding box center [625, 659] width 63 height 42
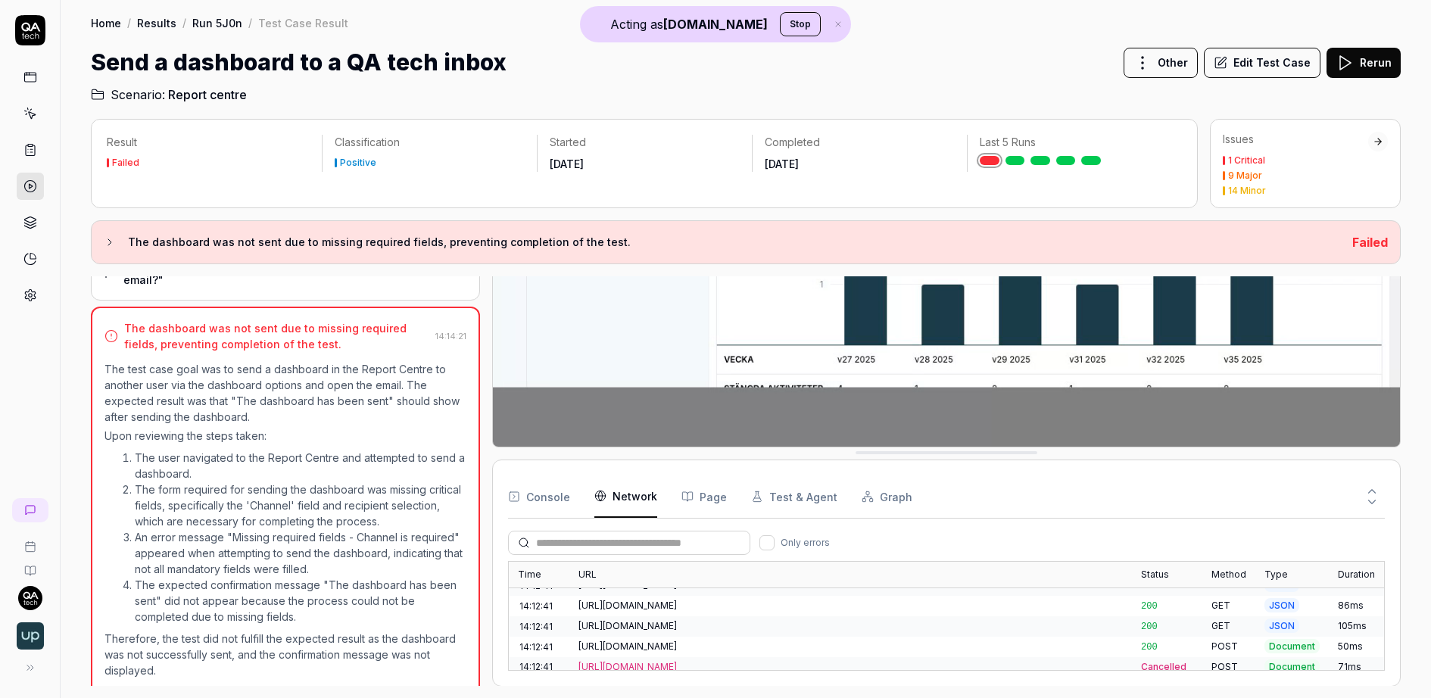
scroll to position [1979, 0]
click at [563, 488] on button "Console" at bounding box center [539, 497] width 62 height 42
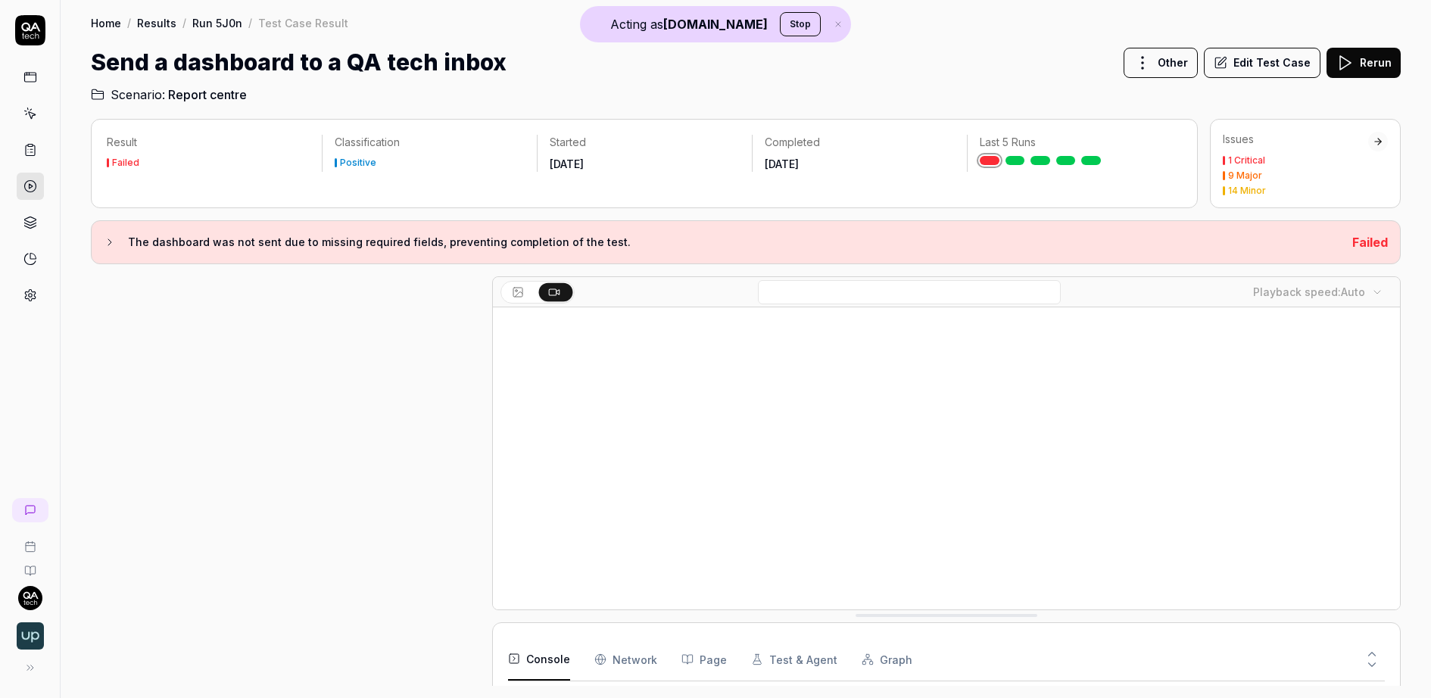
scroll to position [629, 0]
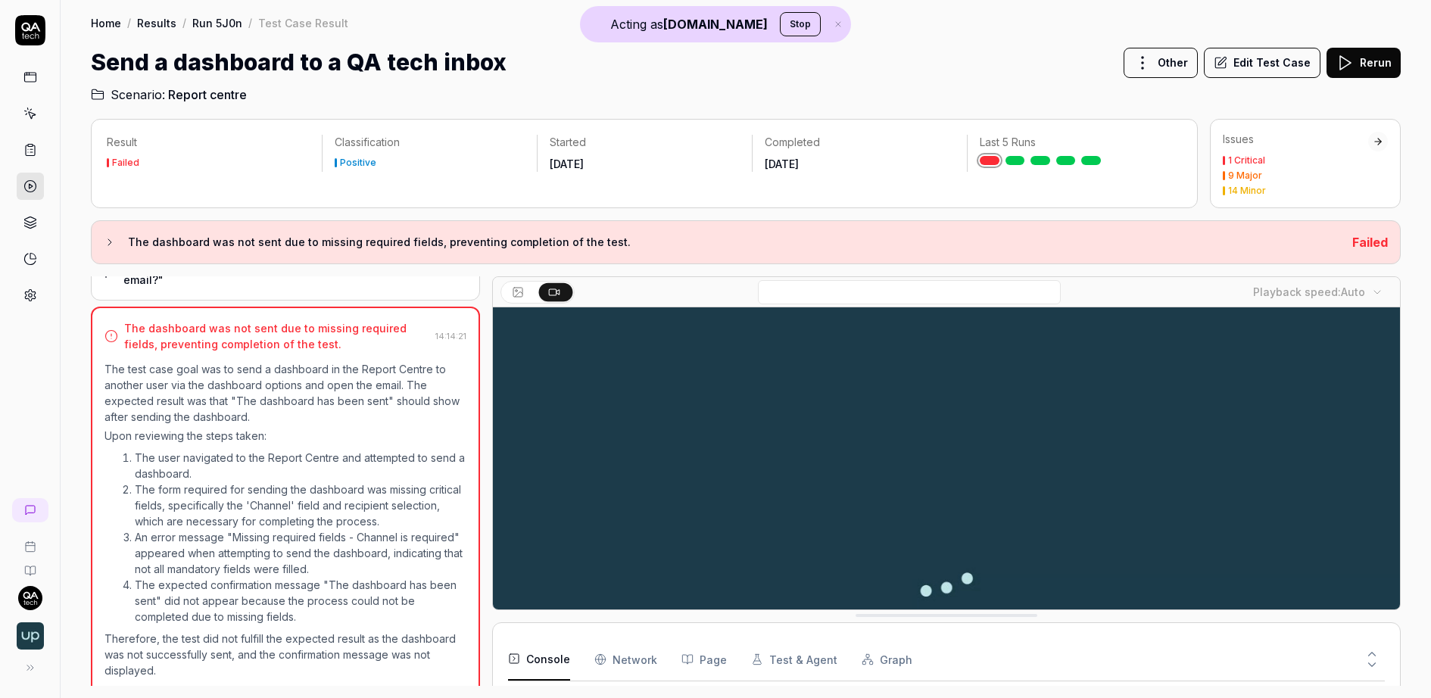
click at [11, 282] on div at bounding box center [30, 162] width 60 height 294
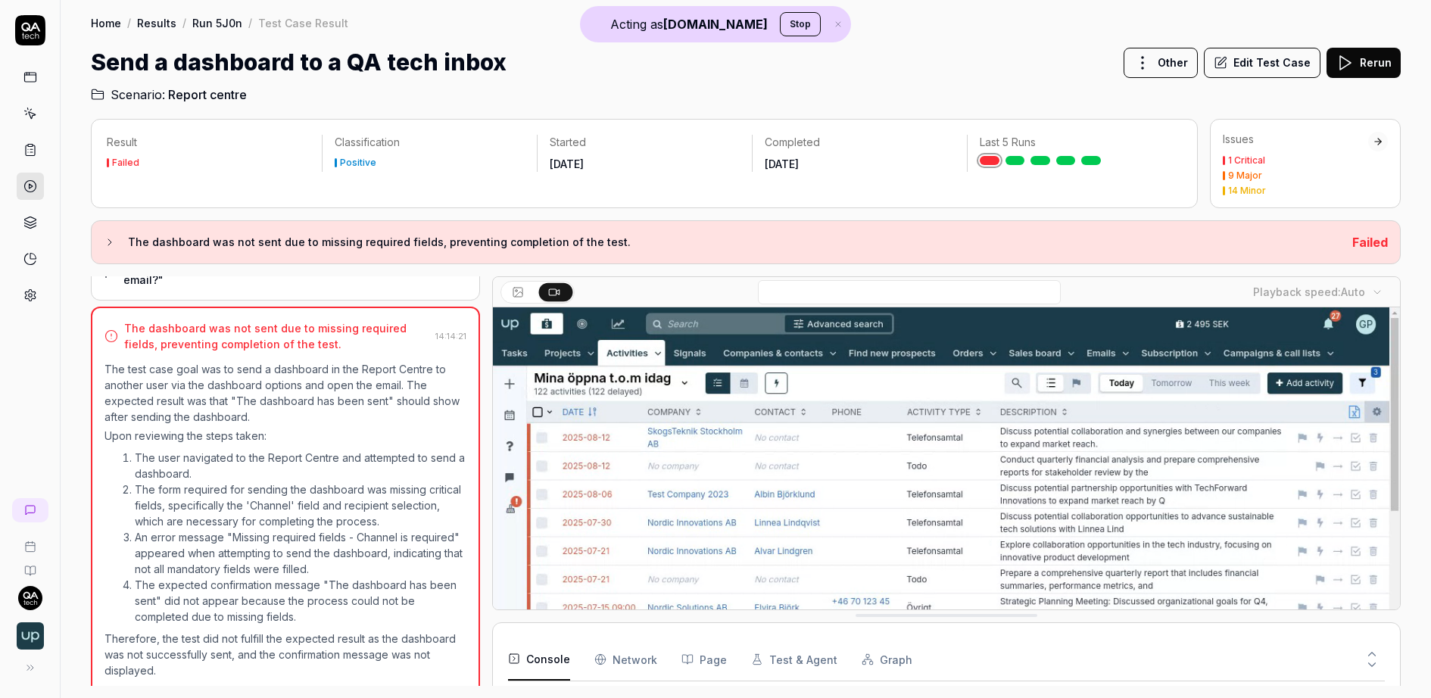
click at [14, 285] on div at bounding box center [30, 162] width 60 height 294
click at [18, 285] on link at bounding box center [30, 295] width 27 height 27
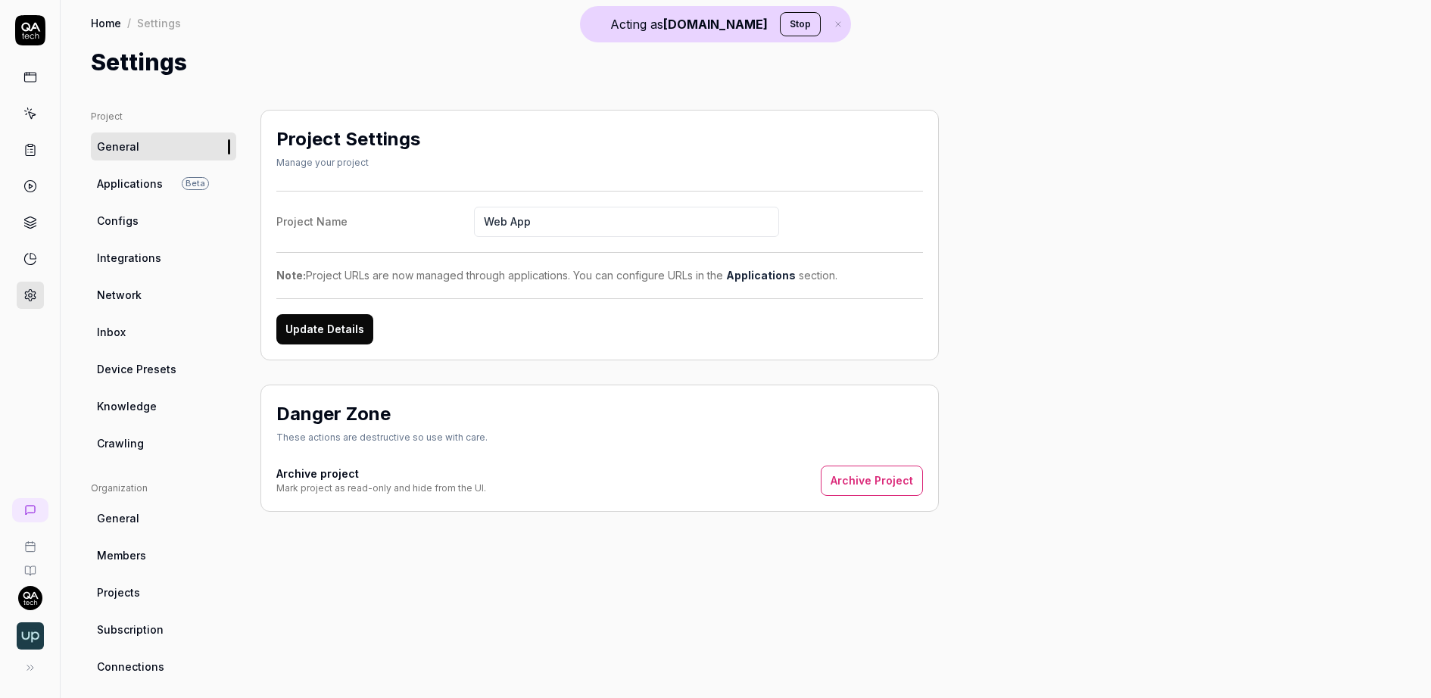
click at [154, 214] on link "Configs" at bounding box center [163, 221] width 145 height 28
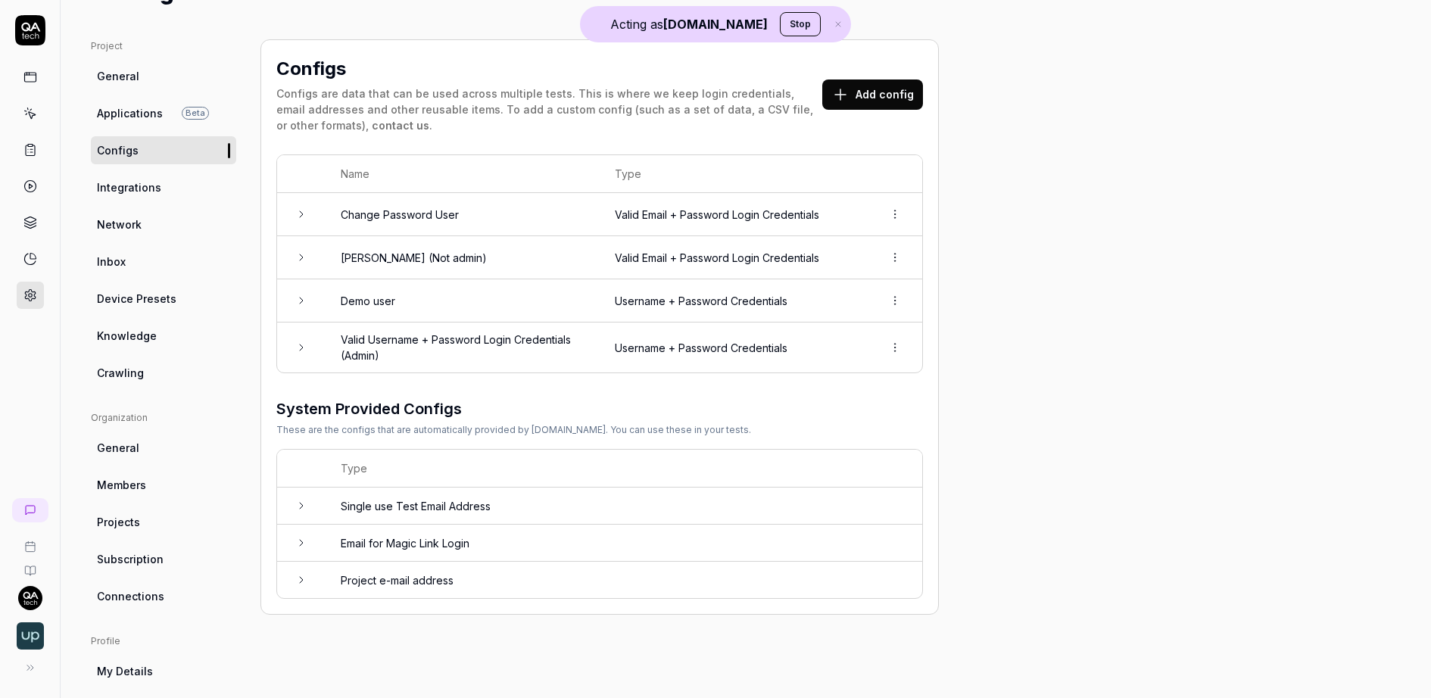
scroll to position [122, 0]
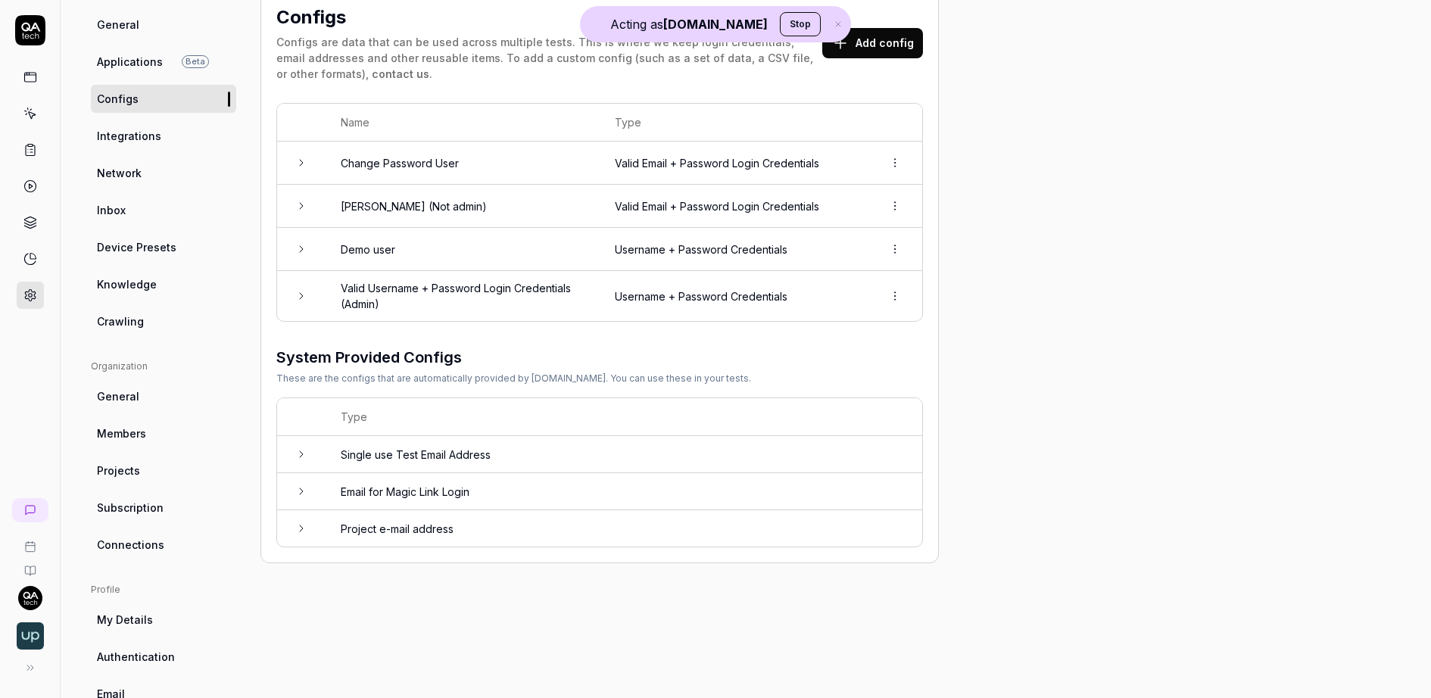
click at [386, 451] on td "Single use Test Email Address" at bounding box center [624, 454] width 597 height 37
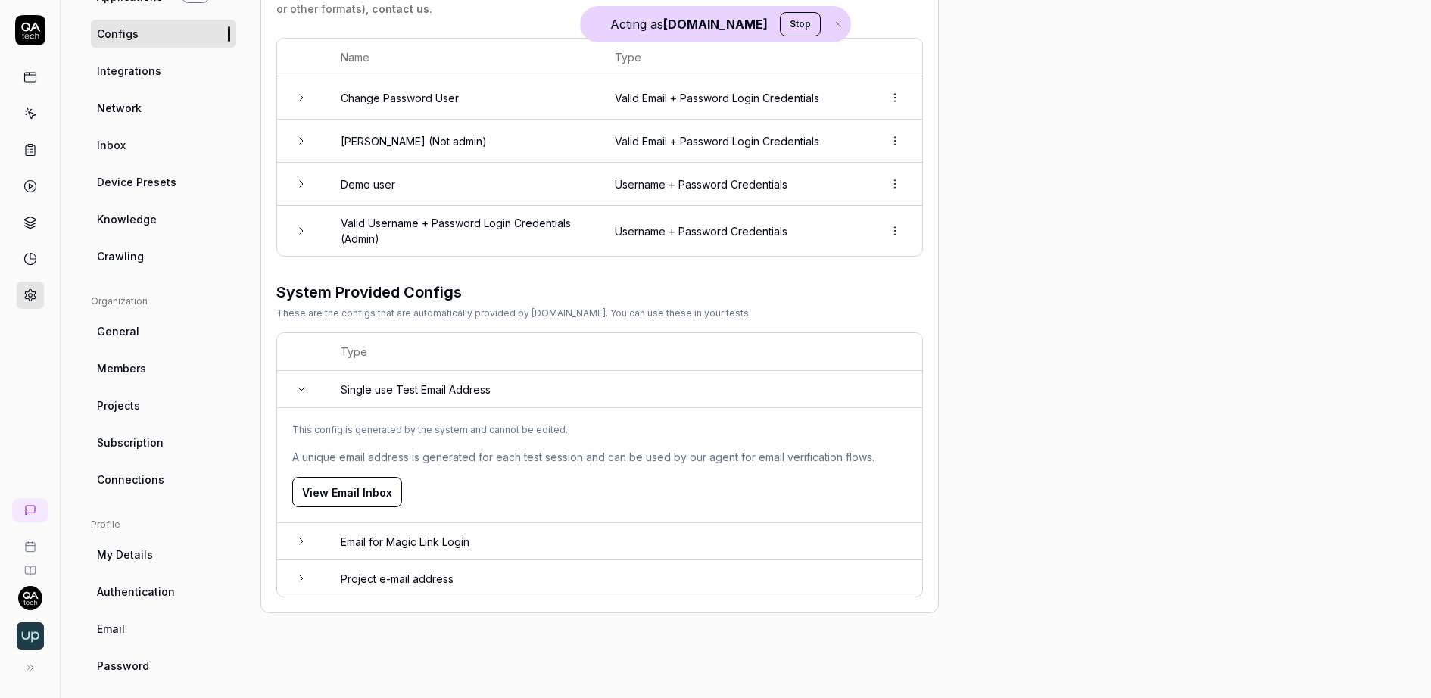
scroll to position [198, 0]
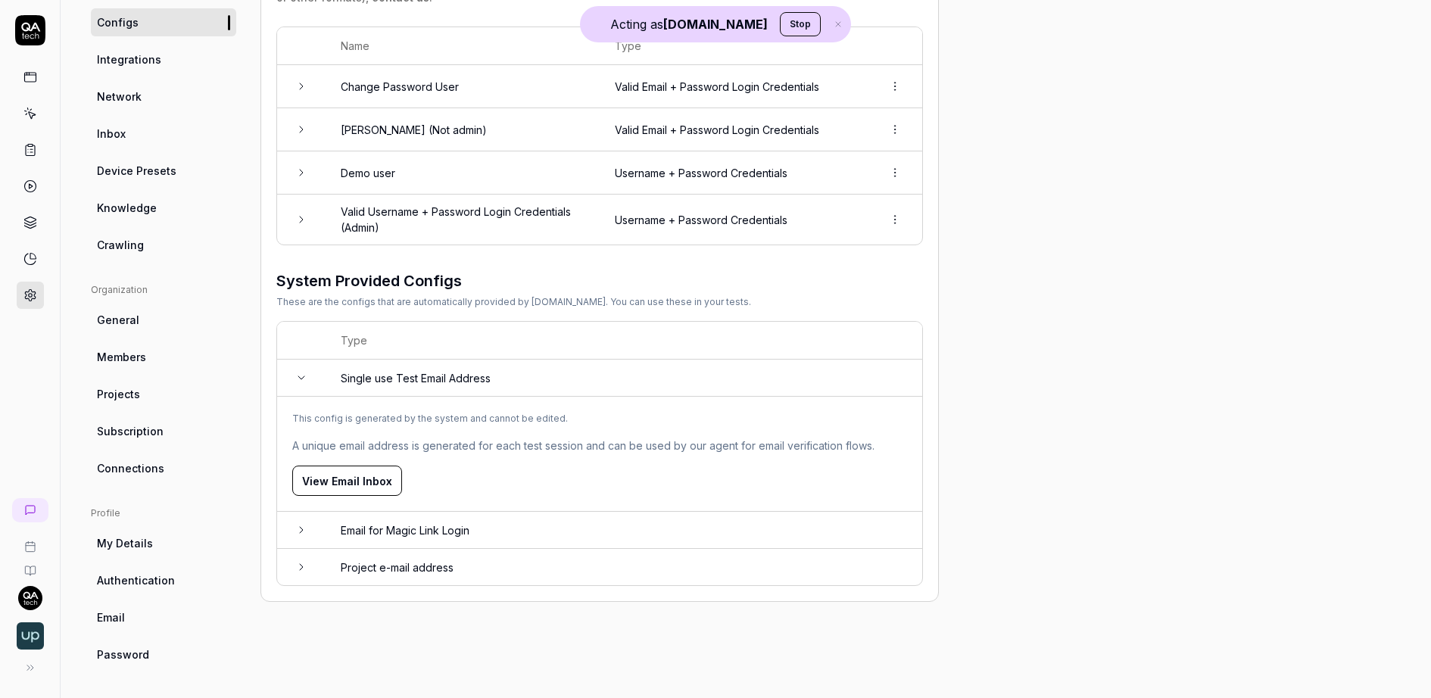
click at [302, 519] on td at bounding box center [301, 530] width 48 height 37
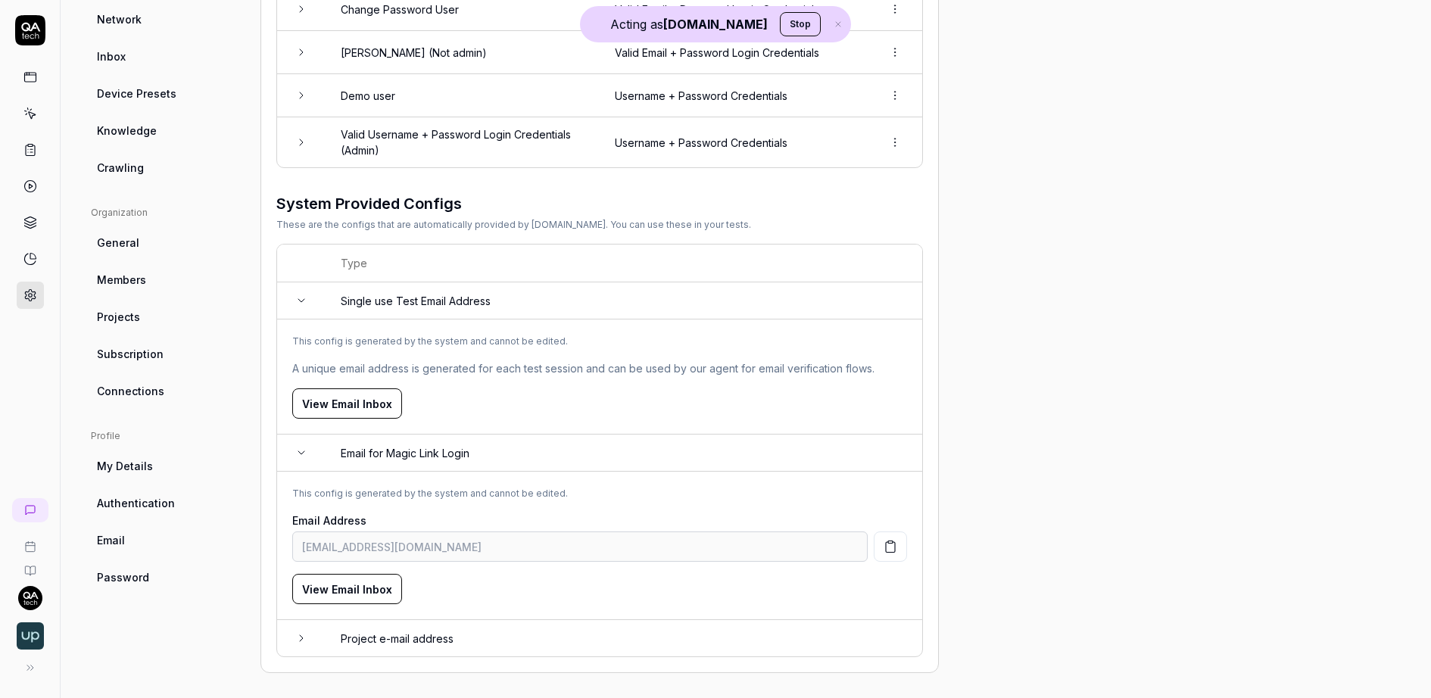
click at [301, 637] on icon at bounding box center [301, 638] width 12 height 12
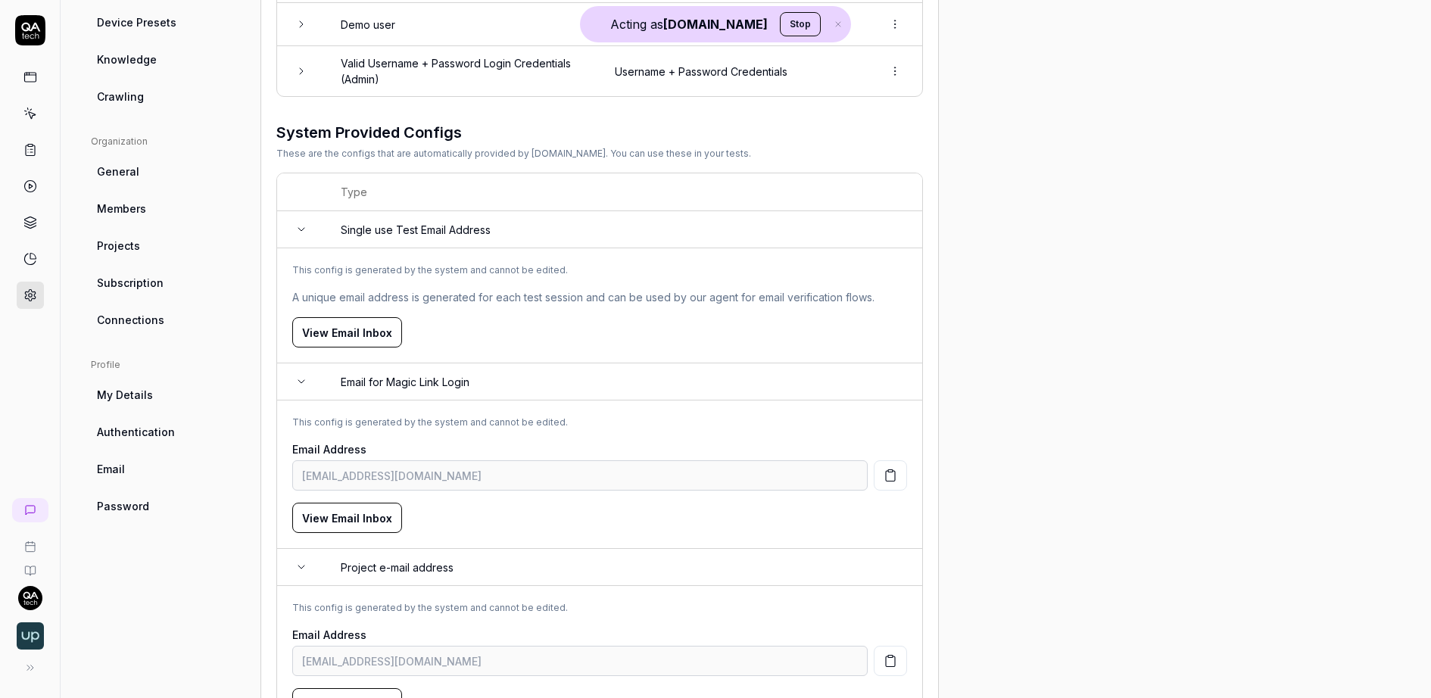
scroll to position [287, 0]
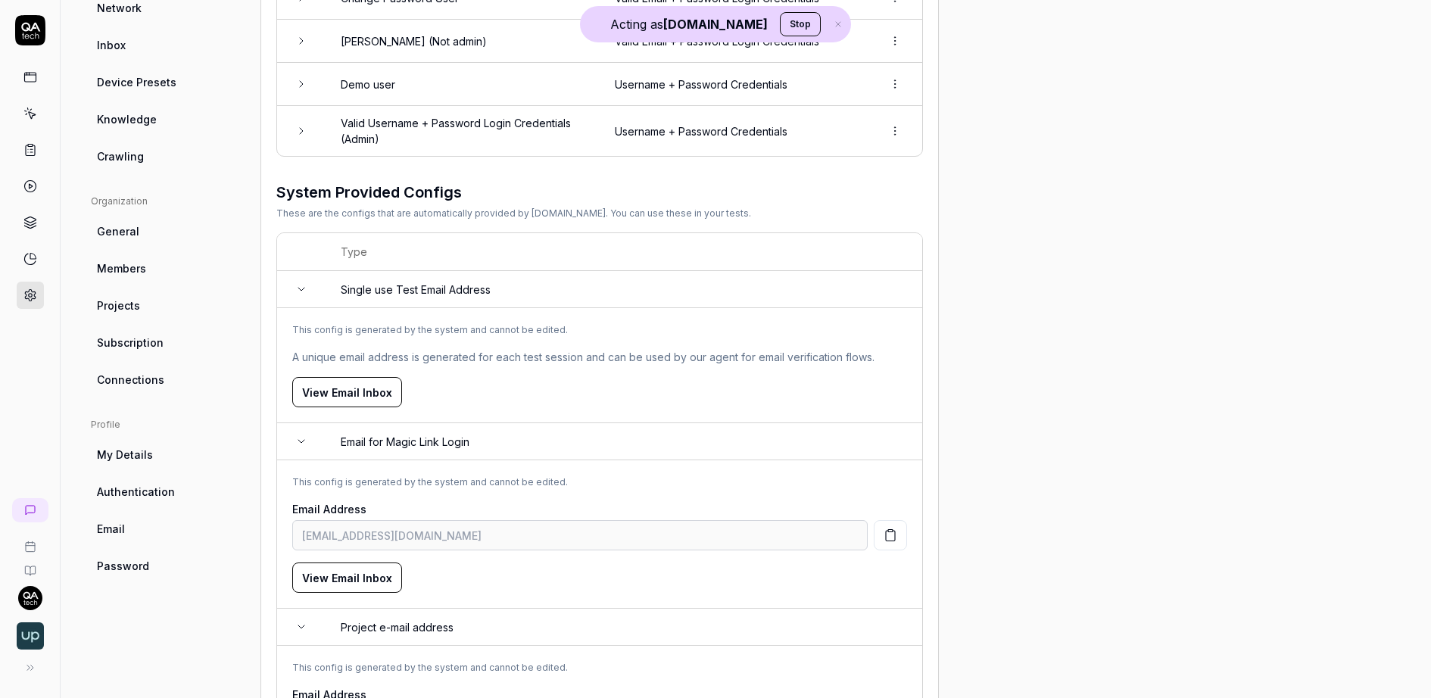
click at [126, 54] on link "Inbox" at bounding box center [163, 45] width 145 height 28
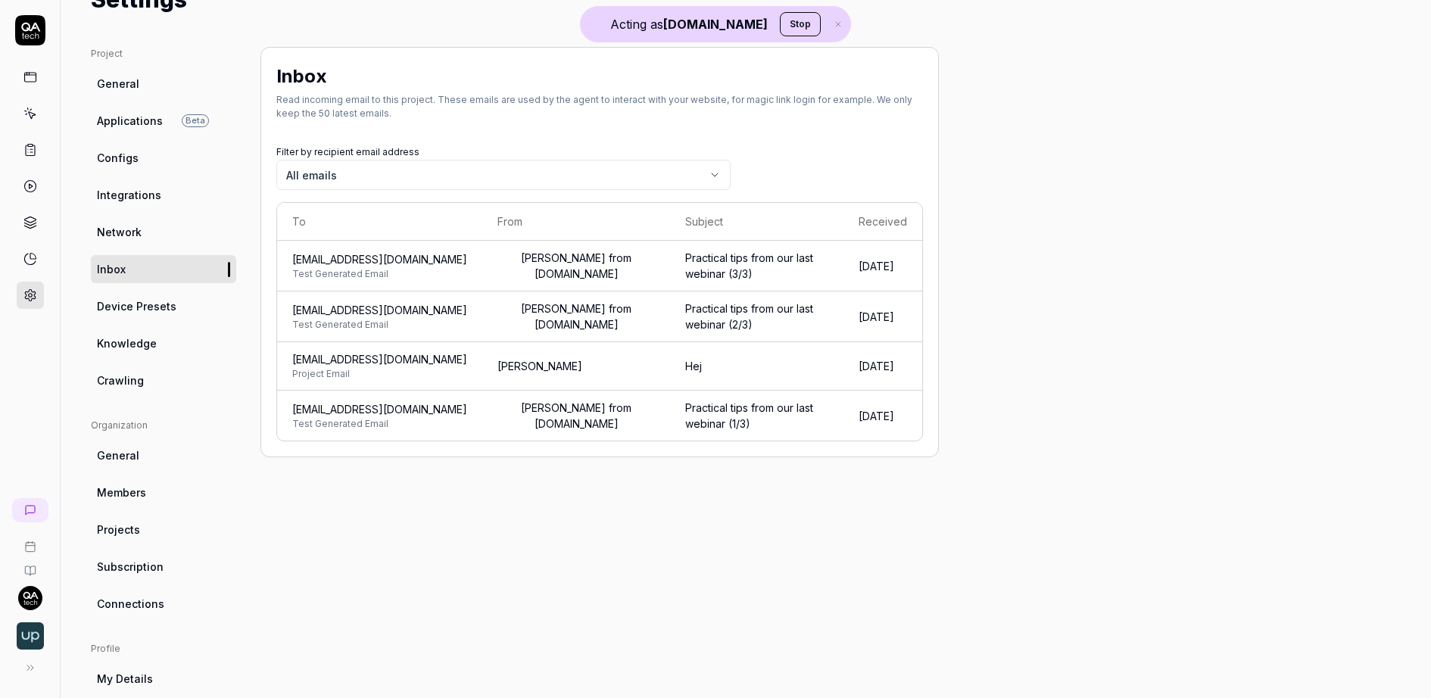
scroll to position [61, 0]
click at [130, 89] on span "General" at bounding box center [118, 85] width 42 height 16
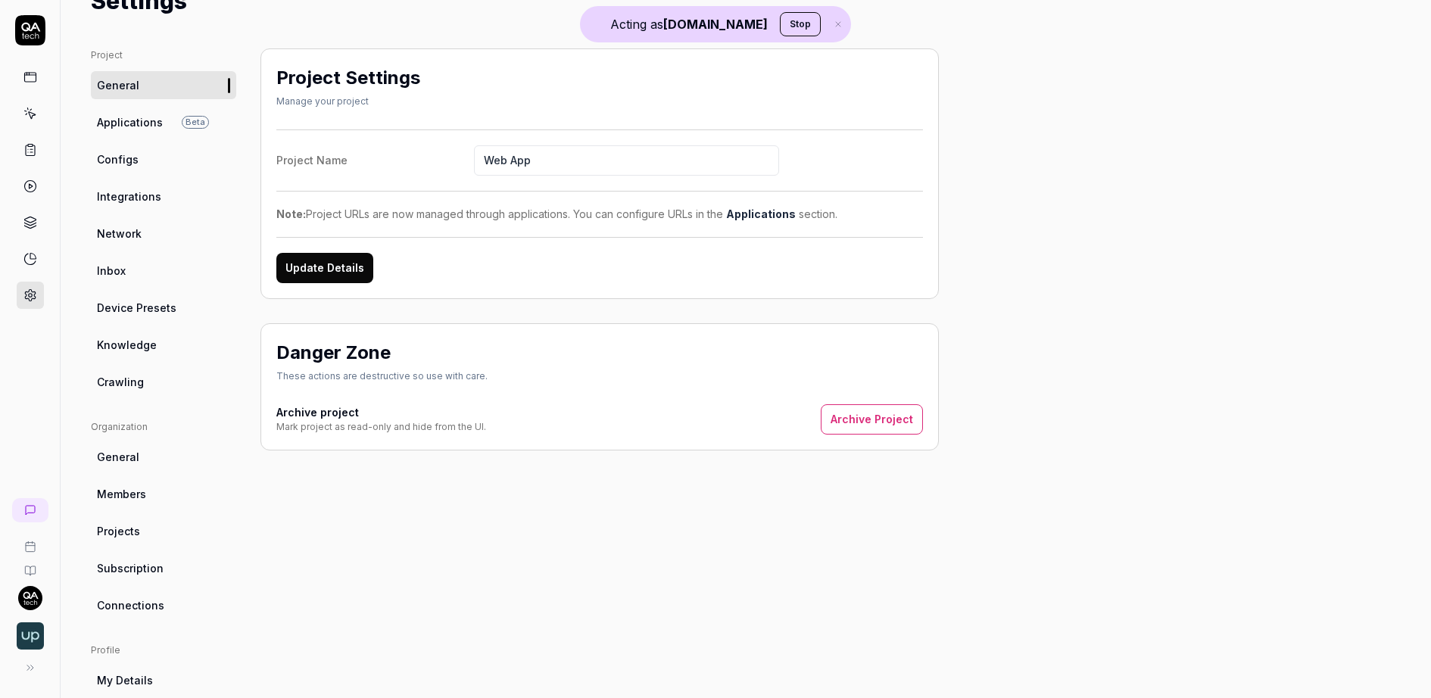
click at [22, 72] on link at bounding box center [30, 77] width 27 height 27
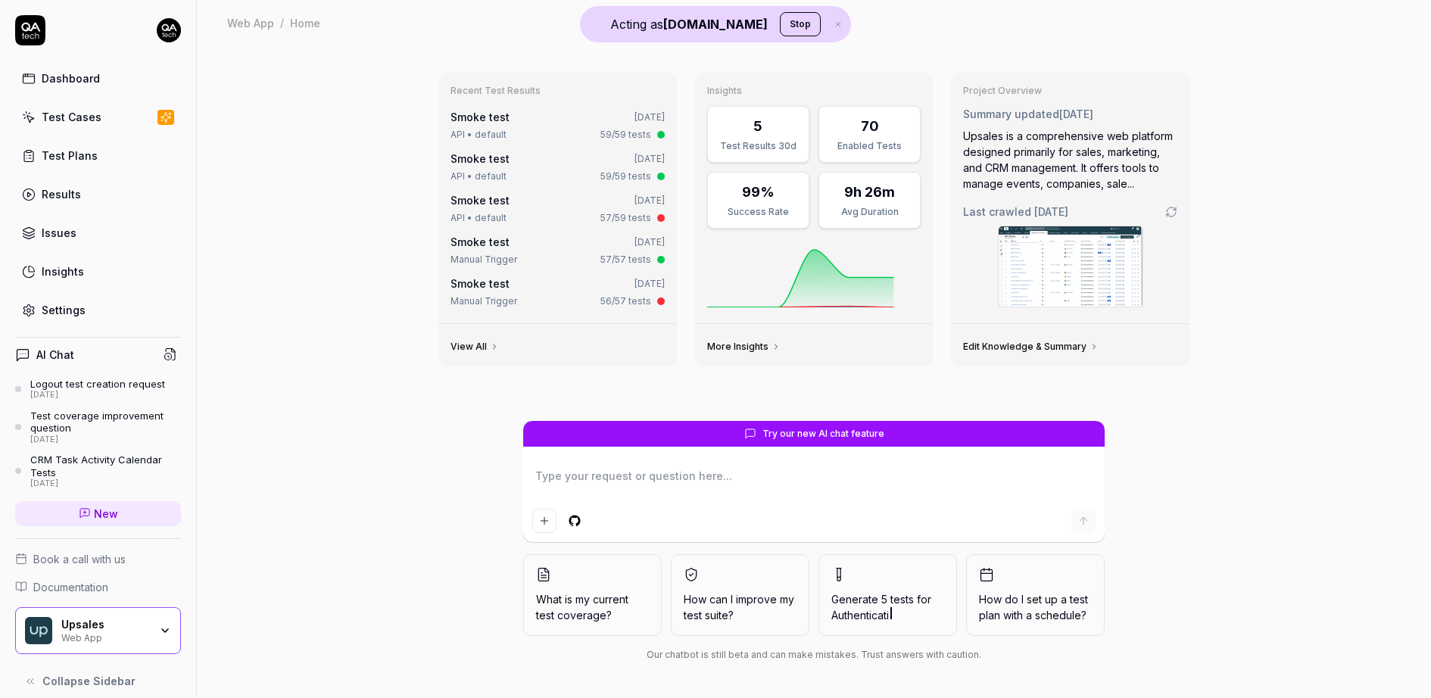
click at [99, 301] on link "Settings" at bounding box center [98, 310] width 166 height 30
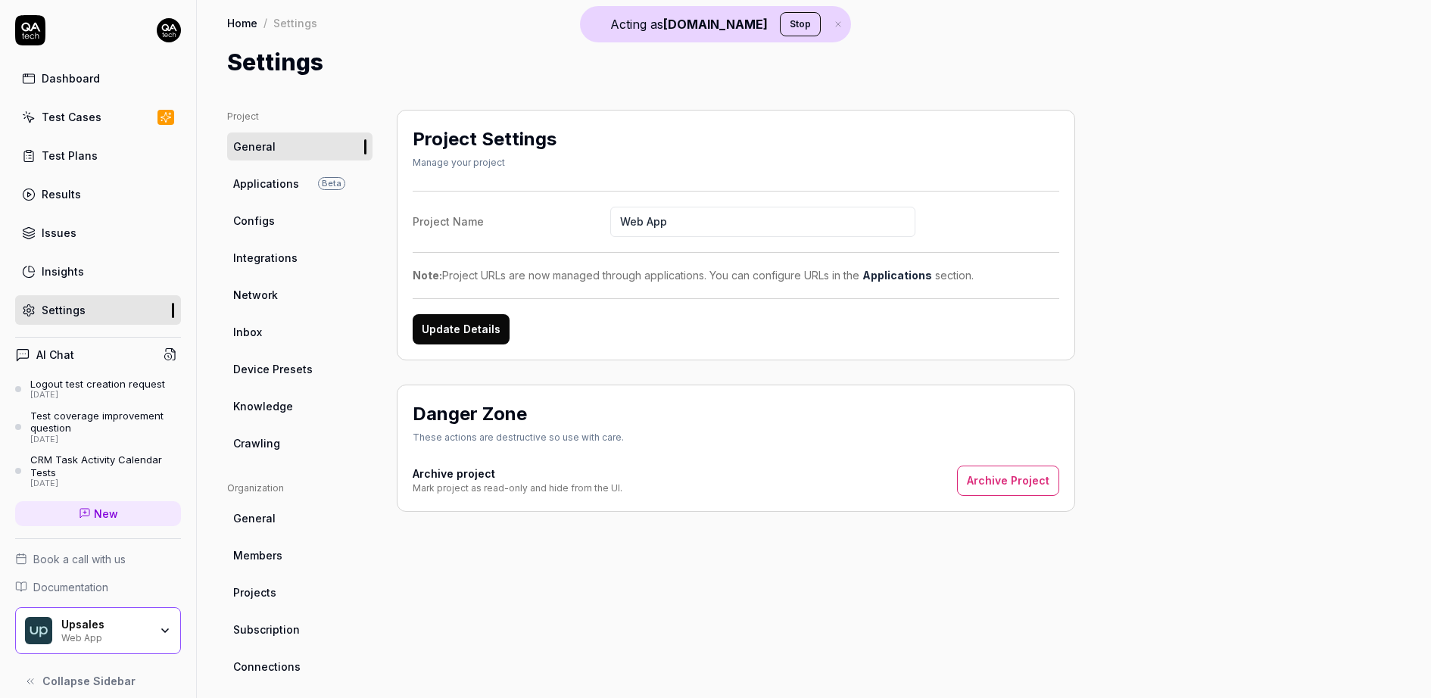
click at [275, 222] on link "Configs" at bounding box center [299, 221] width 145 height 28
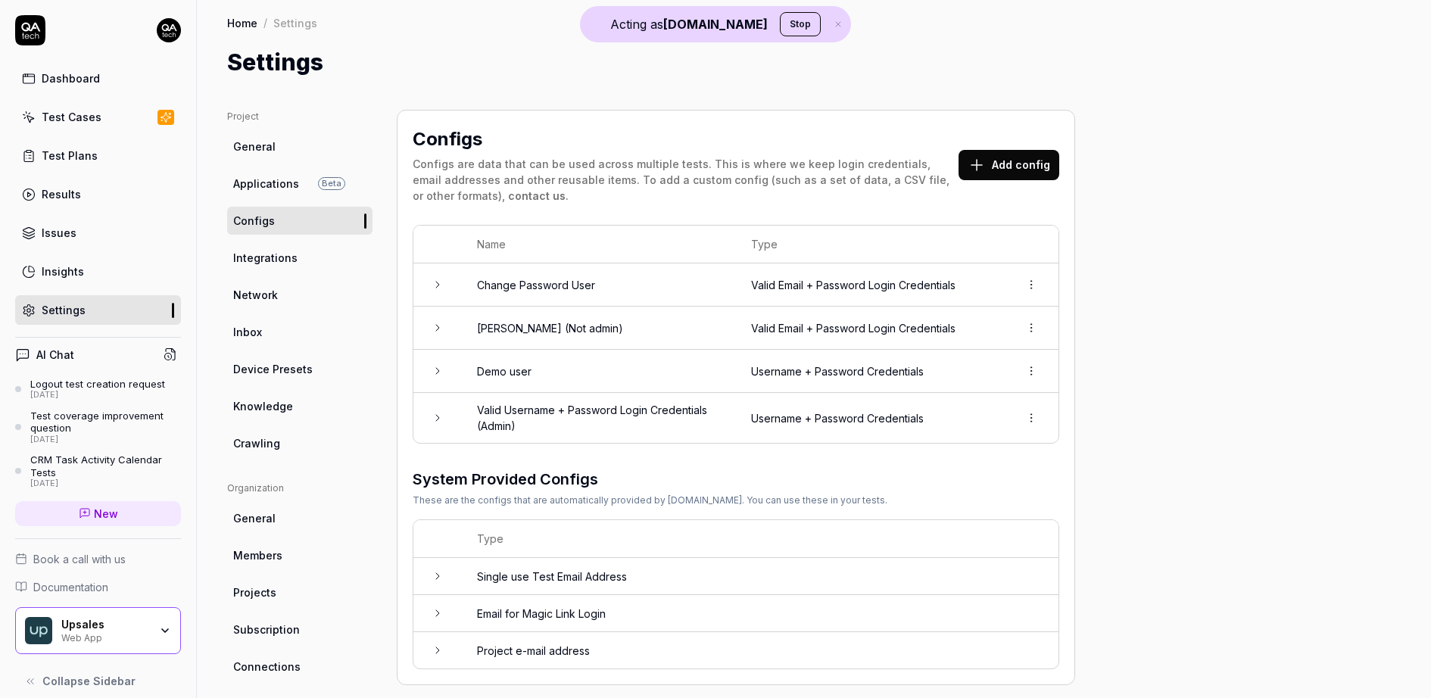
click at [73, 117] on div "Test Cases" at bounding box center [72, 117] width 60 height 16
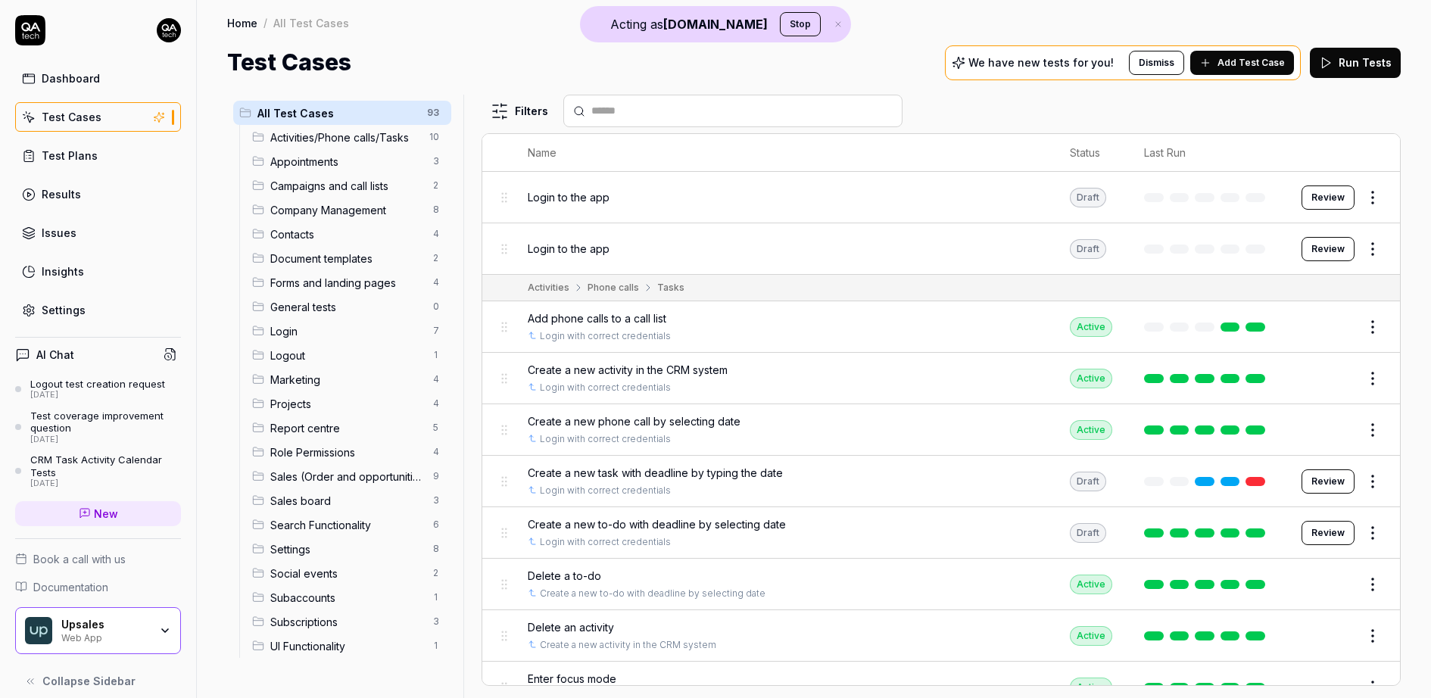
click at [1339, 198] on button "Review" at bounding box center [1328, 198] width 53 height 24
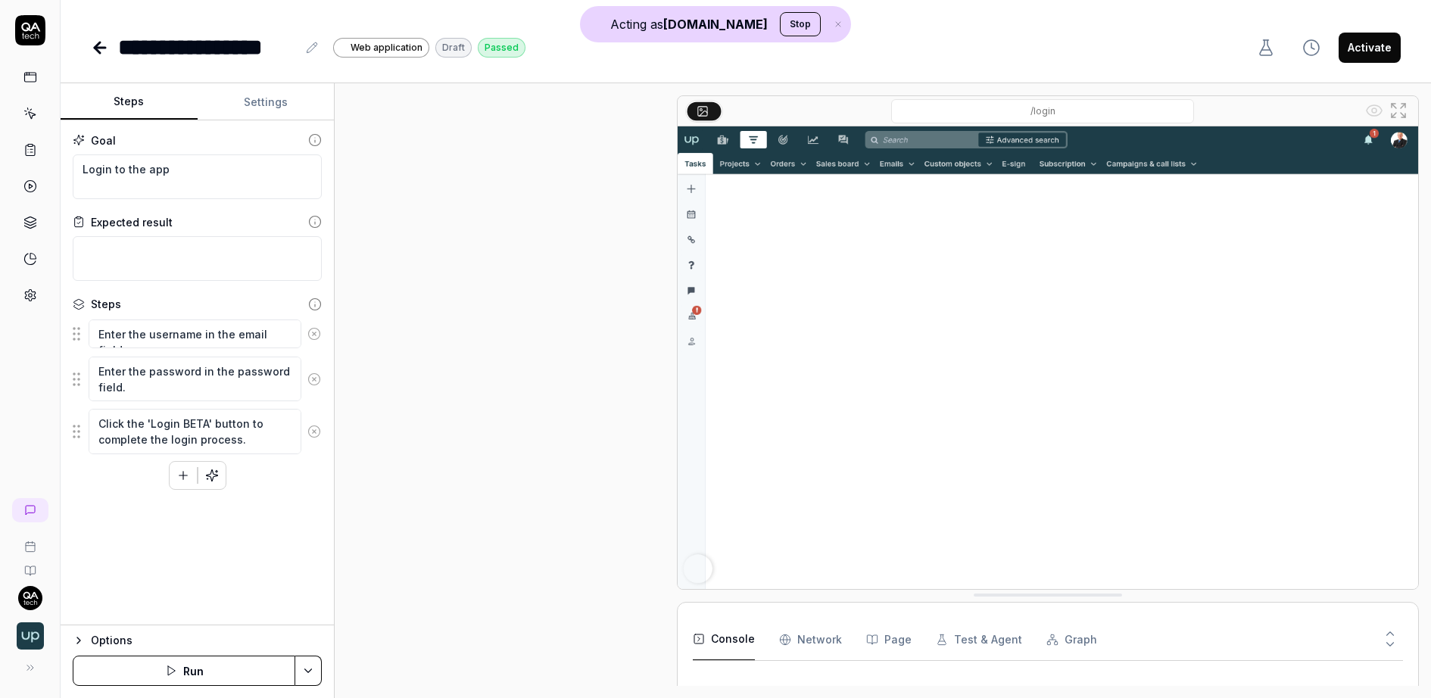
scroll to position [164, 0]
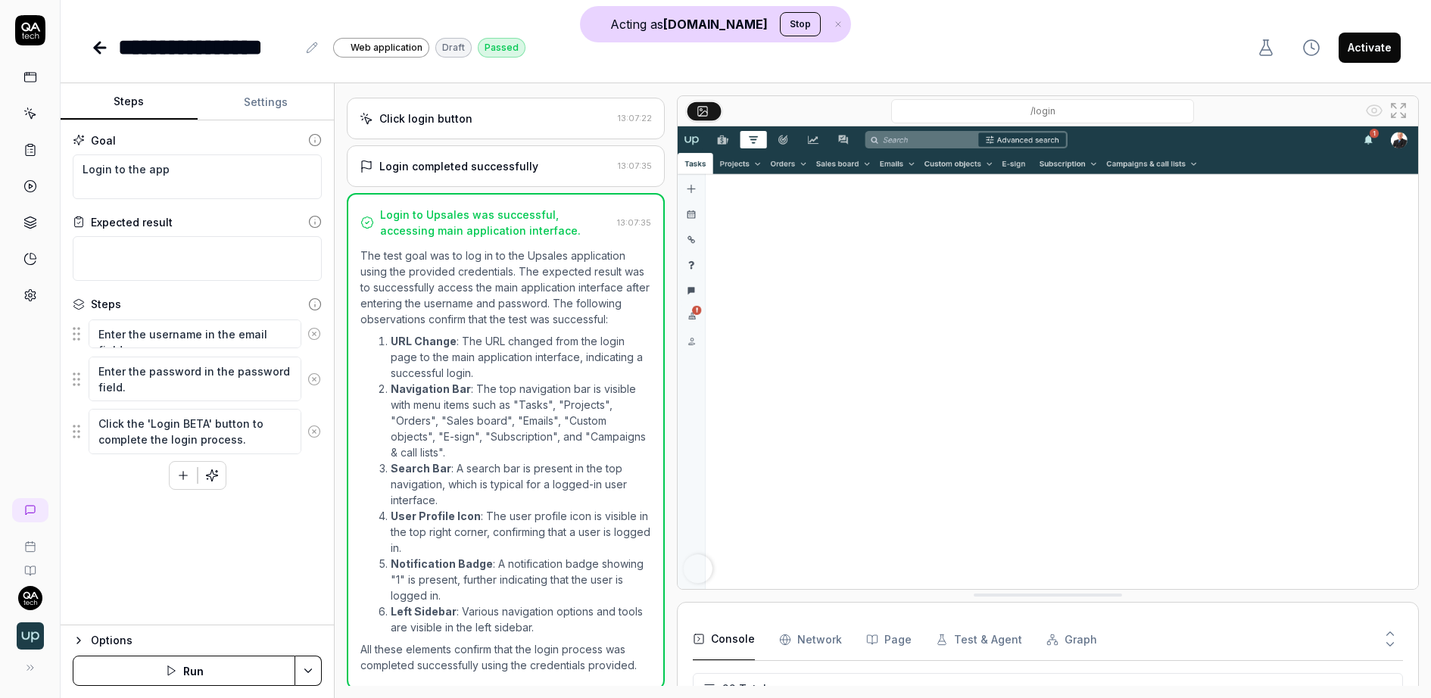
click at [500, 124] on div "Click login button 13:07:22" at bounding box center [506, 119] width 318 height 42
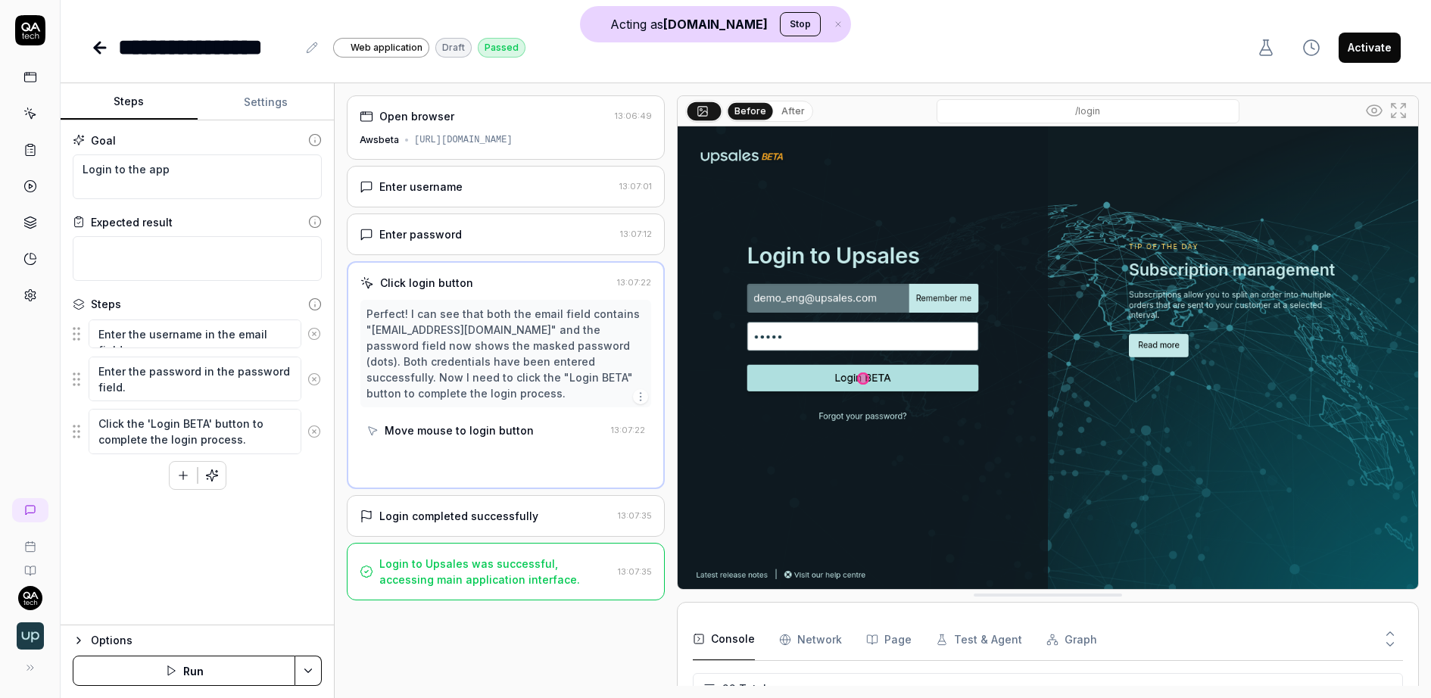
scroll to position [626, 0]
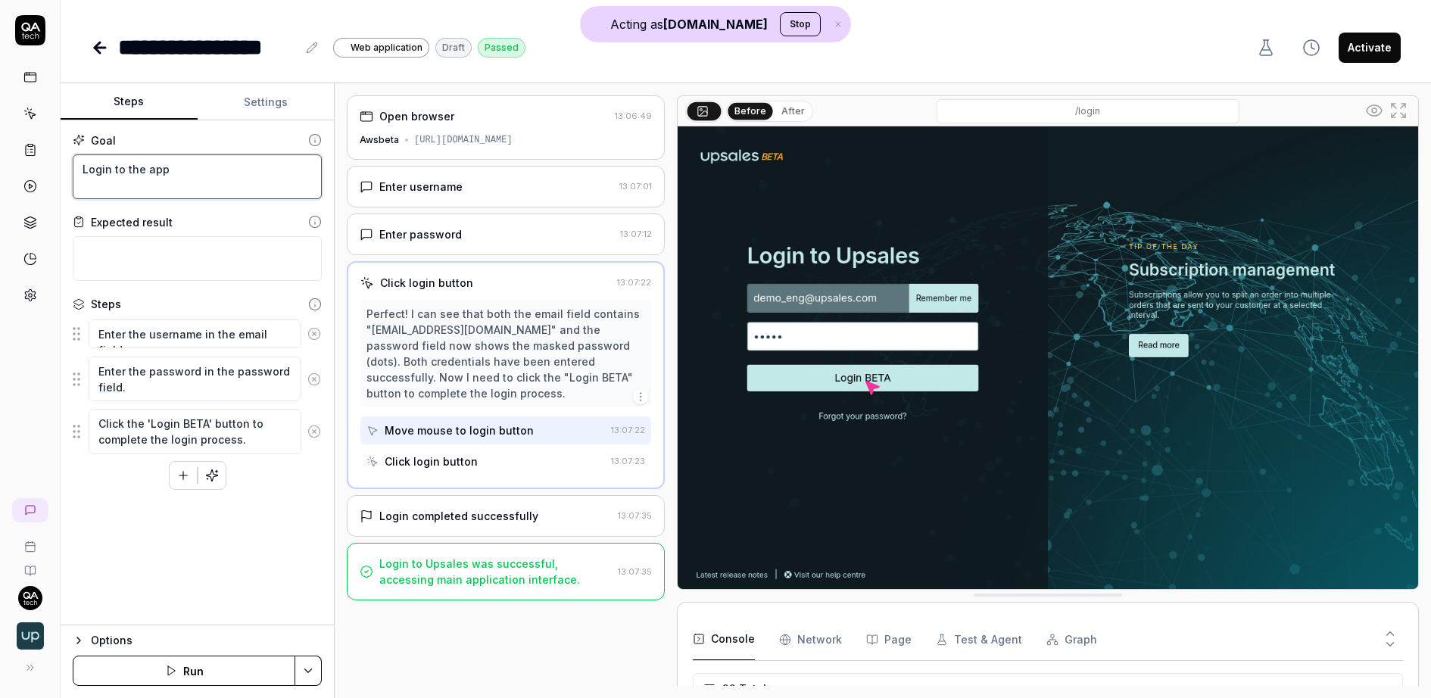
click at [179, 176] on textarea "Login to the app" at bounding box center [197, 176] width 249 height 45
click at [499, 150] on div "Open browser 13:06:49 Awsbeta https://awsbeta.upsales.com" at bounding box center [506, 127] width 318 height 64
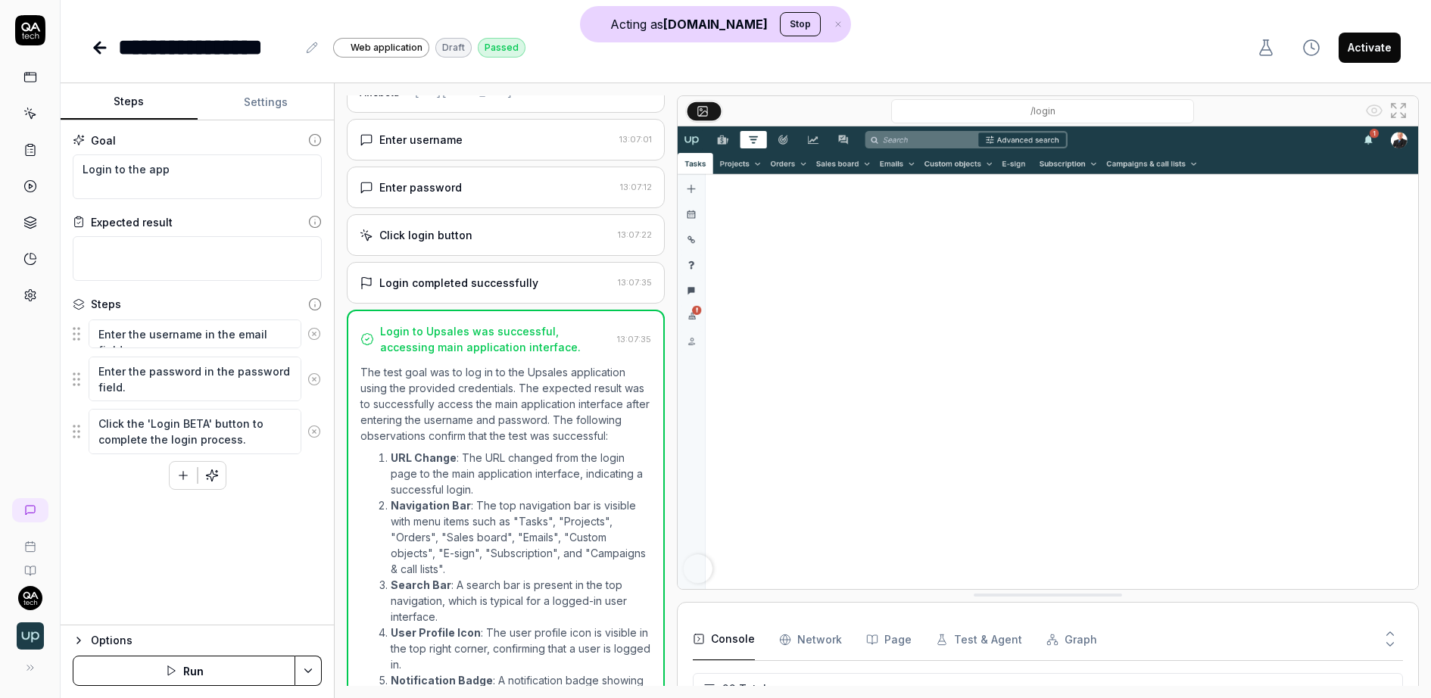
scroll to position [0, 0]
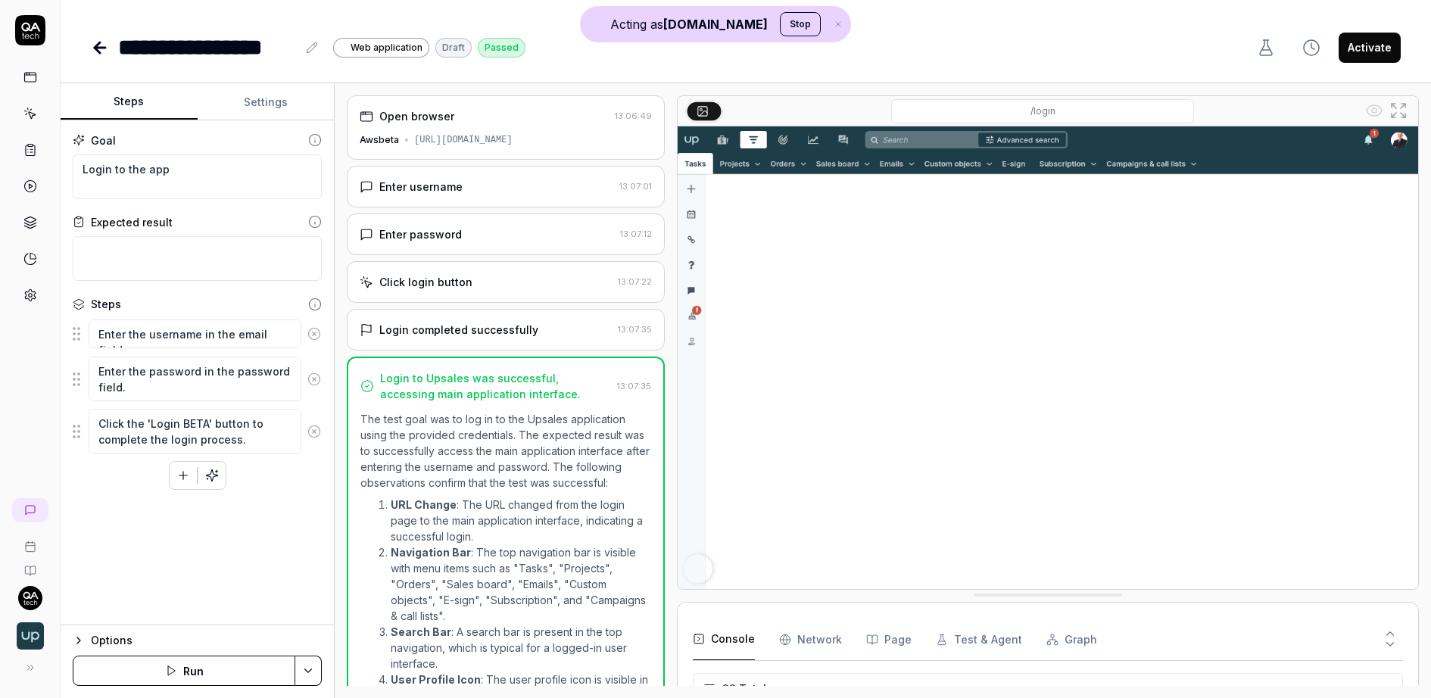
click at [217, 463] on button "button" at bounding box center [211, 475] width 27 height 27
click at [189, 470] on icon "button" at bounding box center [183, 476] width 14 height 14
click at [189, 473] on icon "button" at bounding box center [183, 476] width 14 height 14
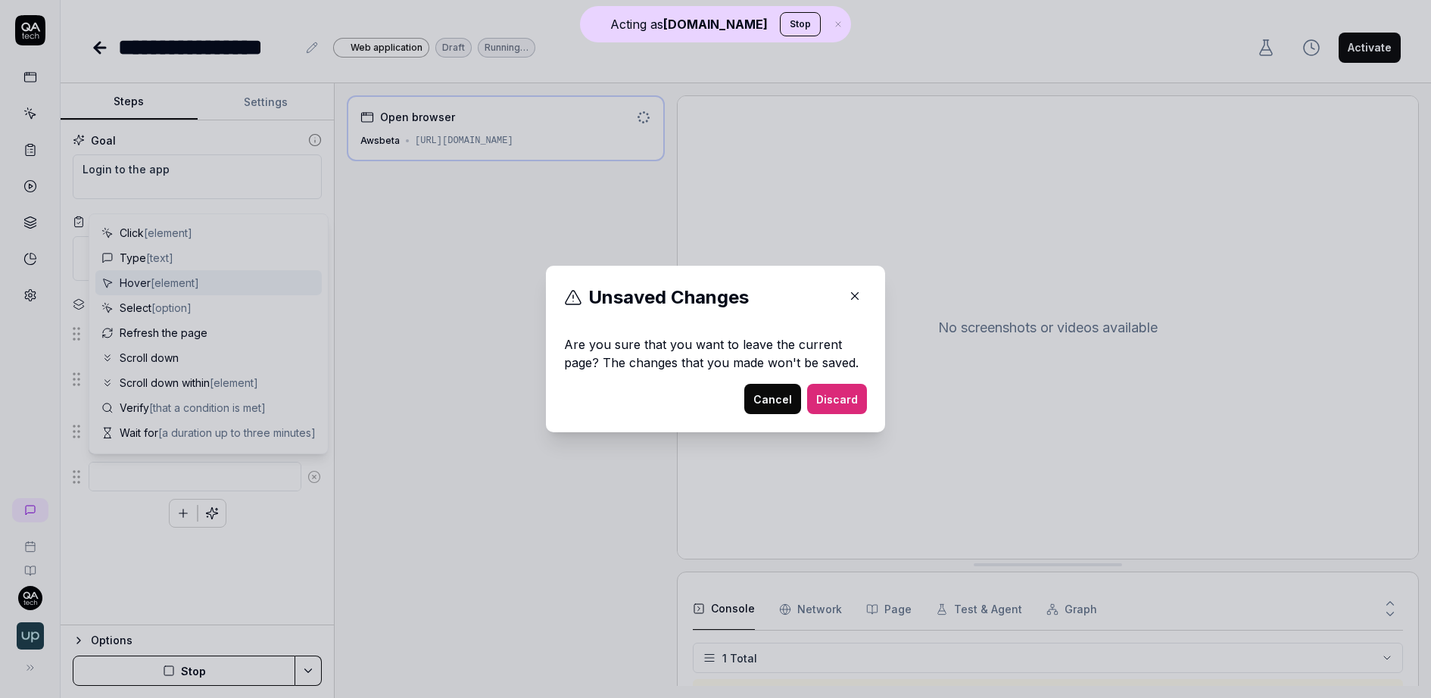
click at [855, 299] on icon "button" at bounding box center [855, 296] width 14 height 14
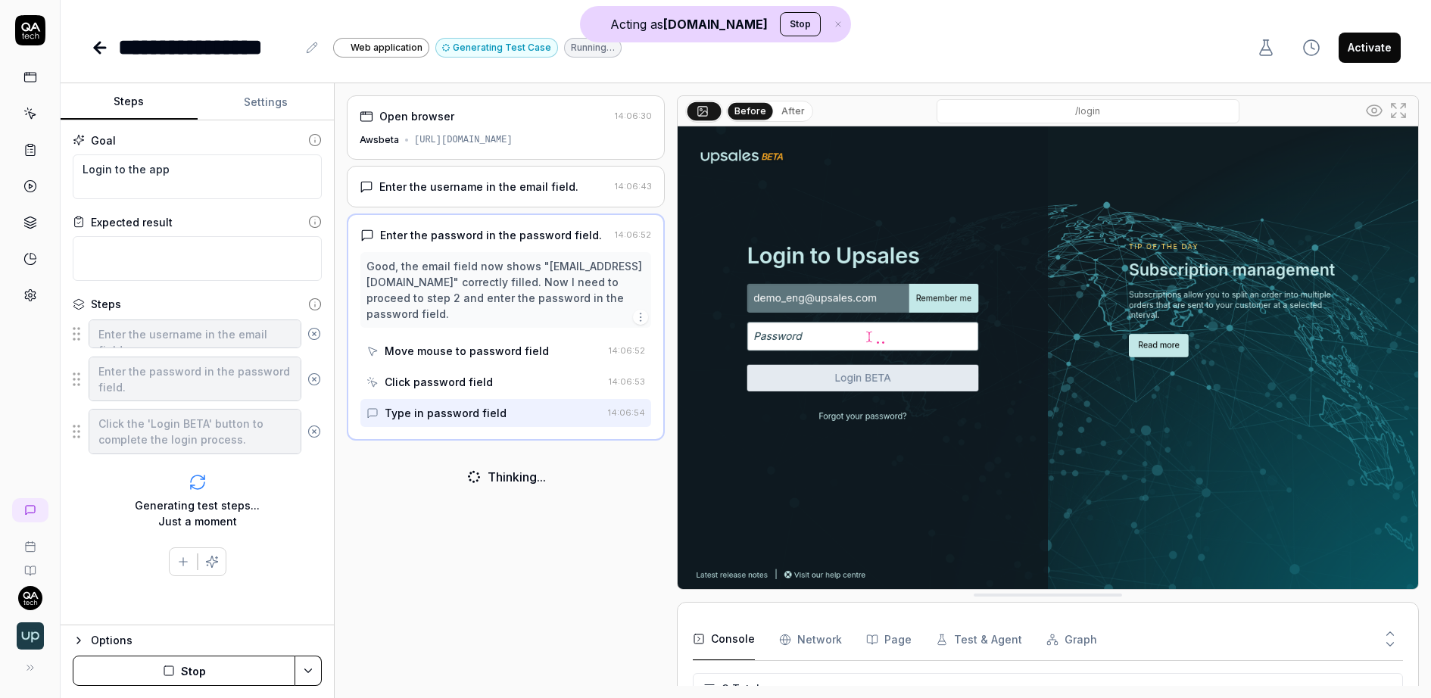
type textarea "*"
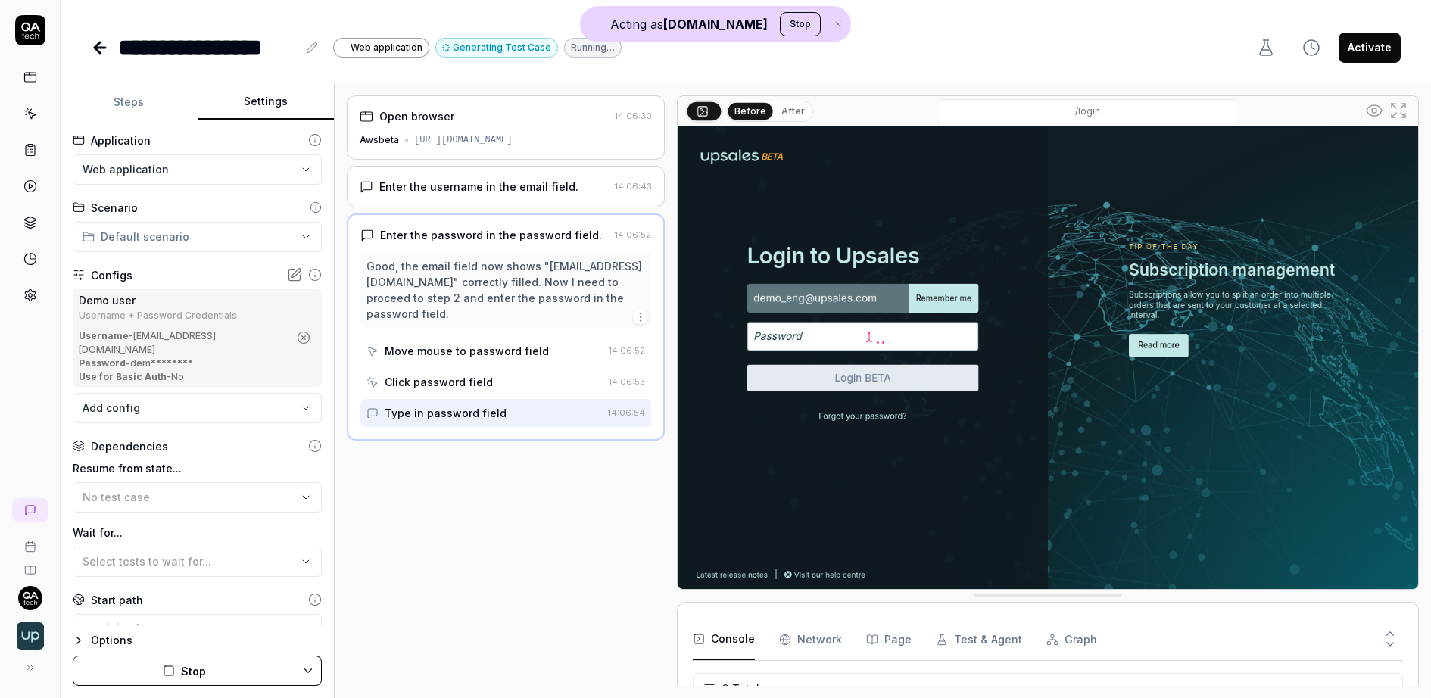
click at [277, 101] on button "Settings" at bounding box center [266, 102] width 137 height 36
click at [176, 489] on div "No test case" at bounding box center [190, 497] width 214 height 16
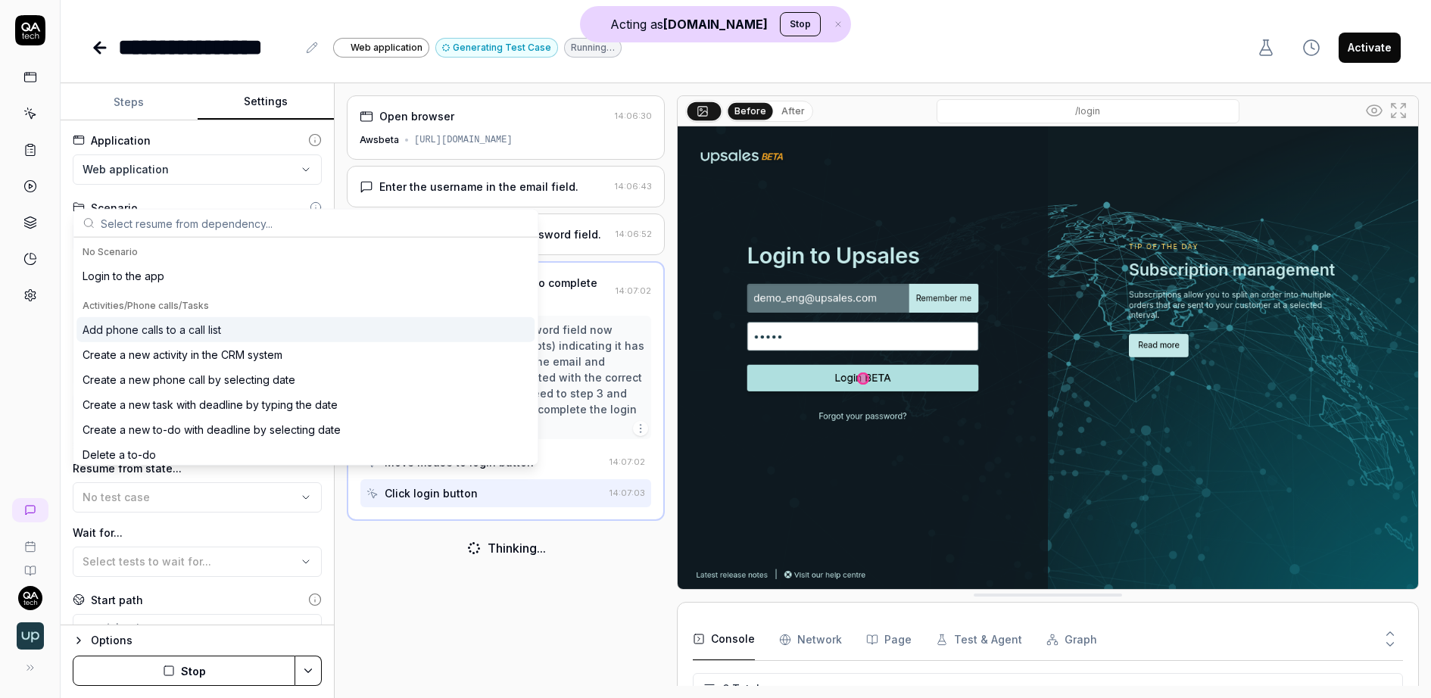
scroll to position [86, 0]
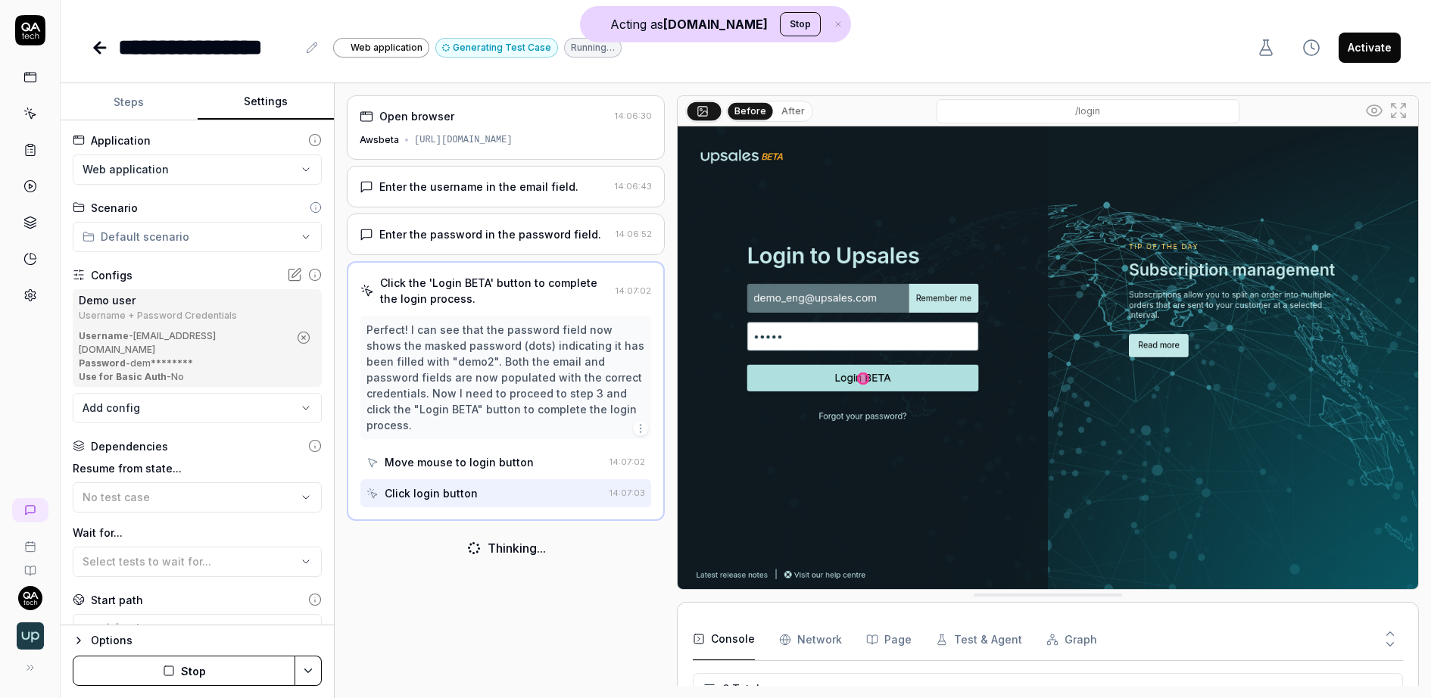
click at [135, 525] on label "Wait for..." at bounding box center [197, 533] width 249 height 16
click at [136, 555] on span "Select tests to wait for..." at bounding box center [147, 561] width 129 height 13
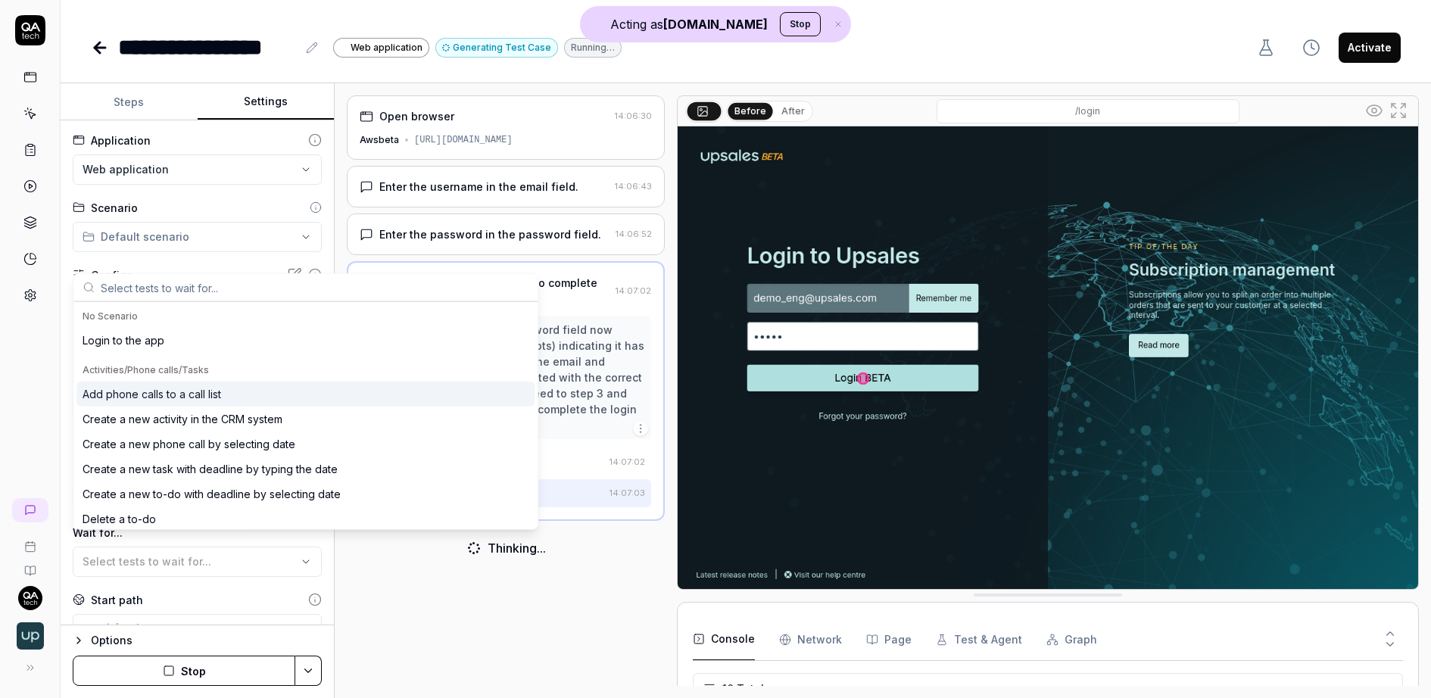
scroll to position [220, 0]
click at [27, 407] on div at bounding box center [30, 349] width 61 height 698
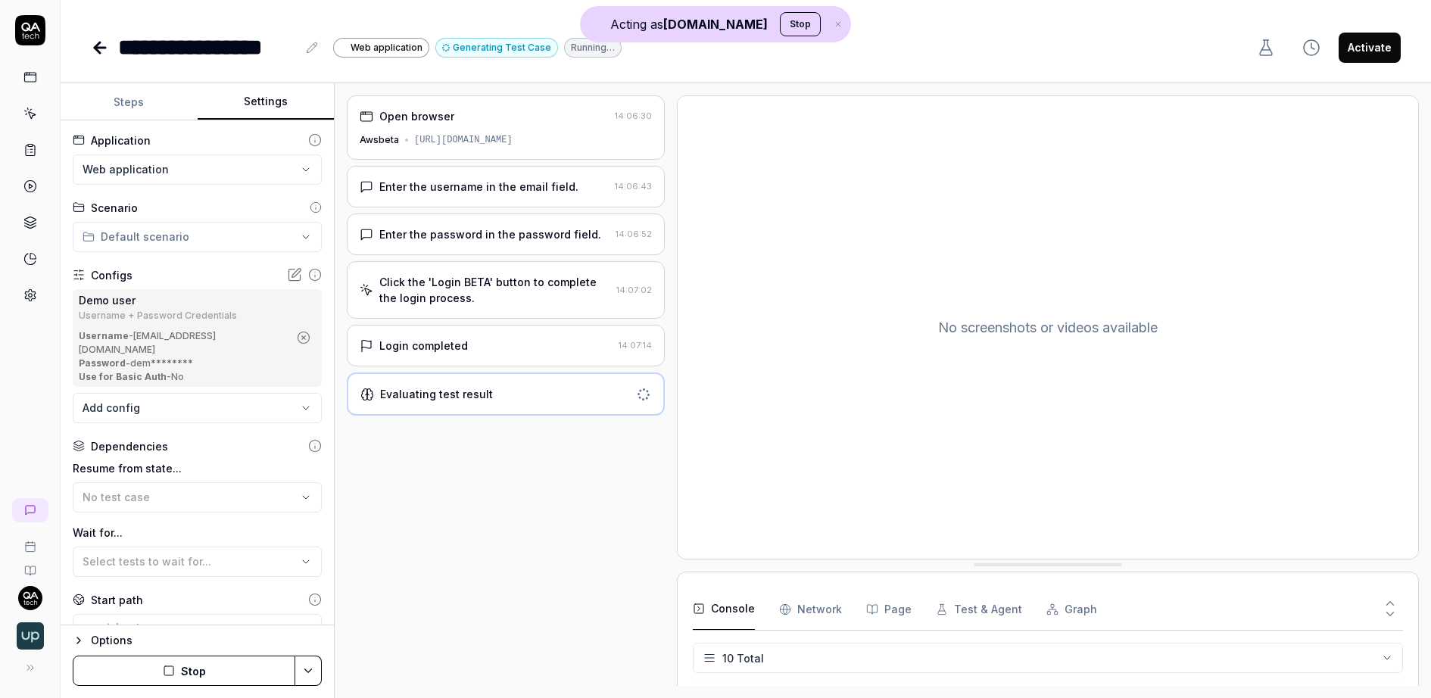
scroll to position [129, 0]
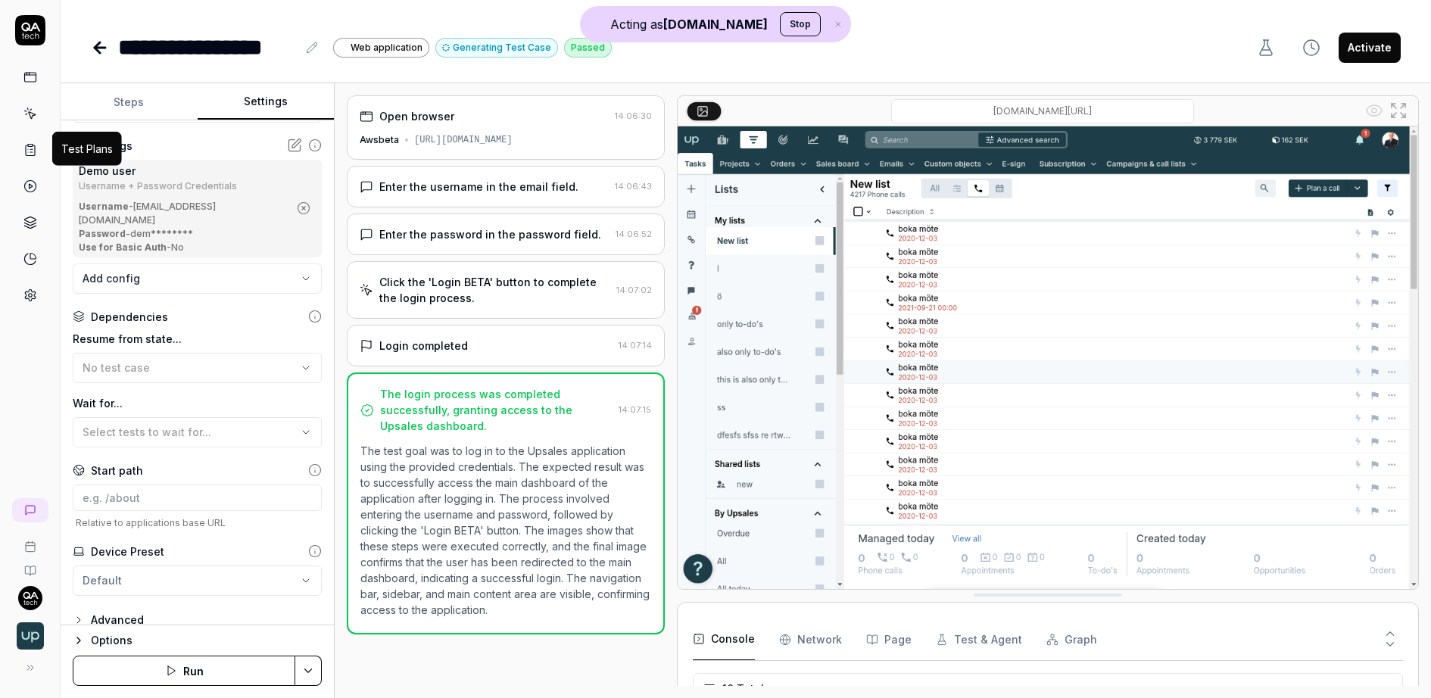
click at [29, 152] on icon at bounding box center [30, 150] width 14 height 14
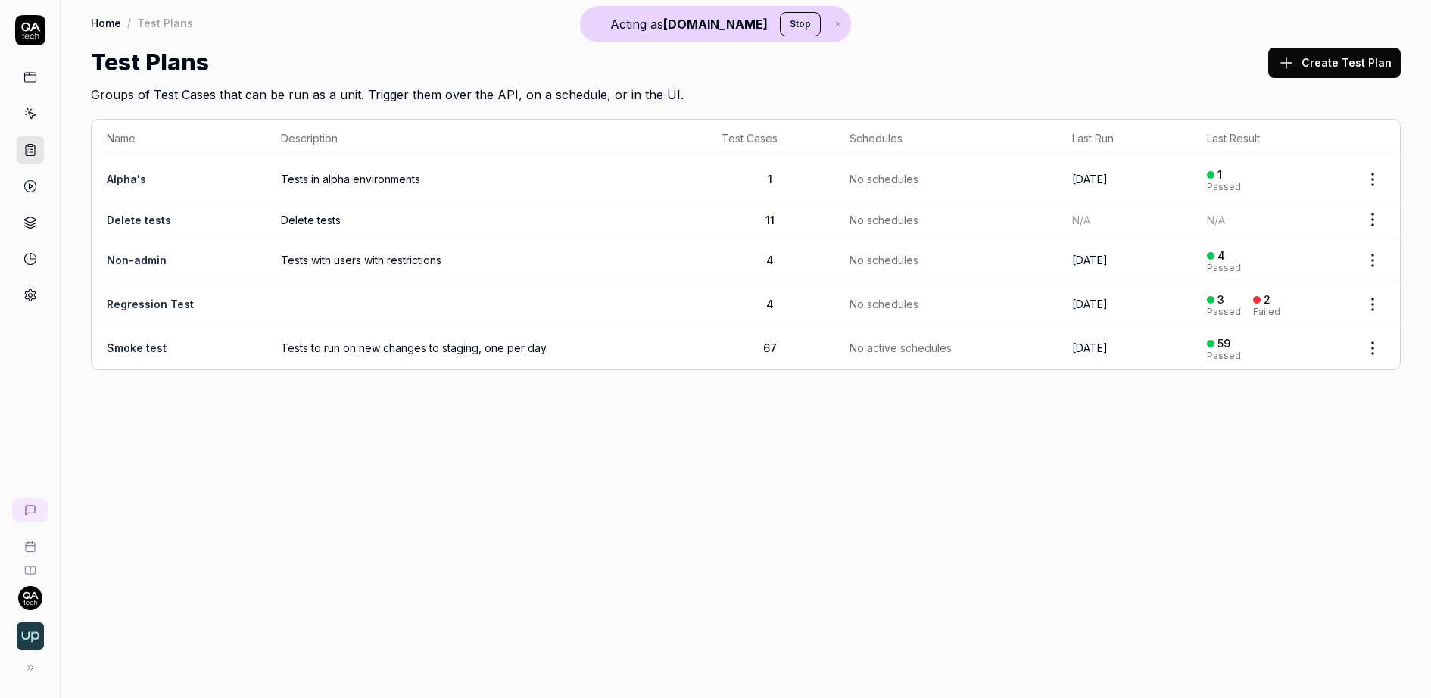
click at [33, 112] on icon at bounding box center [31, 115] width 7 height 7
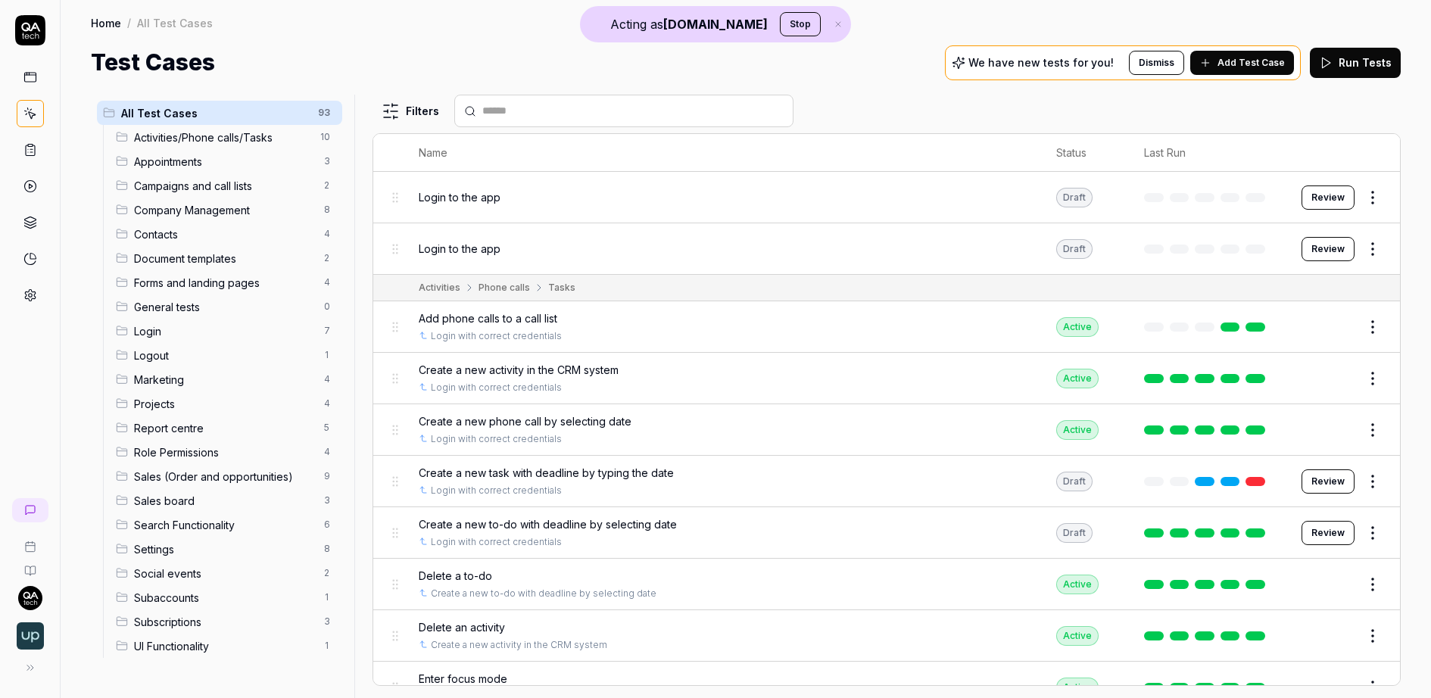
click at [30, 638] on img "button" at bounding box center [30, 635] width 27 height 27
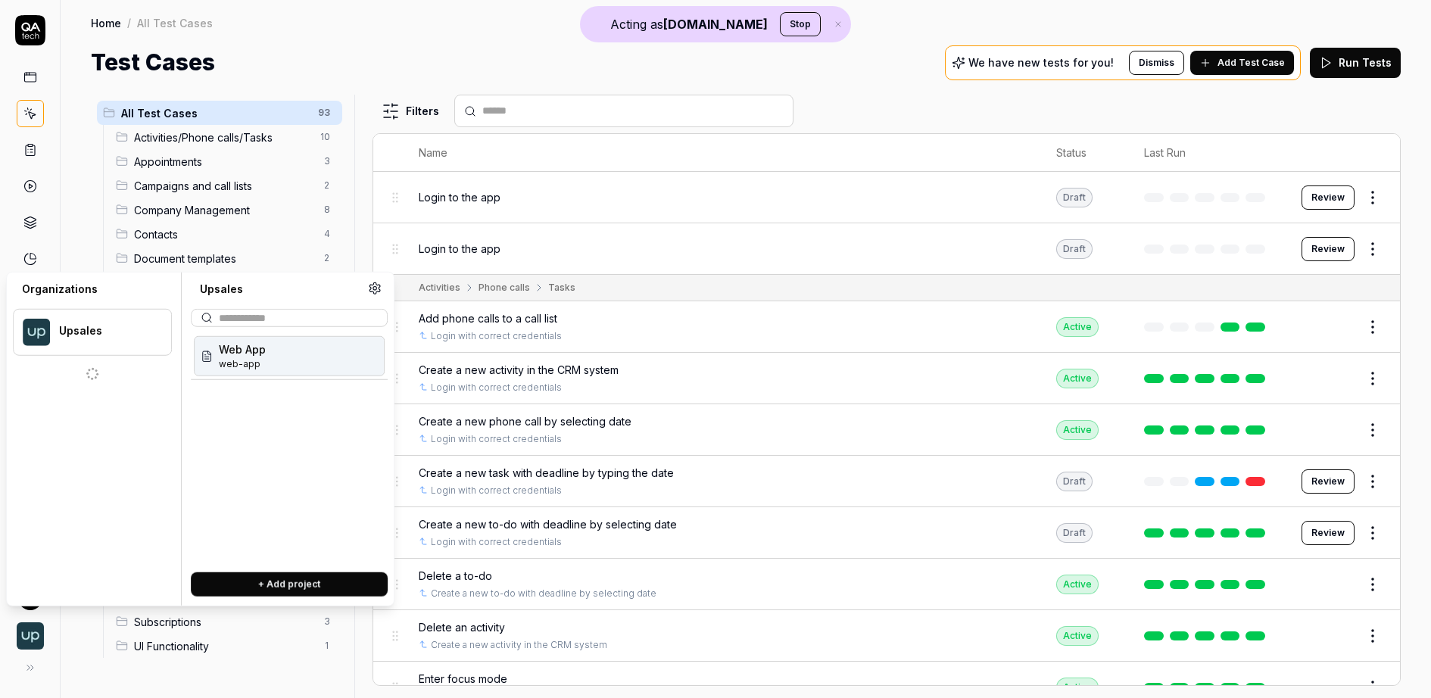
click at [245, 69] on div "Test Cases We have new tests for you! Dismiss Add Test Case Run Tests" at bounding box center [746, 62] width 1310 height 34
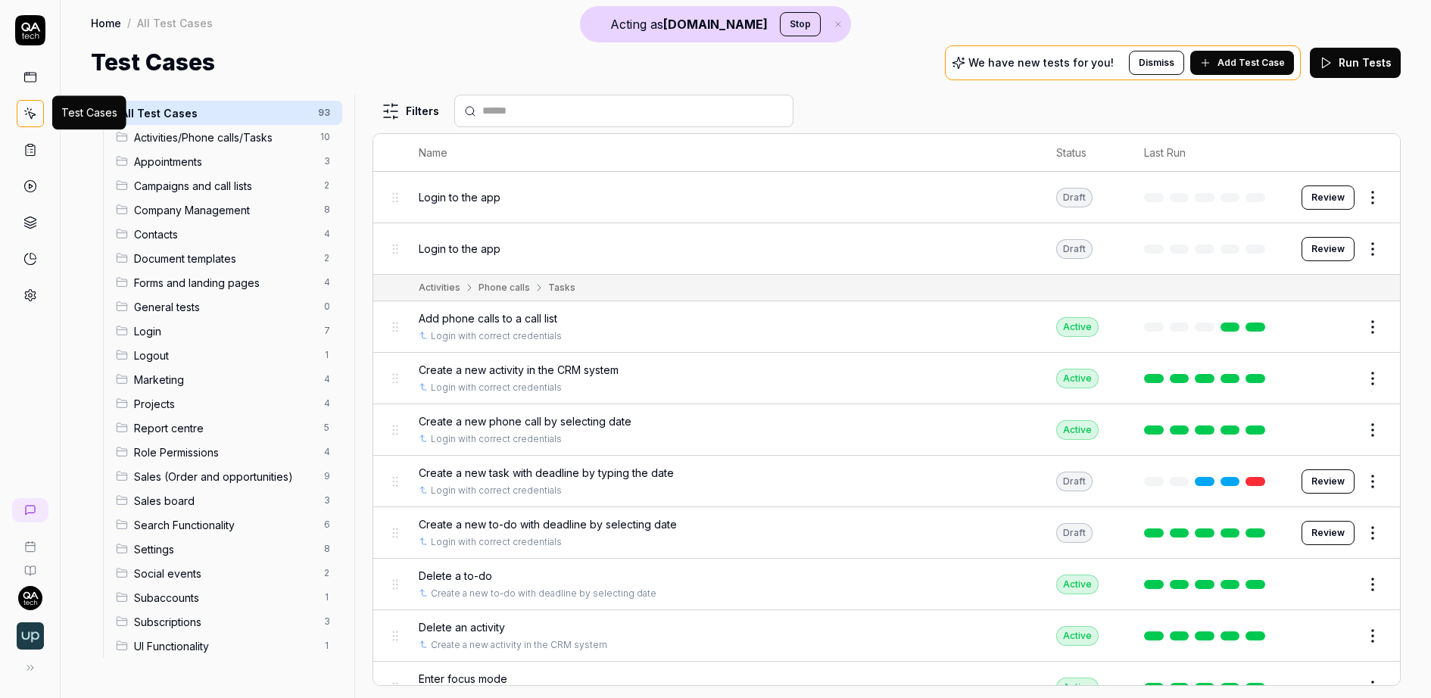
click at [30, 112] on icon at bounding box center [31, 115] width 7 height 7
click at [1240, 58] on span "Add Test Case" at bounding box center [1251, 63] width 67 height 14
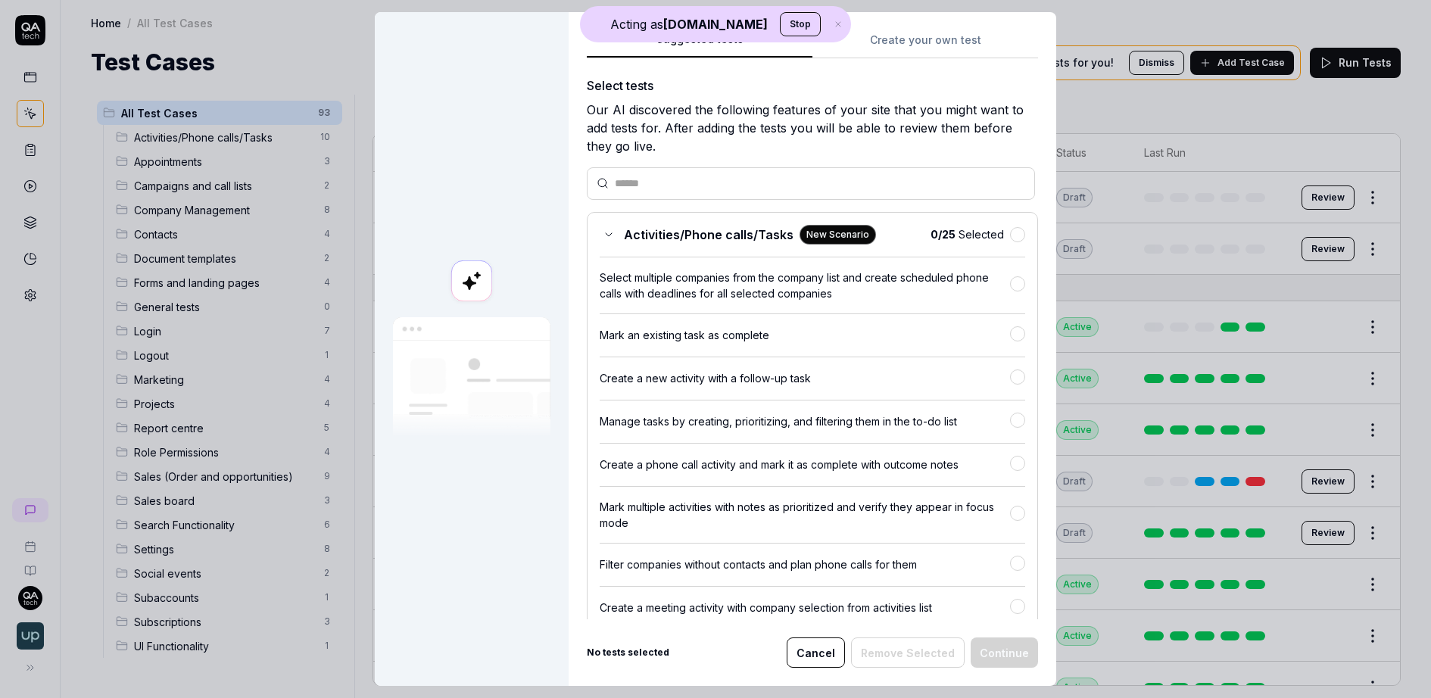
click at [947, 44] on div "Suggested tests Create your own test Select tests Our AI discovered the followi…" at bounding box center [813, 349] width 488 height 674
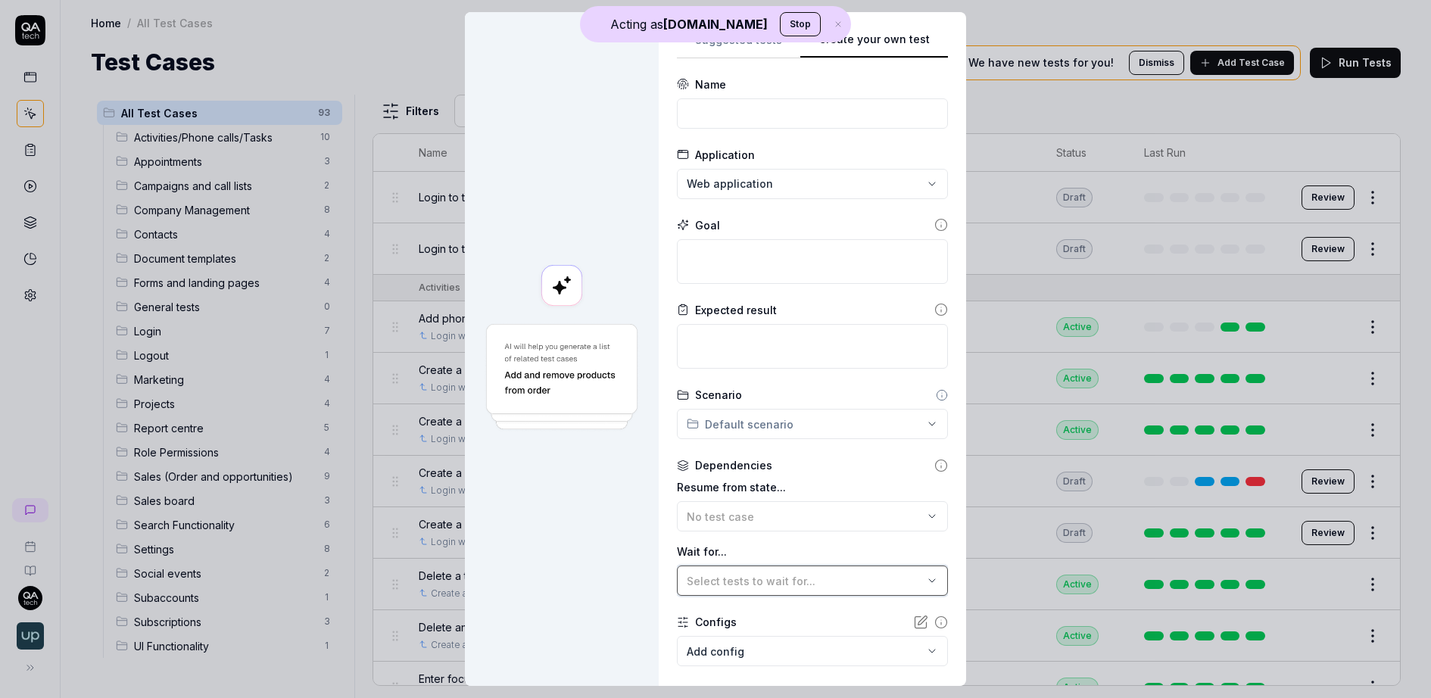
click at [780, 580] on span "Select tests to wait for..." at bounding box center [751, 581] width 129 height 13
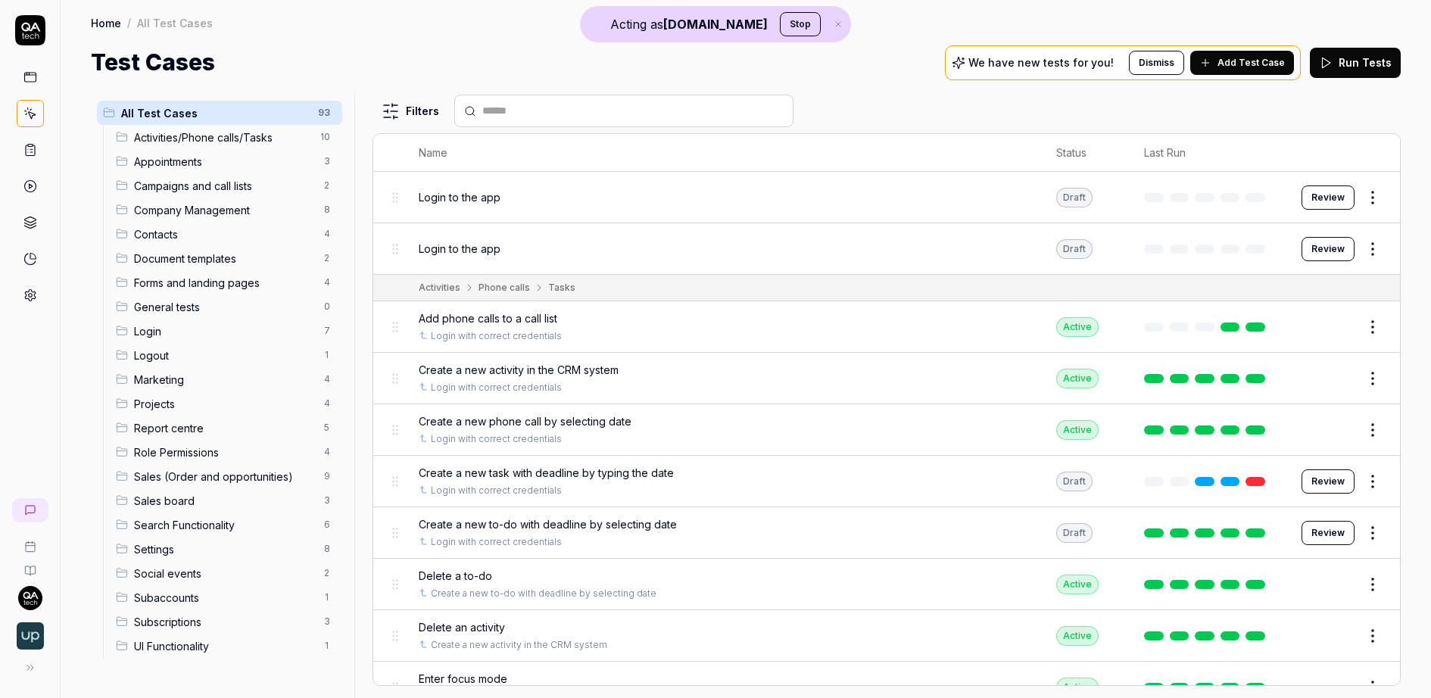
click at [27, 282] on link at bounding box center [30, 295] width 27 height 27
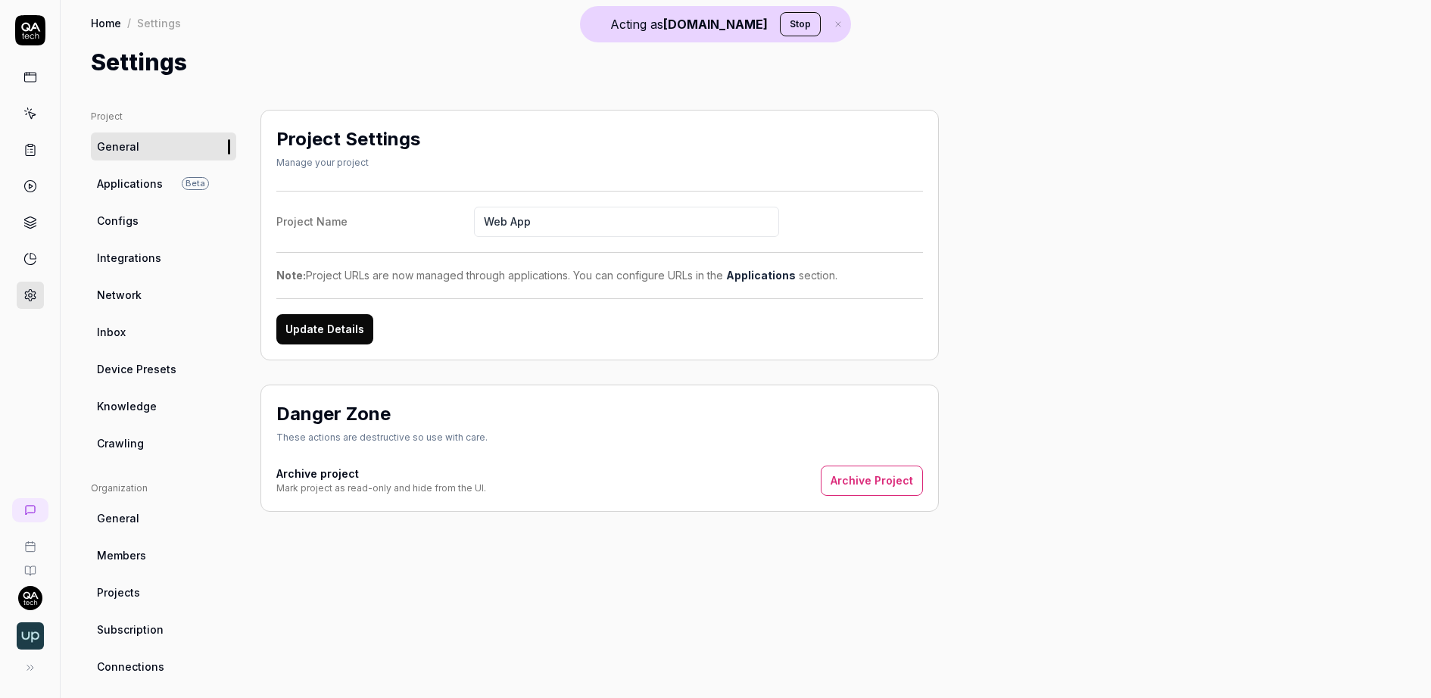
click at [154, 333] on link "Inbox" at bounding box center [163, 332] width 145 height 28
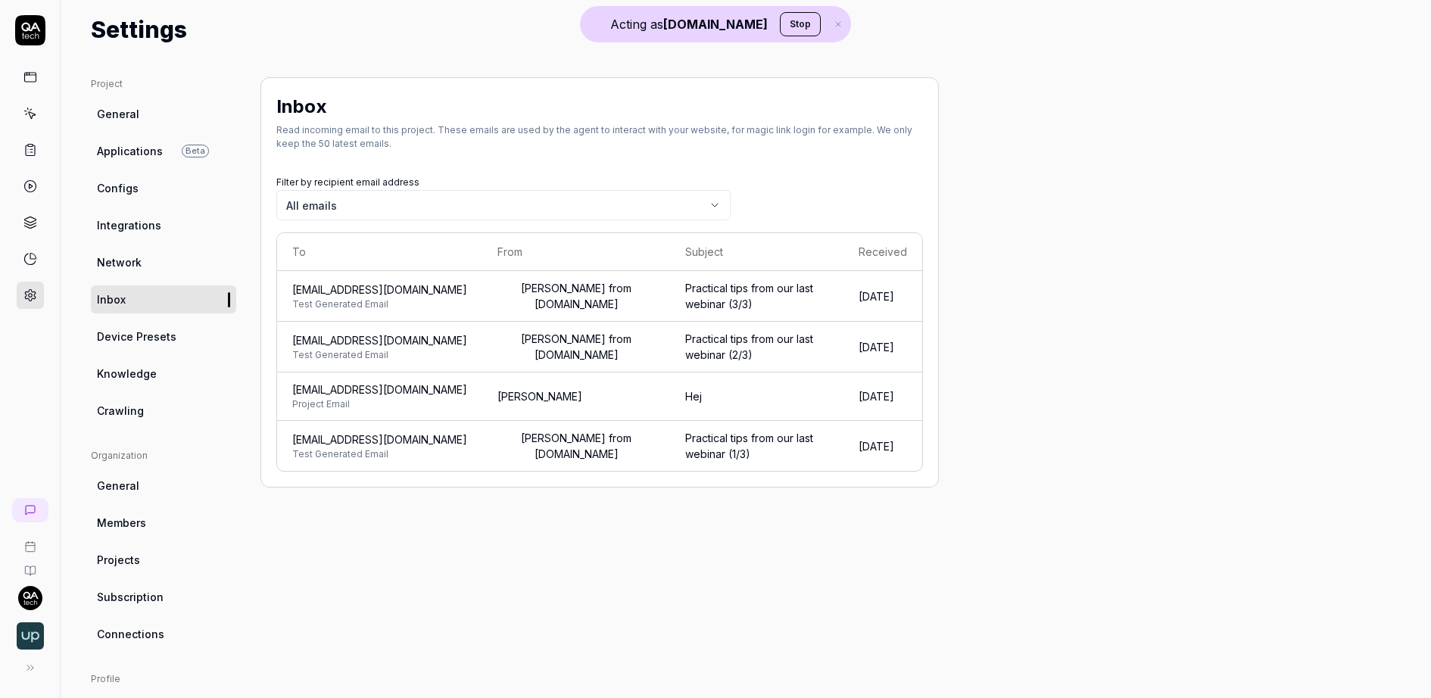
scroll to position [36, 0]
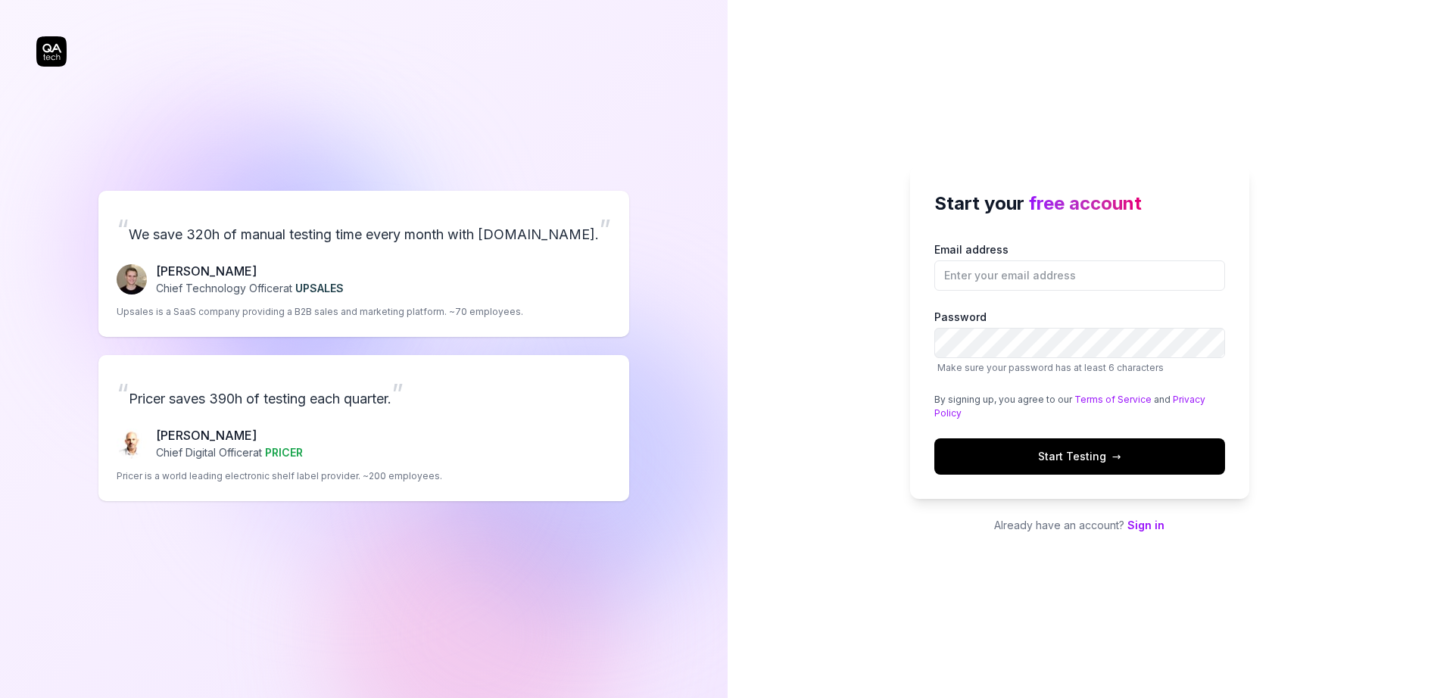
click at [40, 43] on div "“ We save 320h of manual testing time every month with QA.tech. ” Fredrik Seidl…" at bounding box center [363, 346] width 655 height 632
click at [50, 47] on div "“ We save 320h of manual testing time every month with QA.tech. ” Fredrik Seidl…" at bounding box center [363, 346] width 655 height 632
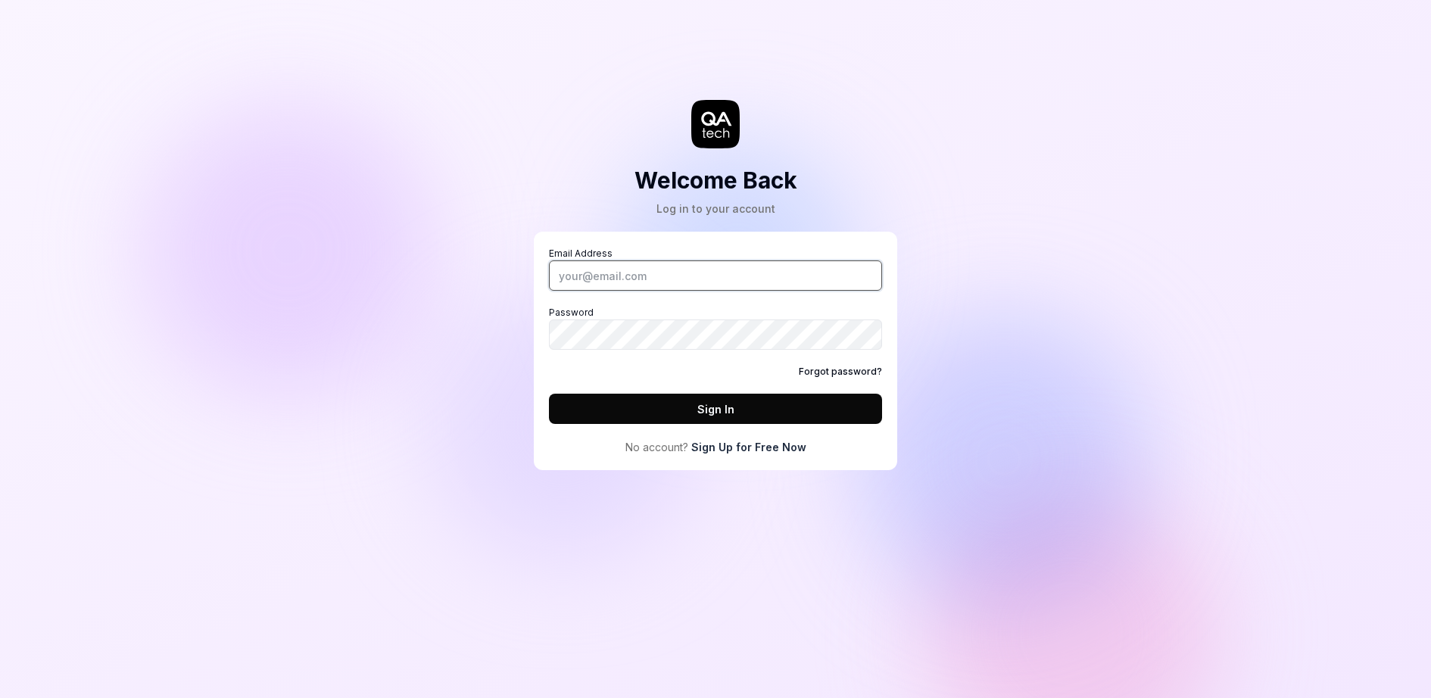
click at [626, 271] on input "Email Address" at bounding box center [715, 276] width 333 height 30
type input "[PERSON_NAME][EMAIL_ADDRESS][DOMAIN_NAME]"
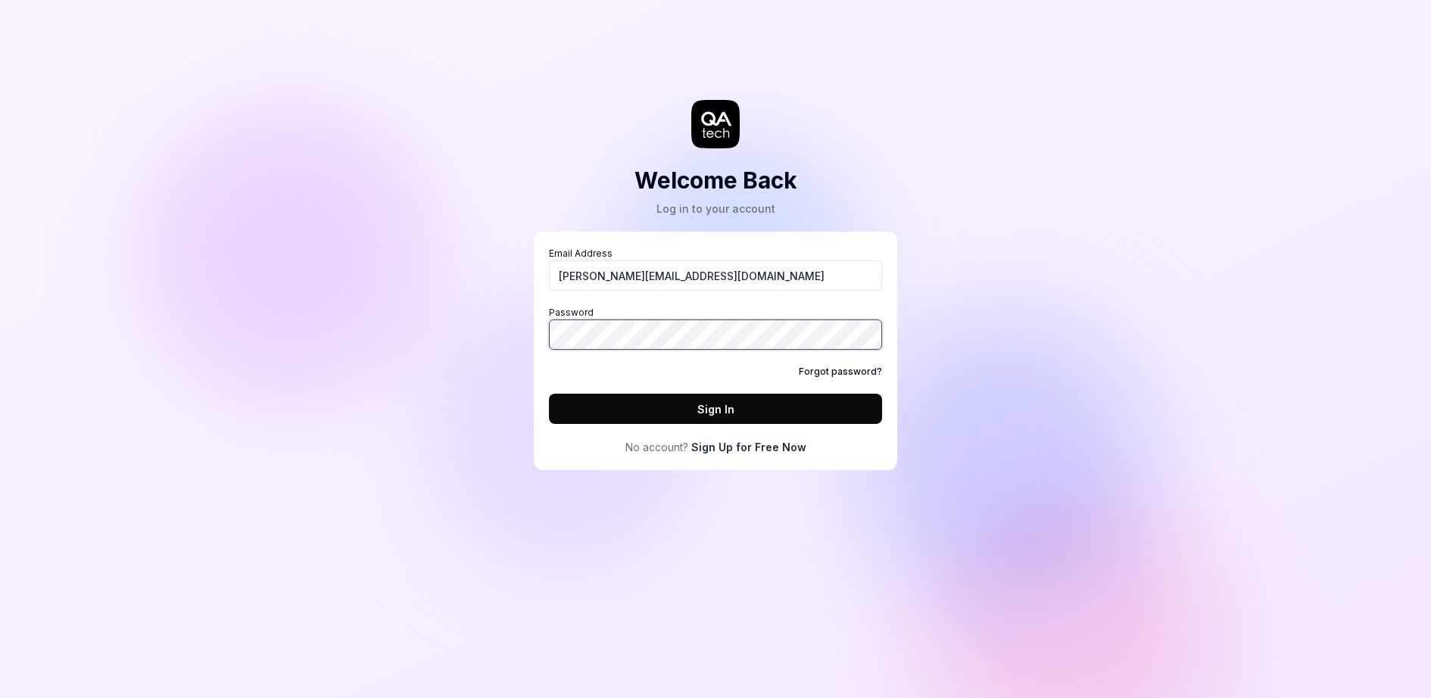
click at [0, 697] on com-1password-button at bounding box center [0, 698] width 0 height 0
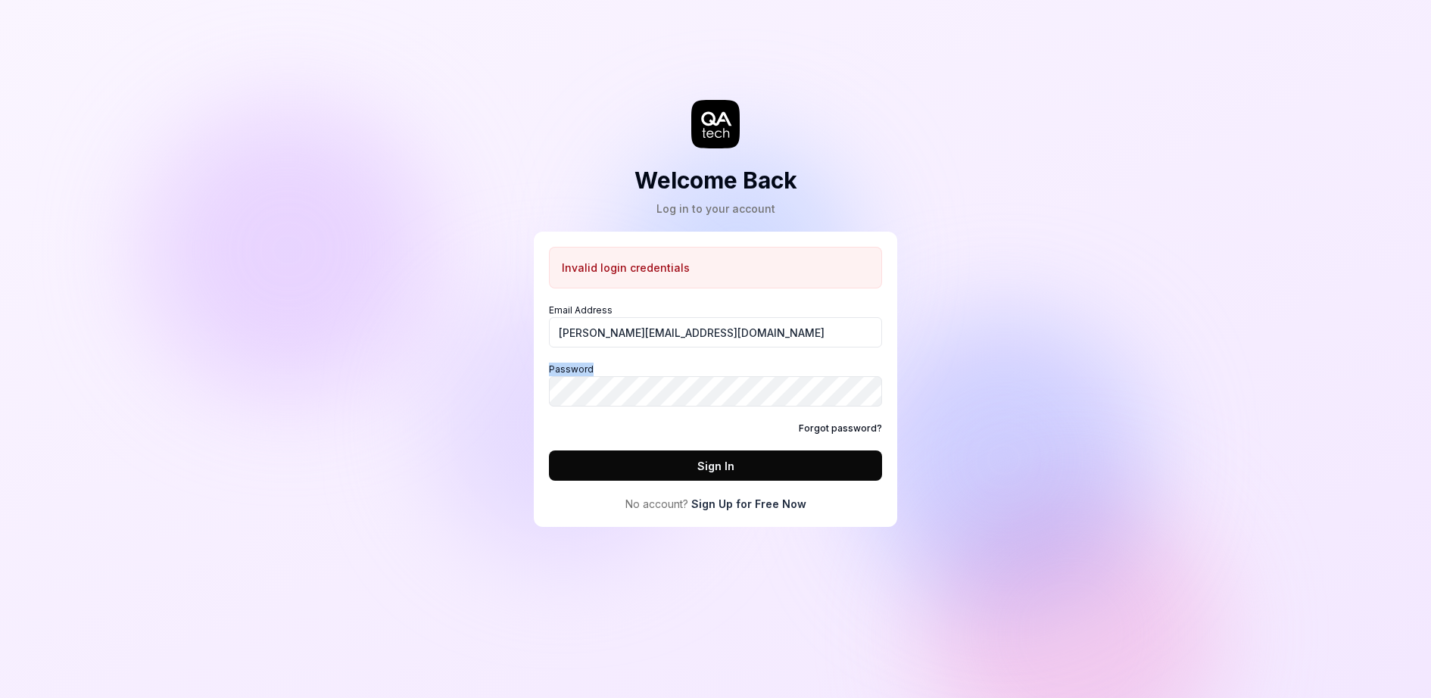
click at [675, 375] on label "Password" at bounding box center [715, 385] width 333 height 44
click at [0, 697] on com-1password-button at bounding box center [0, 698] width 0 height 0
click at [854, 429] on link "Forgot password?" at bounding box center [840, 429] width 83 height 14
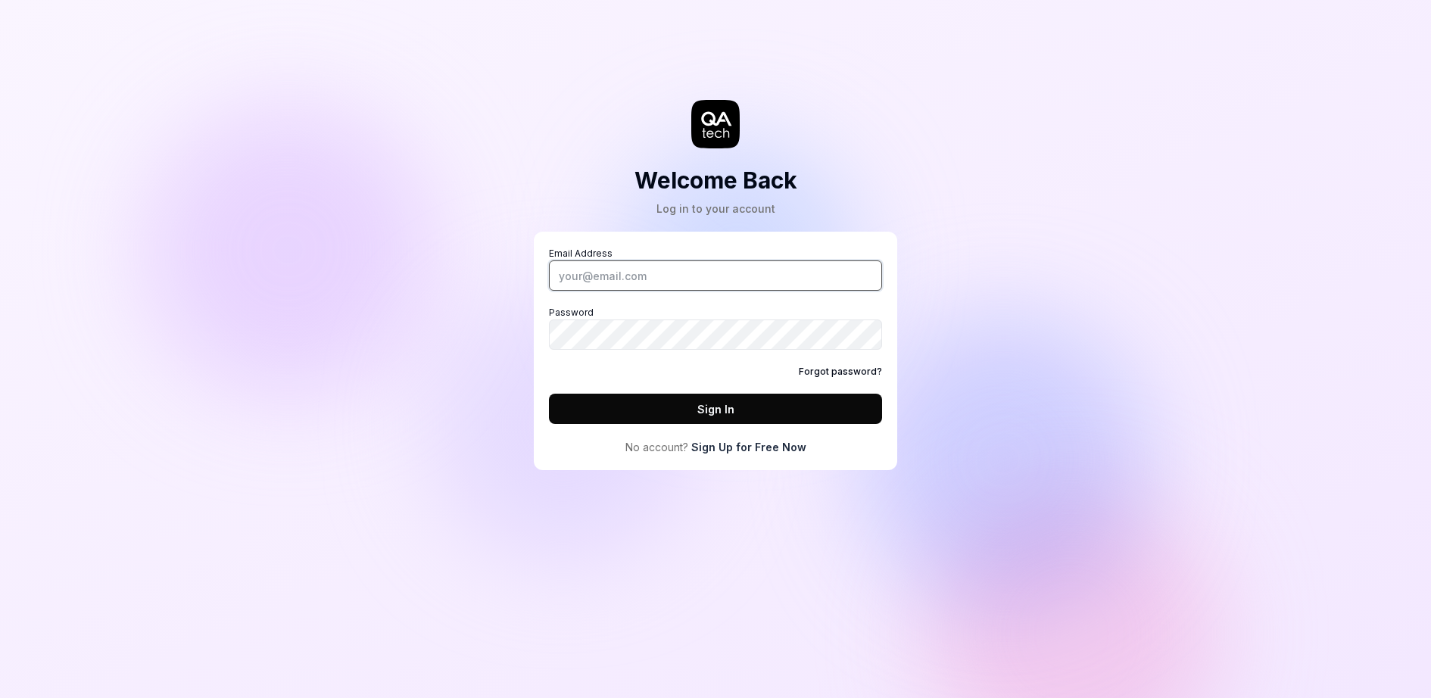
click at [612, 288] on input "Email Address" at bounding box center [715, 276] width 333 height 30
type input "fredrik.mellander@qa.tech"
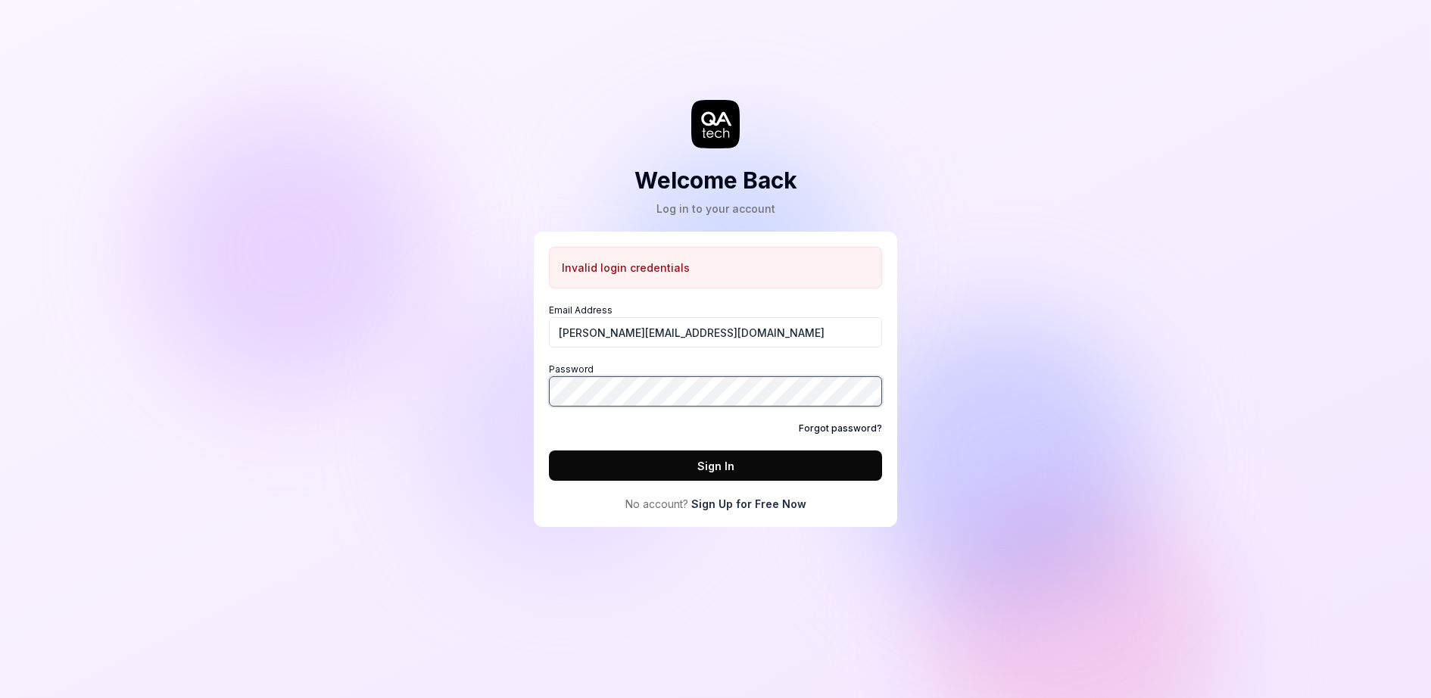
click at [0, 697] on com-1password-button at bounding box center [0, 698] width 0 height 0
click at [838, 426] on link "Forgot password?" at bounding box center [840, 429] width 83 height 14
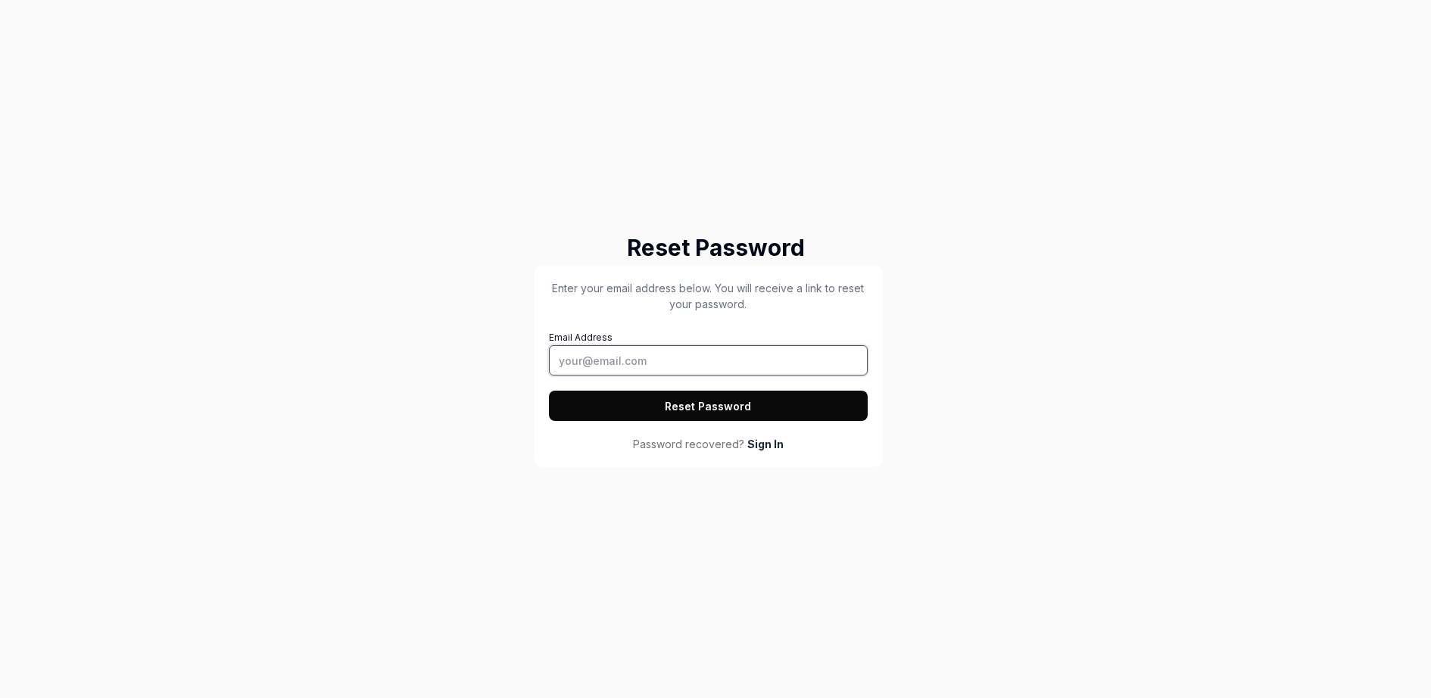
click at [673, 363] on input "Email Address" at bounding box center [708, 360] width 319 height 30
type input "fredrik.mellander@qa.tech"
click at [704, 397] on button "Reset Password" at bounding box center [708, 406] width 319 height 30
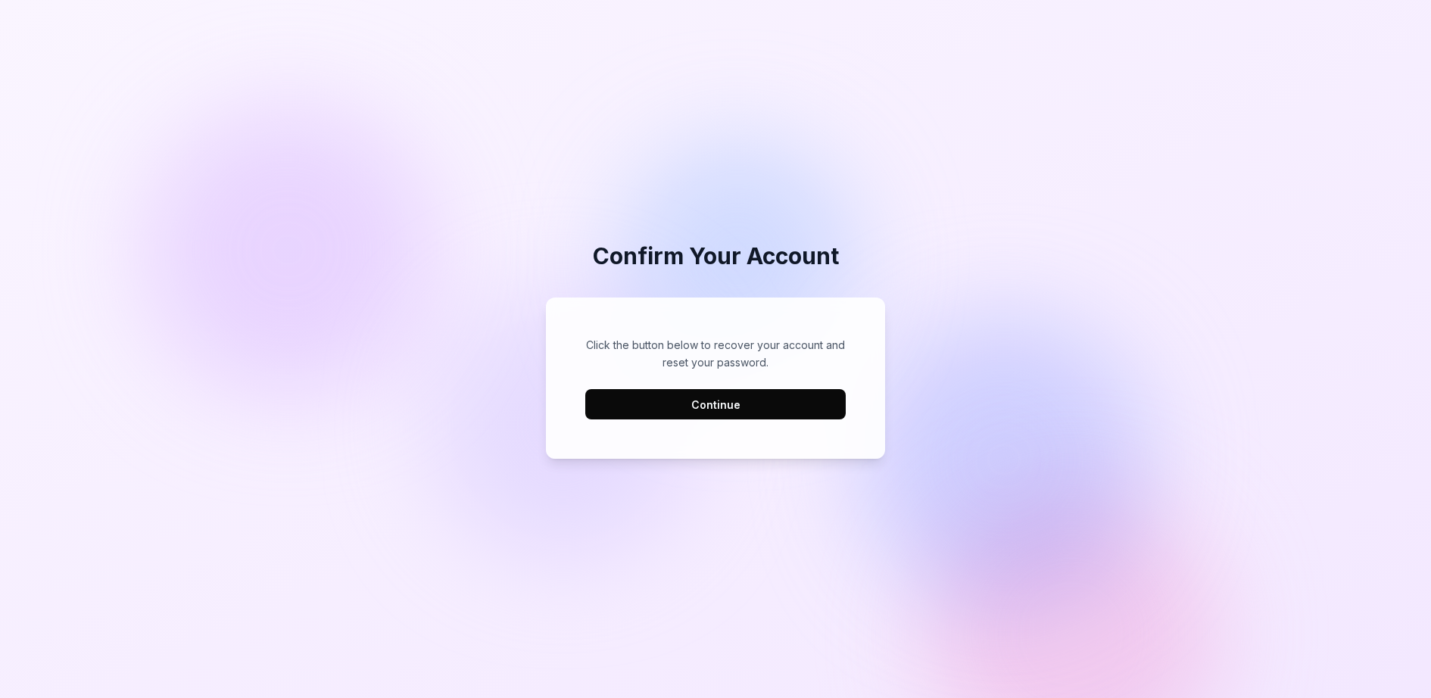
click at [659, 402] on button "Continue" at bounding box center [715, 404] width 261 height 30
